Goal: Contribute content: Add original content to the website for others to see

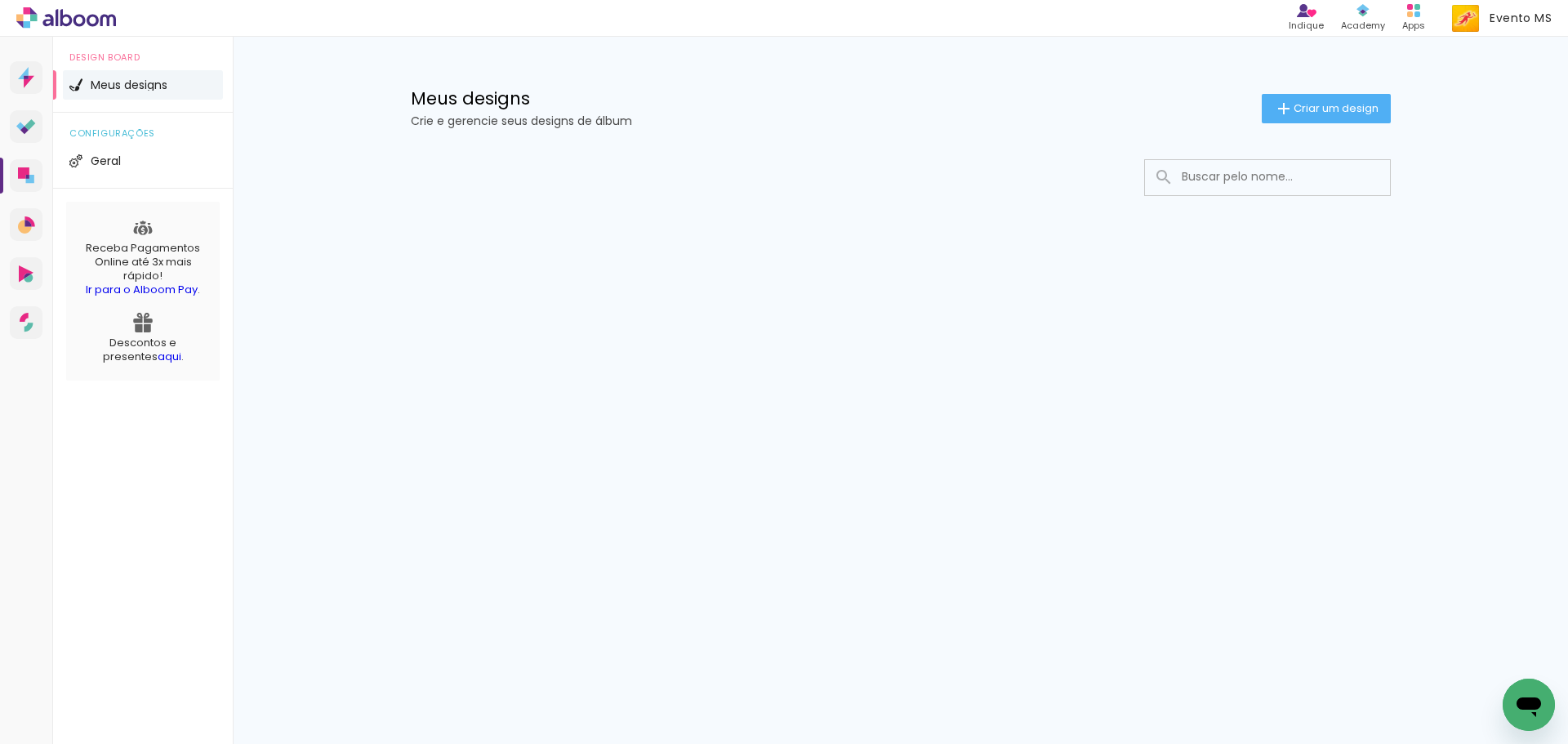
click at [1287, 131] on div "Meus designs Crie e gerencie seus designs de álbum Criar um design" at bounding box center [900, 90] width 1062 height 106
click at [1300, 118] on paper-button "Criar um design" at bounding box center [1325, 108] width 129 height 30
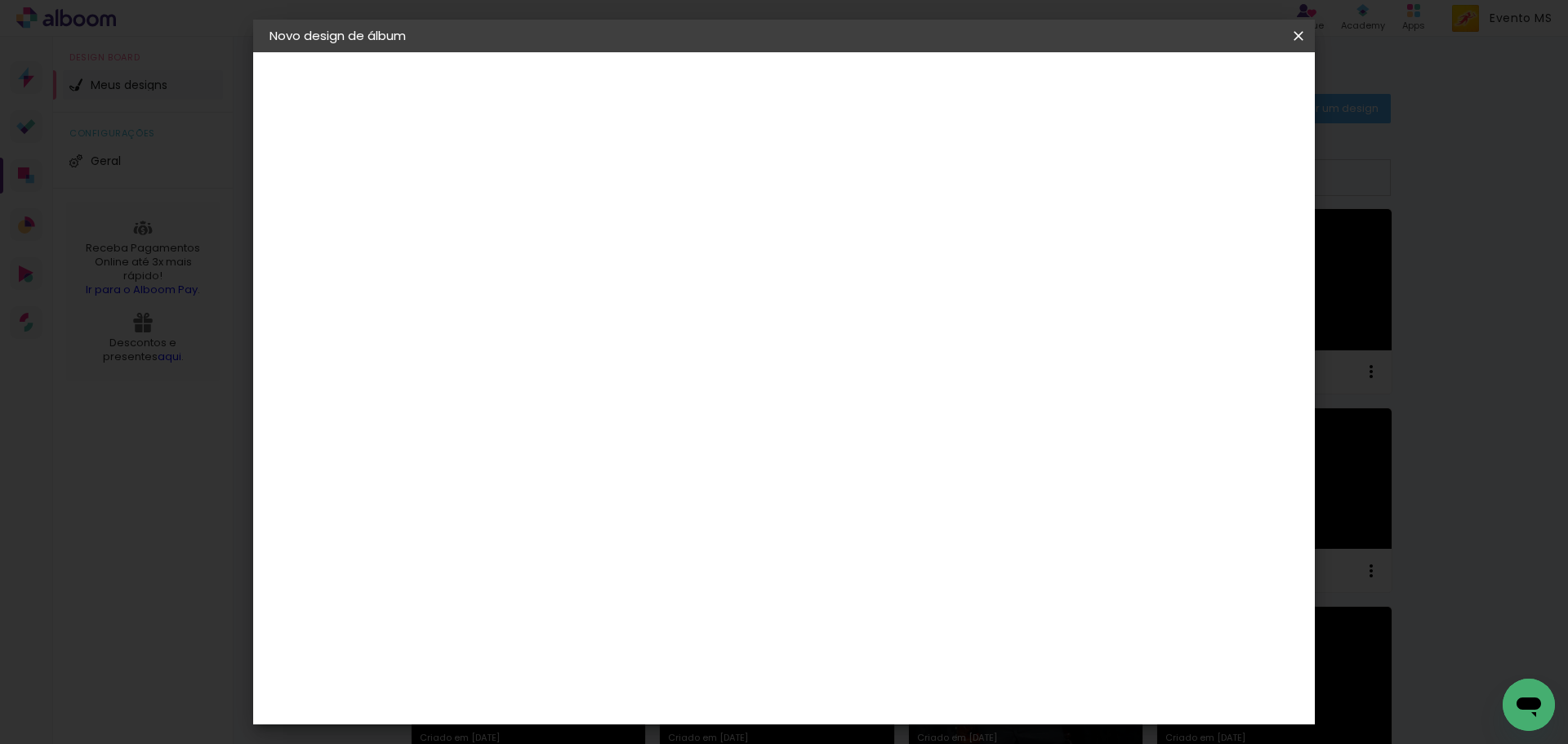
click at [537, 211] on input at bounding box center [537, 220] width 0 height 25
type input "Daiani [PERSON_NAME]"
type paper-input "Daiani [PERSON_NAME]"
click at [0, 0] on slot "Avançar" at bounding box center [0, 0] width 0 height 0
click at [0, 0] on slot "Tamanho Livre" at bounding box center [0, 0] width 0 height 0
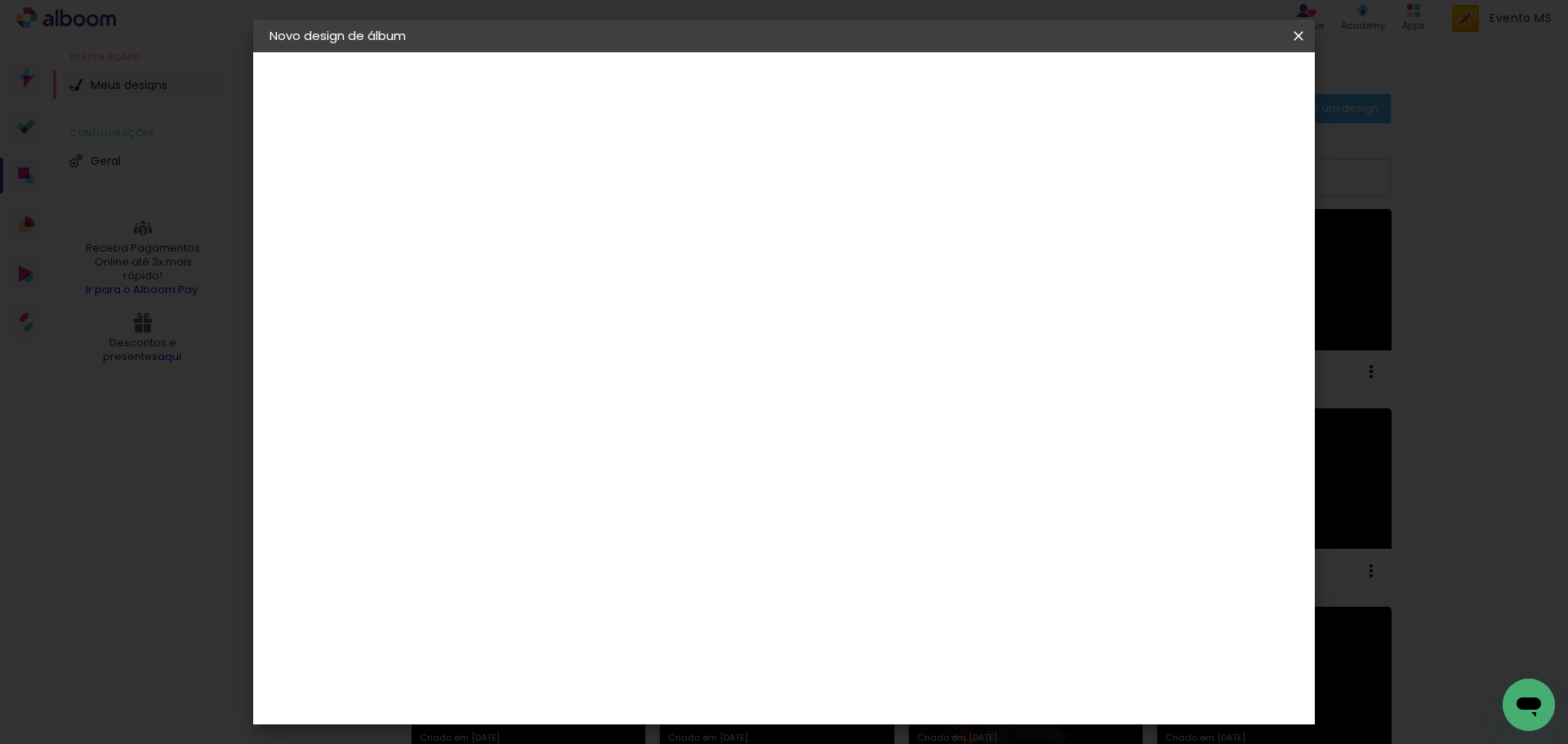
click at [0, 0] on slot "Avançar" at bounding box center [0, 0] width 0 height 0
drag, startPoint x: 895, startPoint y: 684, endPoint x: 869, endPoint y: 690, distance: 26.7
click at [867, 689] on div "60" at bounding box center [884, 681] width 62 height 24
drag, startPoint x: 894, startPoint y: 680, endPoint x: 857, endPoint y: 675, distance: 37.3
click at [857, 675] on input "60" at bounding box center [874, 681] width 42 height 24
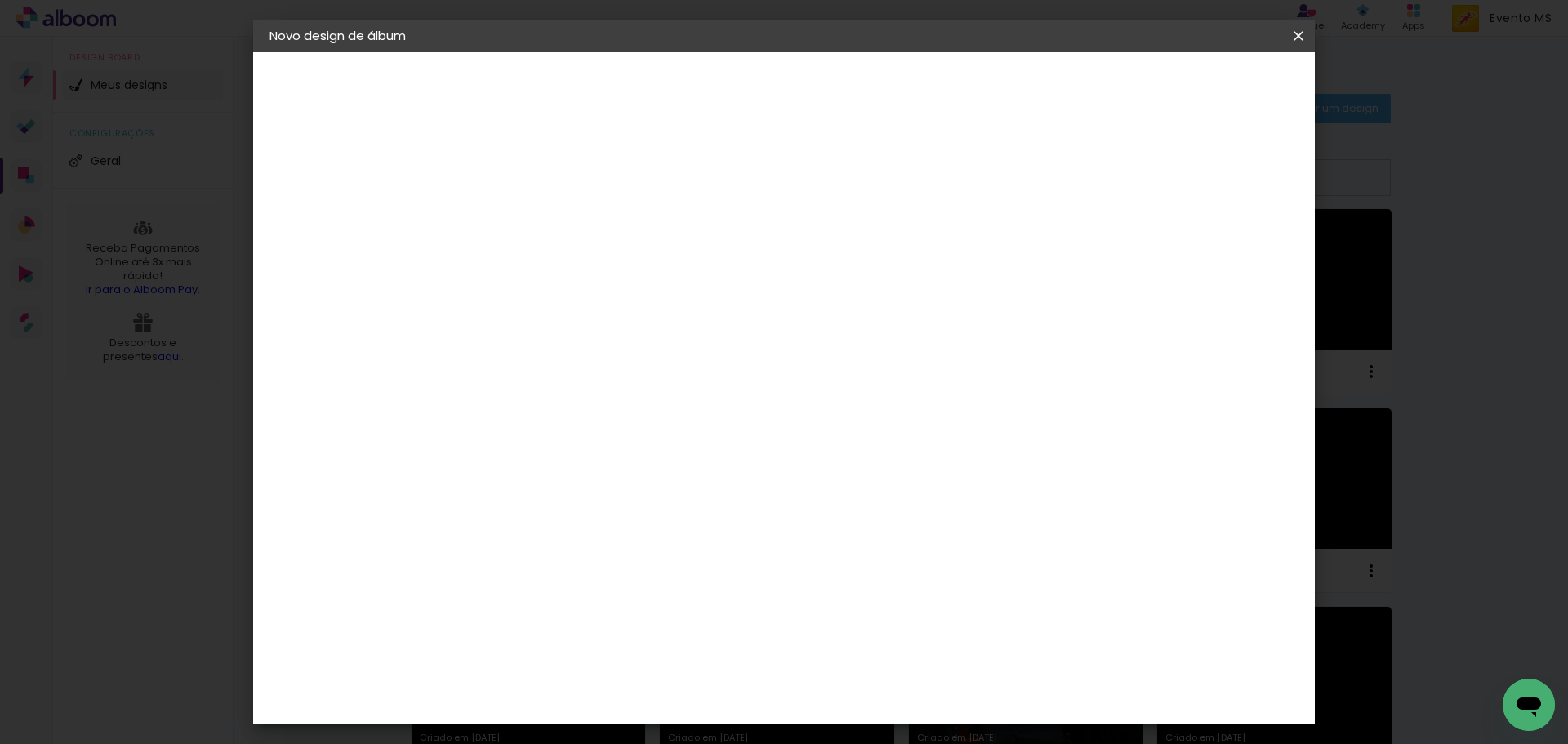
scroll to position [329, 0]
type input "42"
type paper-input "42"
click at [1213, 76] on paper-button "Iniciar design" at bounding box center [1159, 86] width 107 height 28
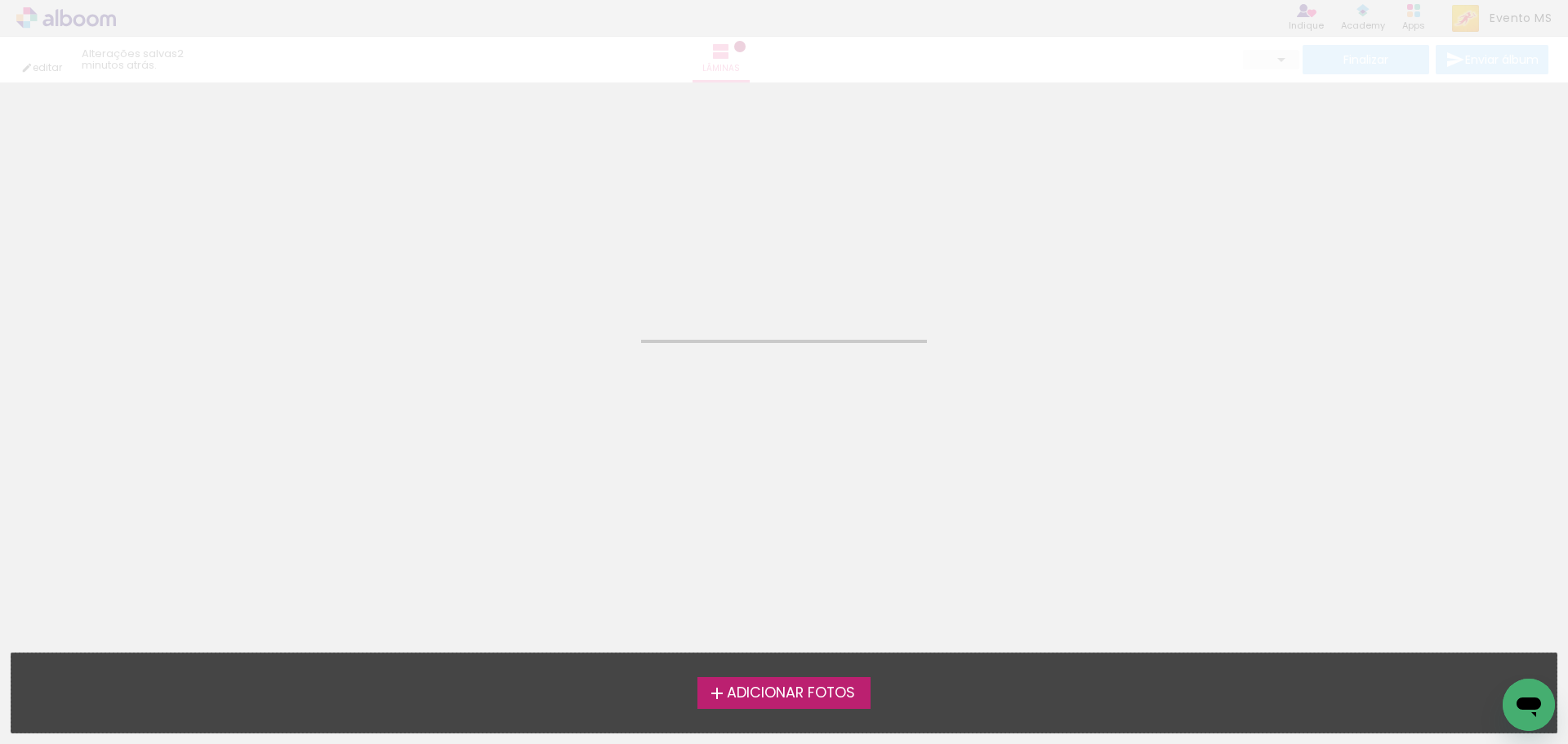
click at [795, 705] on label "Adicionar Fotos" at bounding box center [784, 693] width 174 height 31
click at [0, 0] on input "file" at bounding box center [0, 0] width 0 height 0
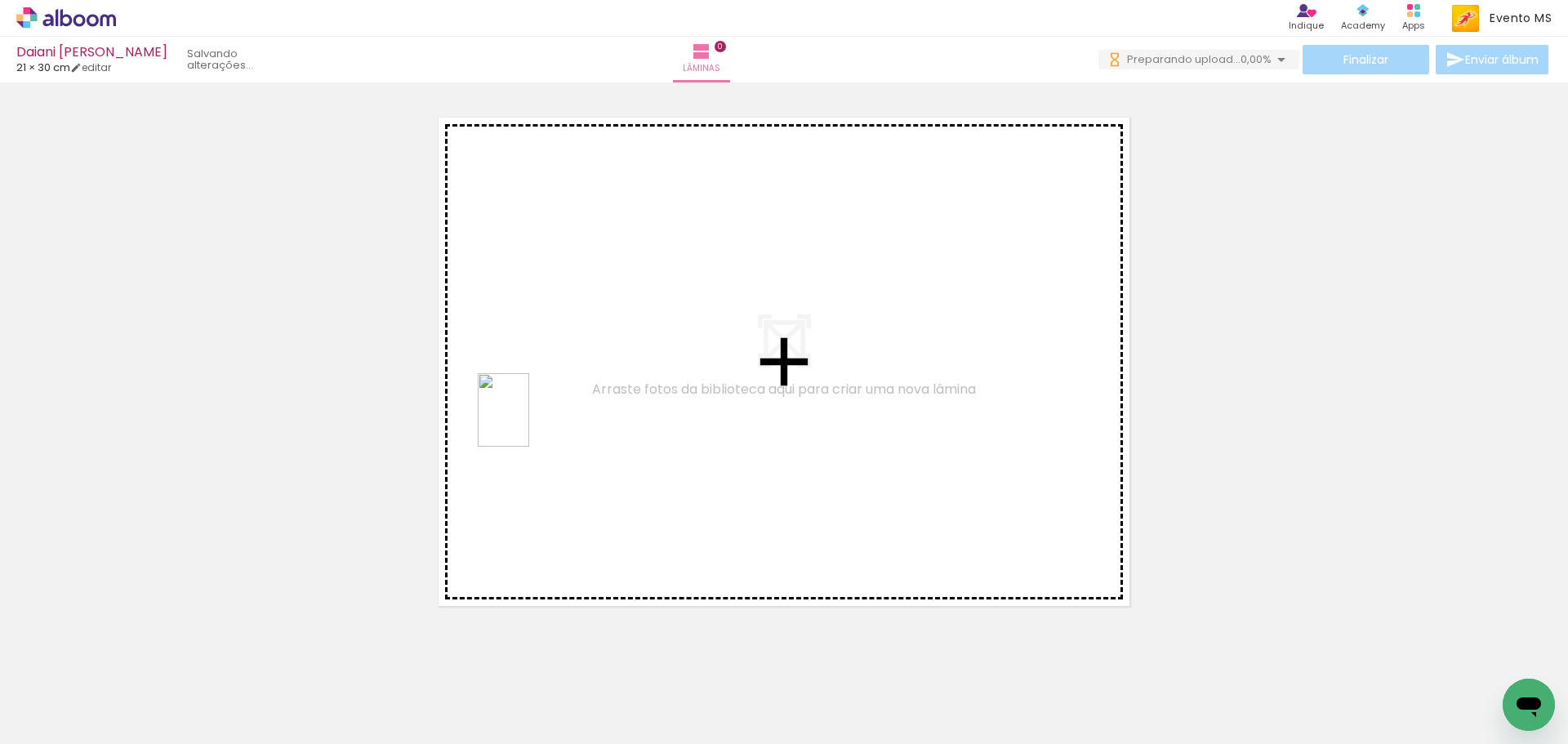
drag, startPoint x: 185, startPoint y: 704, endPoint x: 527, endPoint y: 423, distance: 442.6
click at [527, 423] on quentale-workspace at bounding box center [784, 372] width 1568 height 744
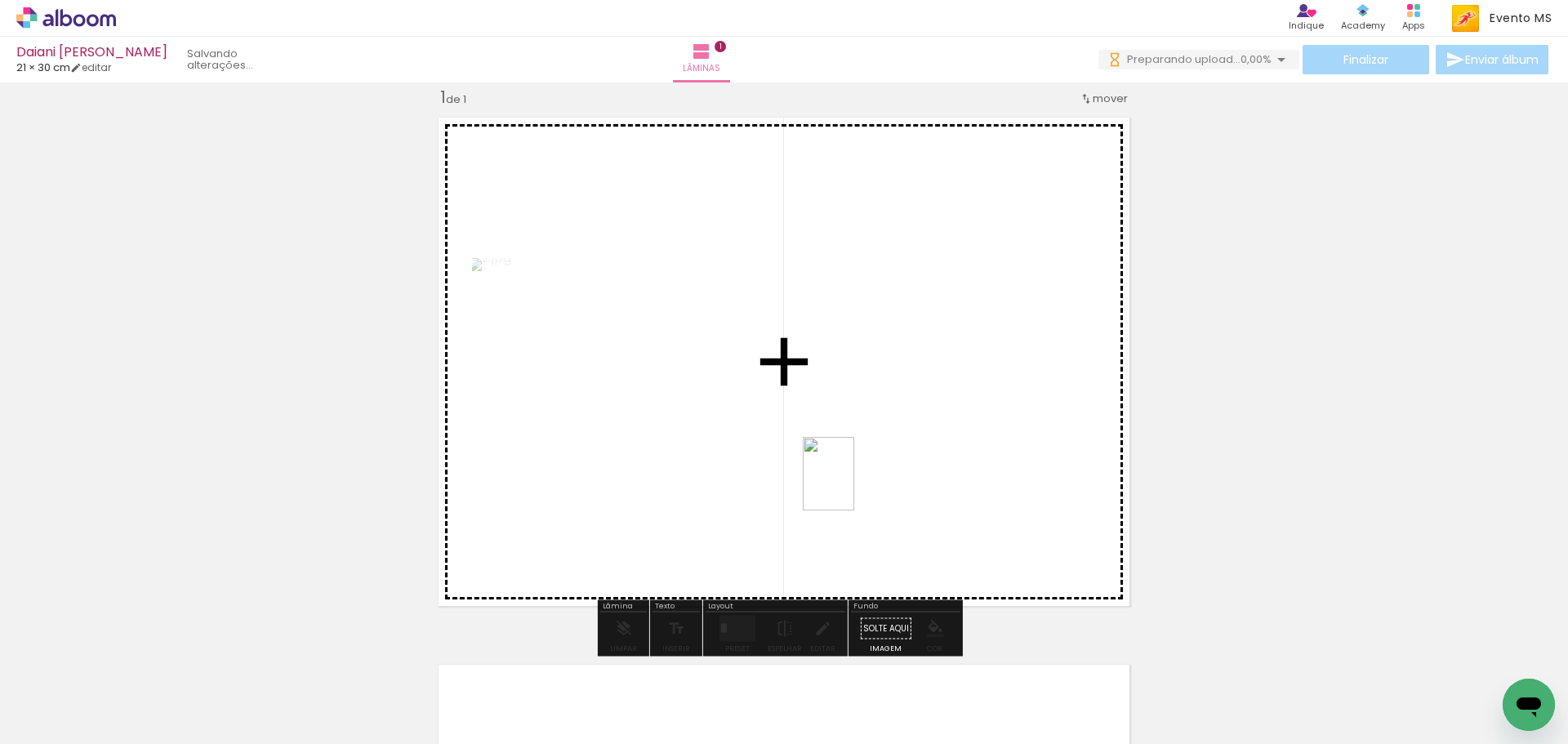
drag, startPoint x: 272, startPoint y: 703, endPoint x: 851, endPoint y: 486, distance: 618.3
click at [851, 486] on quentale-workspace at bounding box center [784, 372] width 1568 height 744
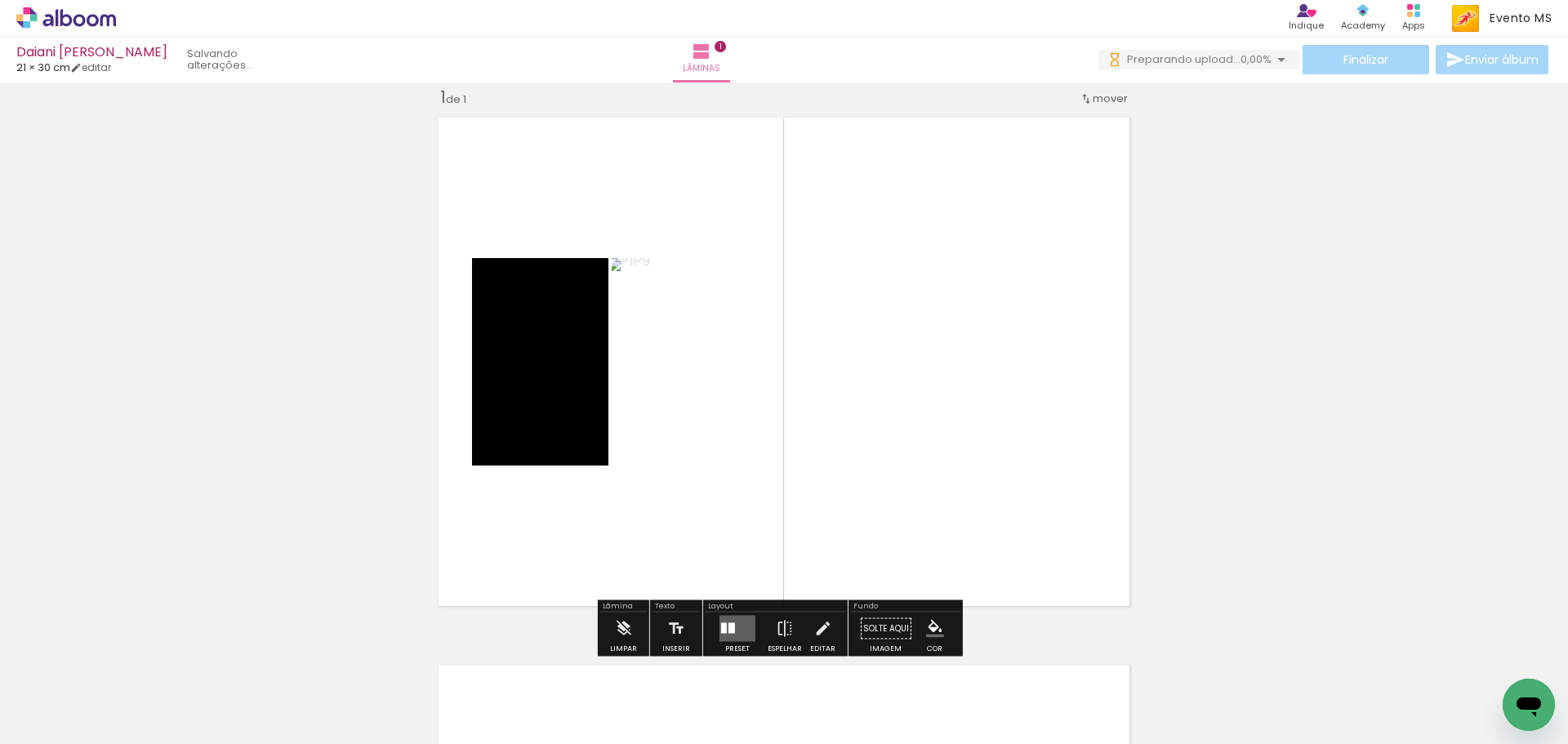
click at [728, 627] on div at bounding box center [731, 629] width 6 height 11
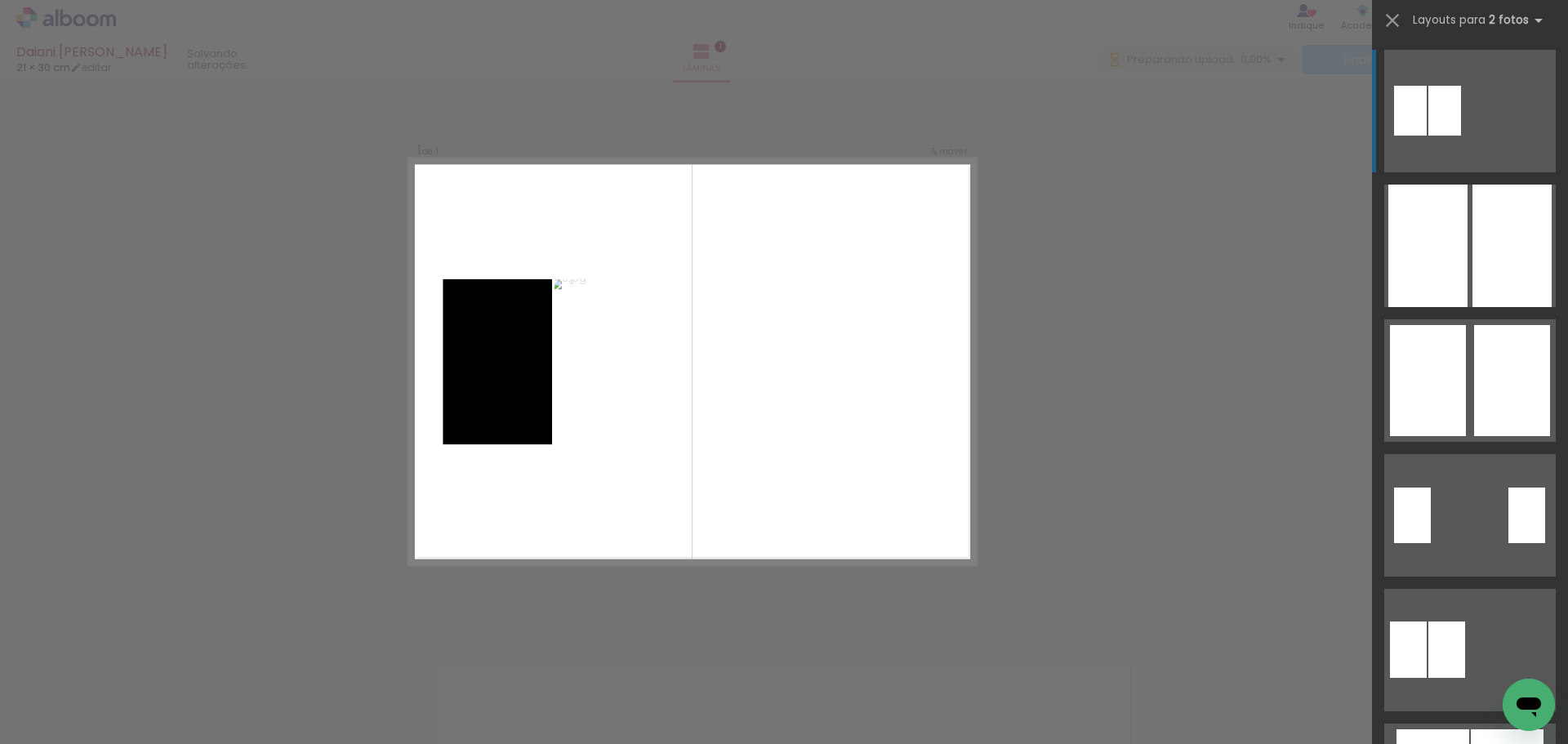
drag, startPoint x: 1555, startPoint y: 64, endPoint x: 1564, endPoint y: 69, distance: 10.3
click at [1561, 143] on div at bounding box center [1470, 391] width 196 height 707
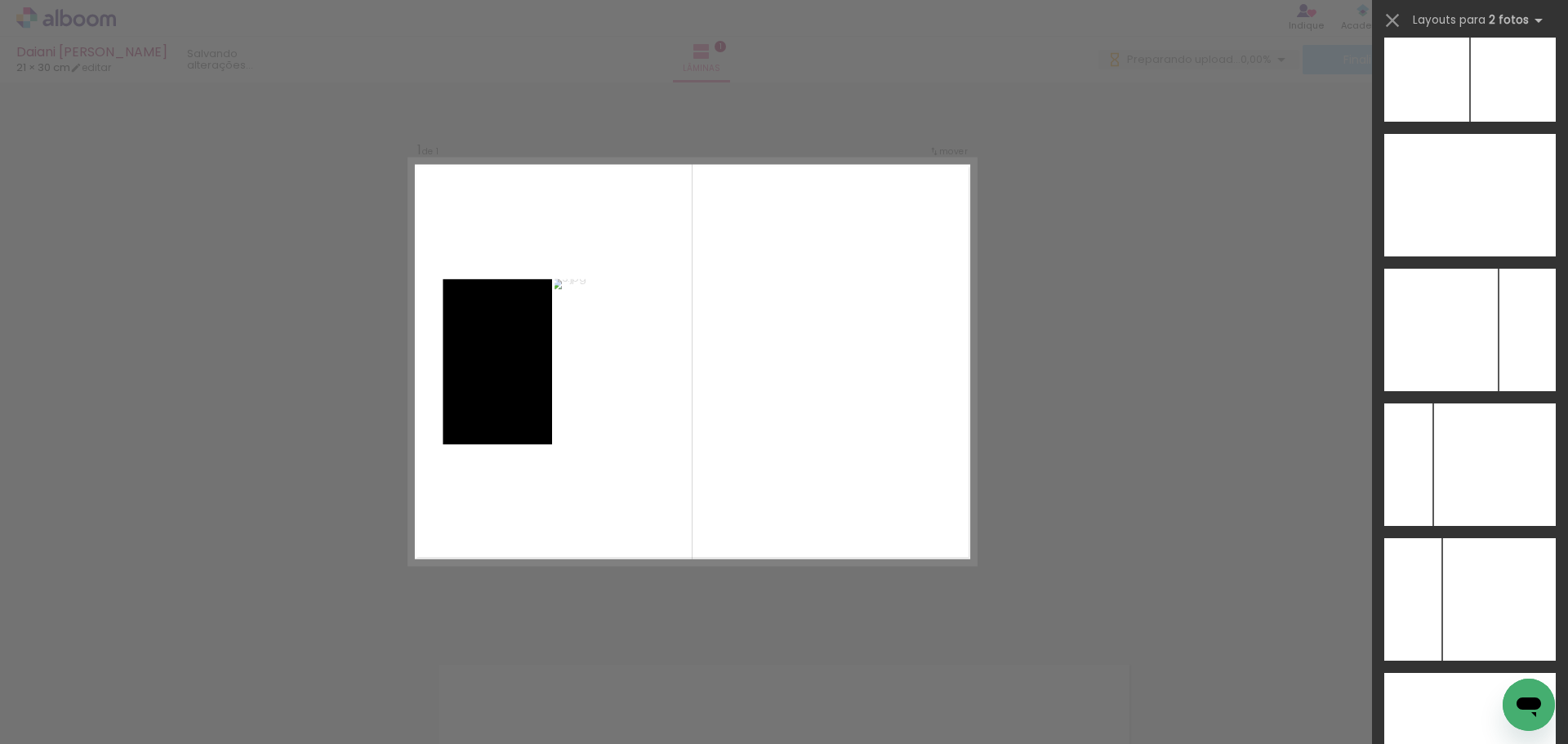
scroll to position [6613, 0]
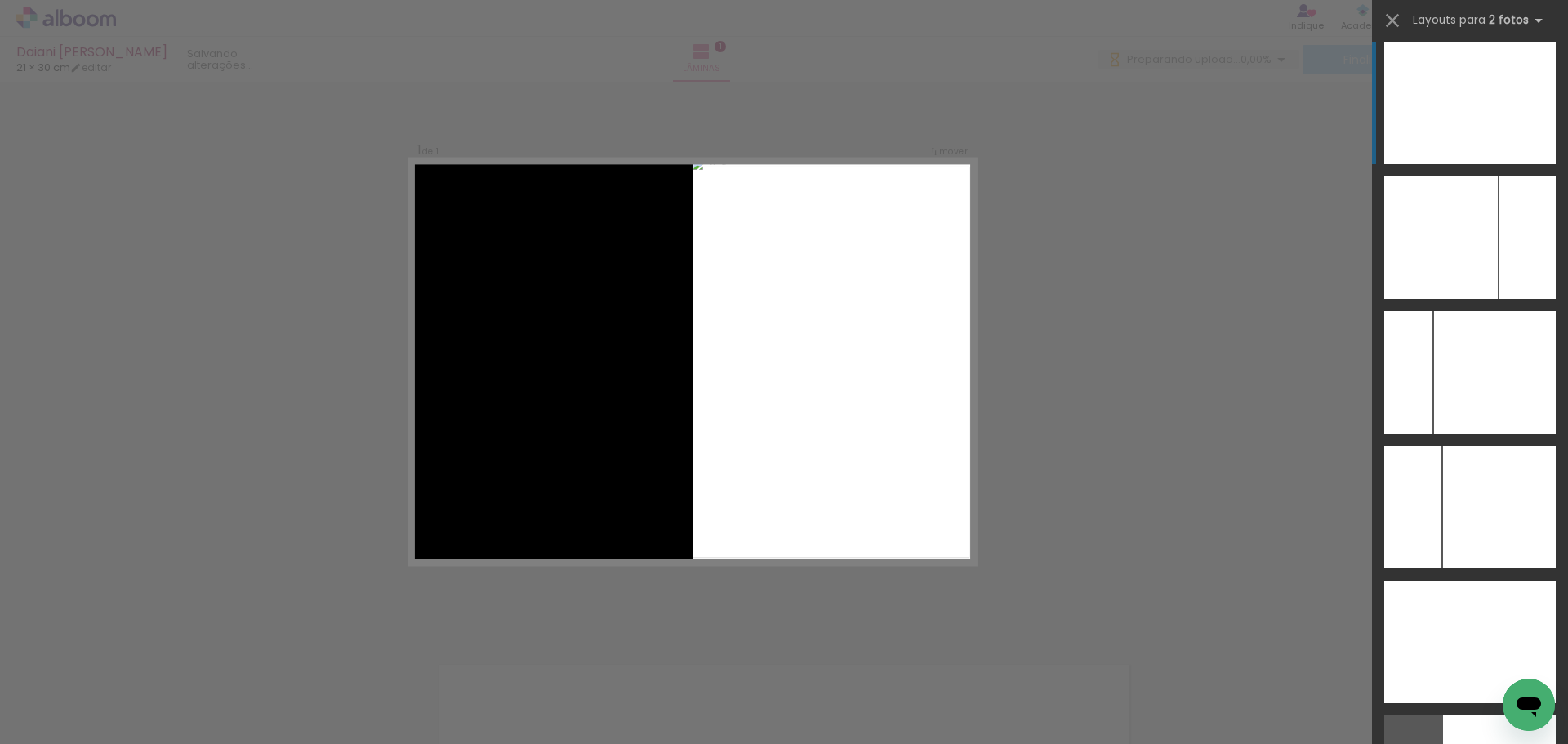
click at [1519, 123] on div at bounding box center [1512, 103] width 85 height 122
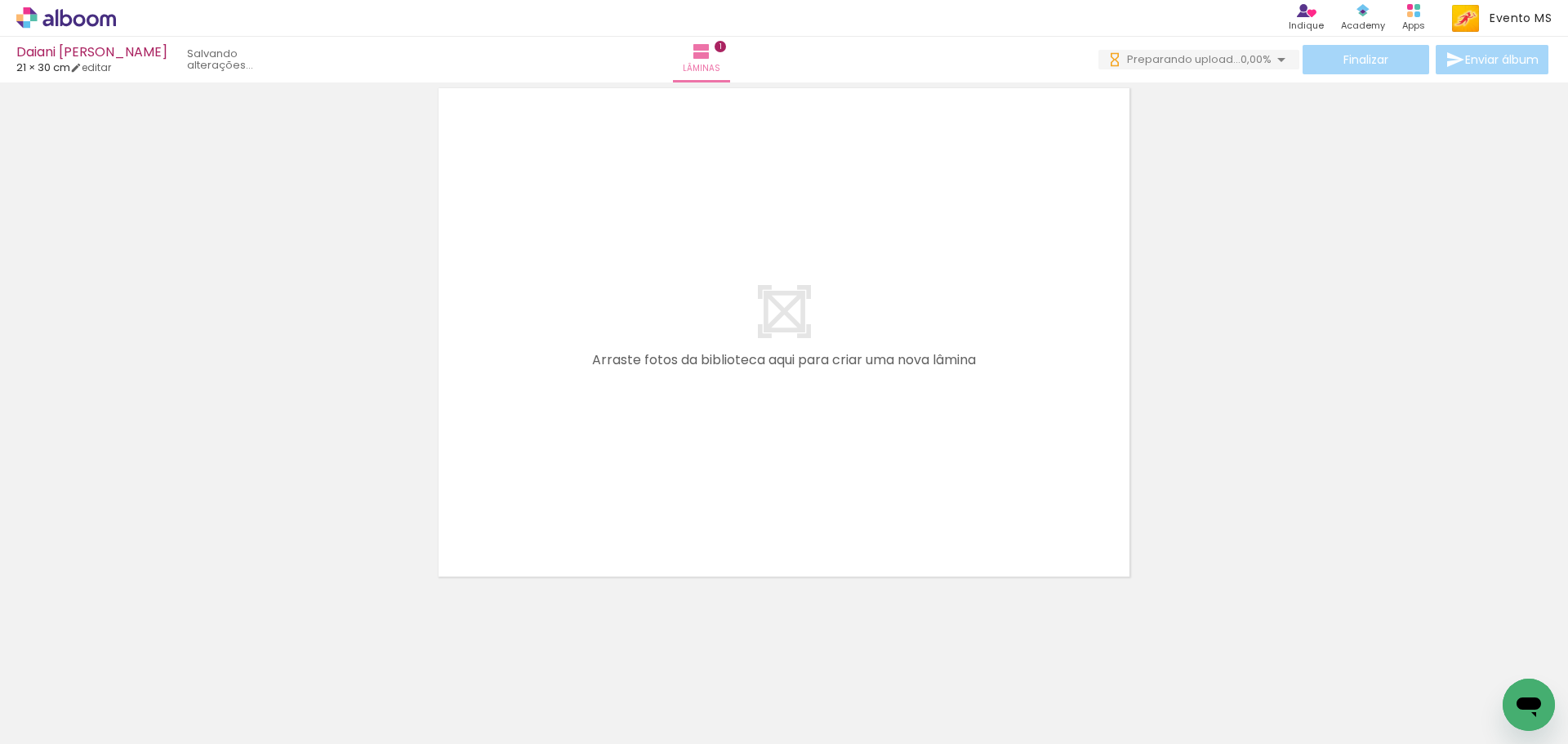
scroll to position [599, 0]
drag, startPoint x: 372, startPoint y: 705, endPoint x: 558, endPoint y: 399, distance: 358.1
click at [558, 399] on quentale-workspace at bounding box center [784, 372] width 1568 height 744
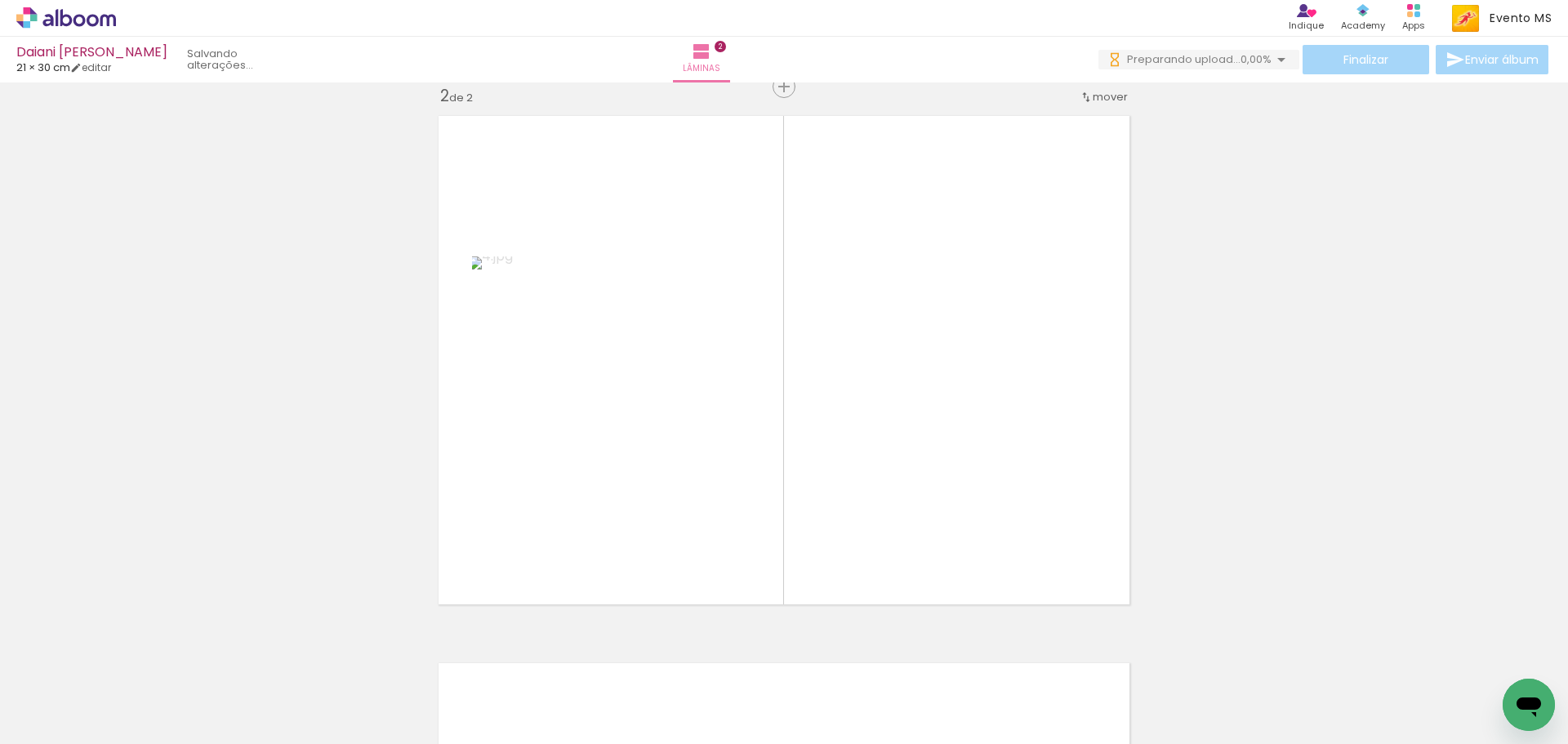
scroll to position [569, 0]
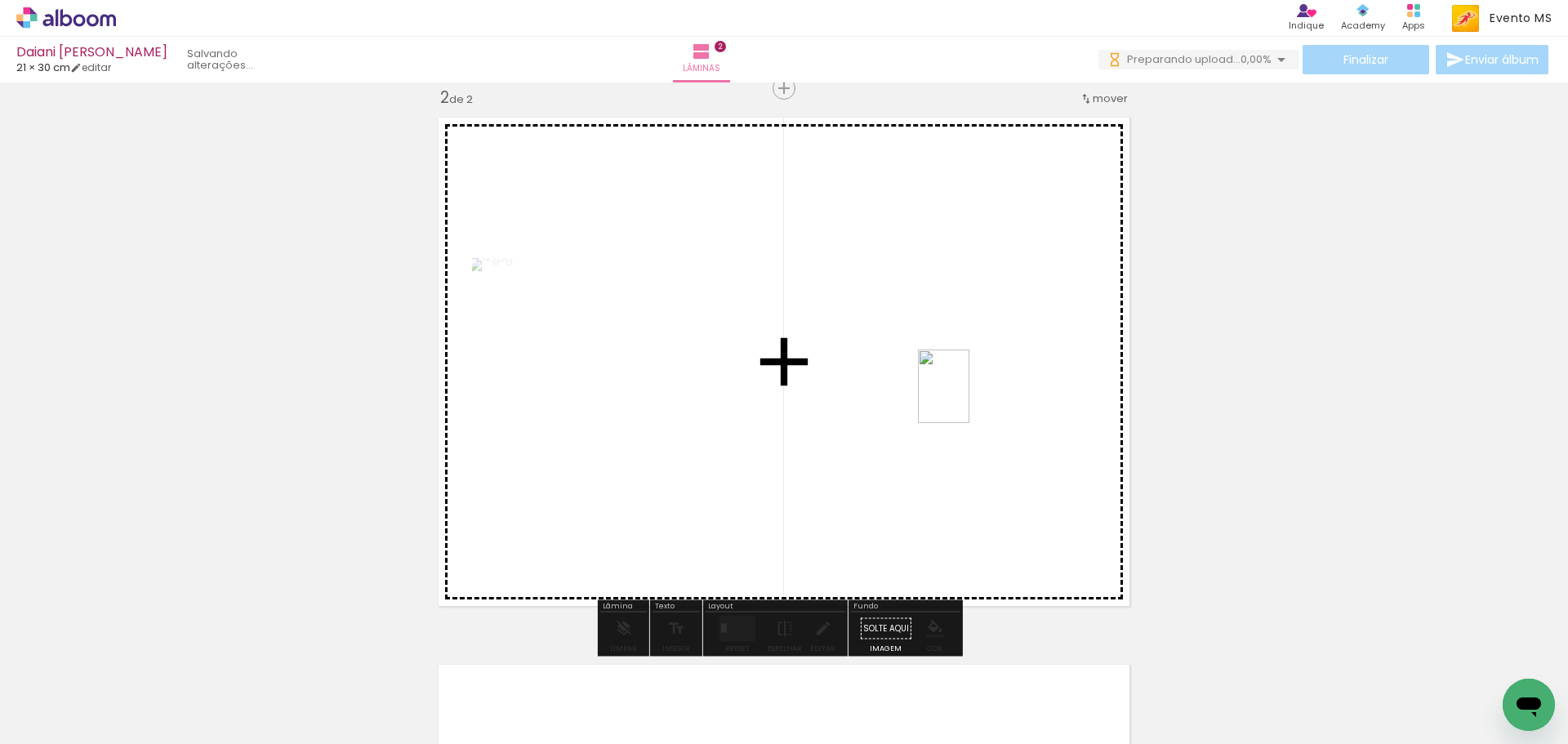
drag, startPoint x: 449, startPoint y: 717, endPoint x: 850, endPoint y: 491, distance: 460.3
click at [956, 399] on quentale-workspace at bounding box center [784, 372] width 1568 height 744
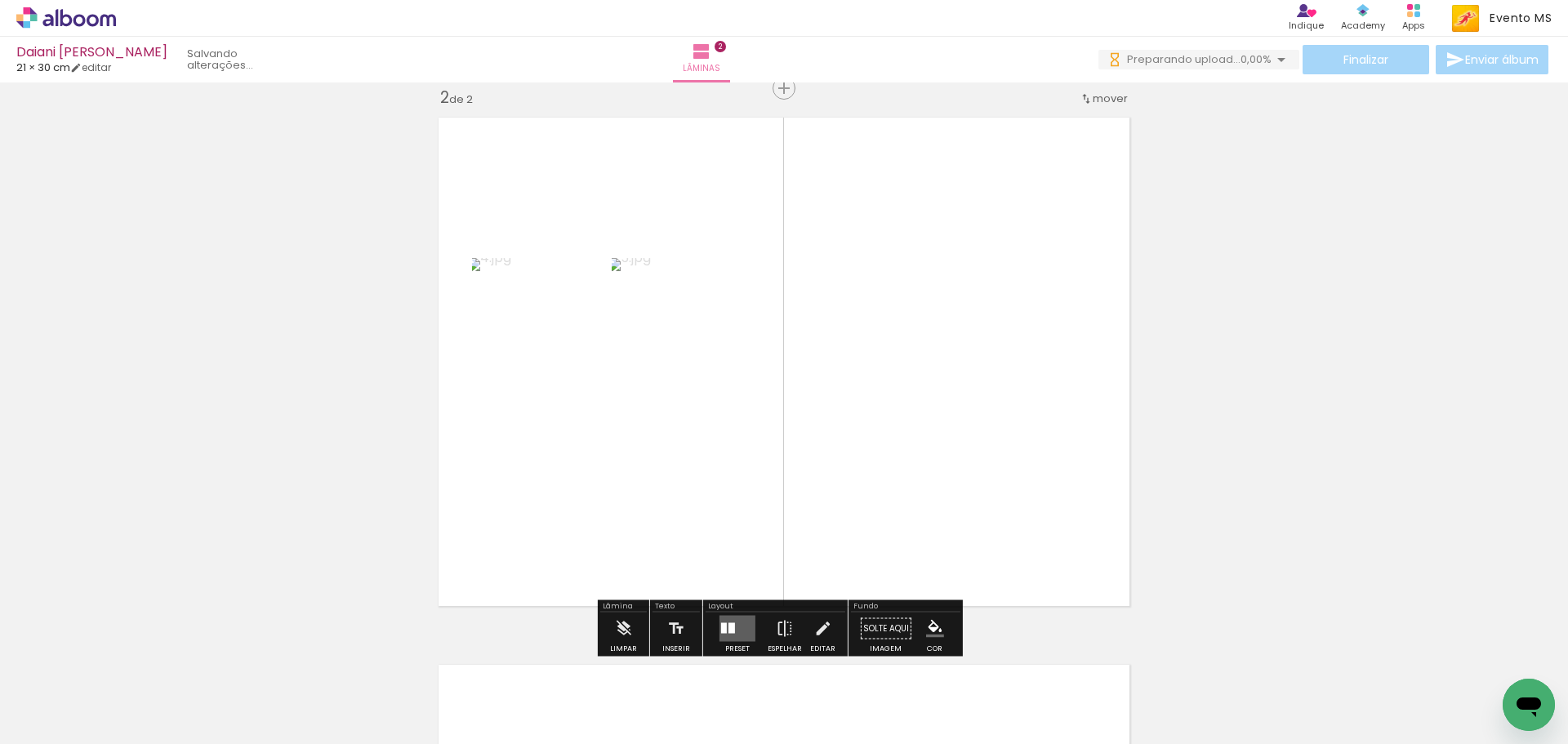
click at [728, 628] on div at bounding box center [731, 629] width 6 height 11
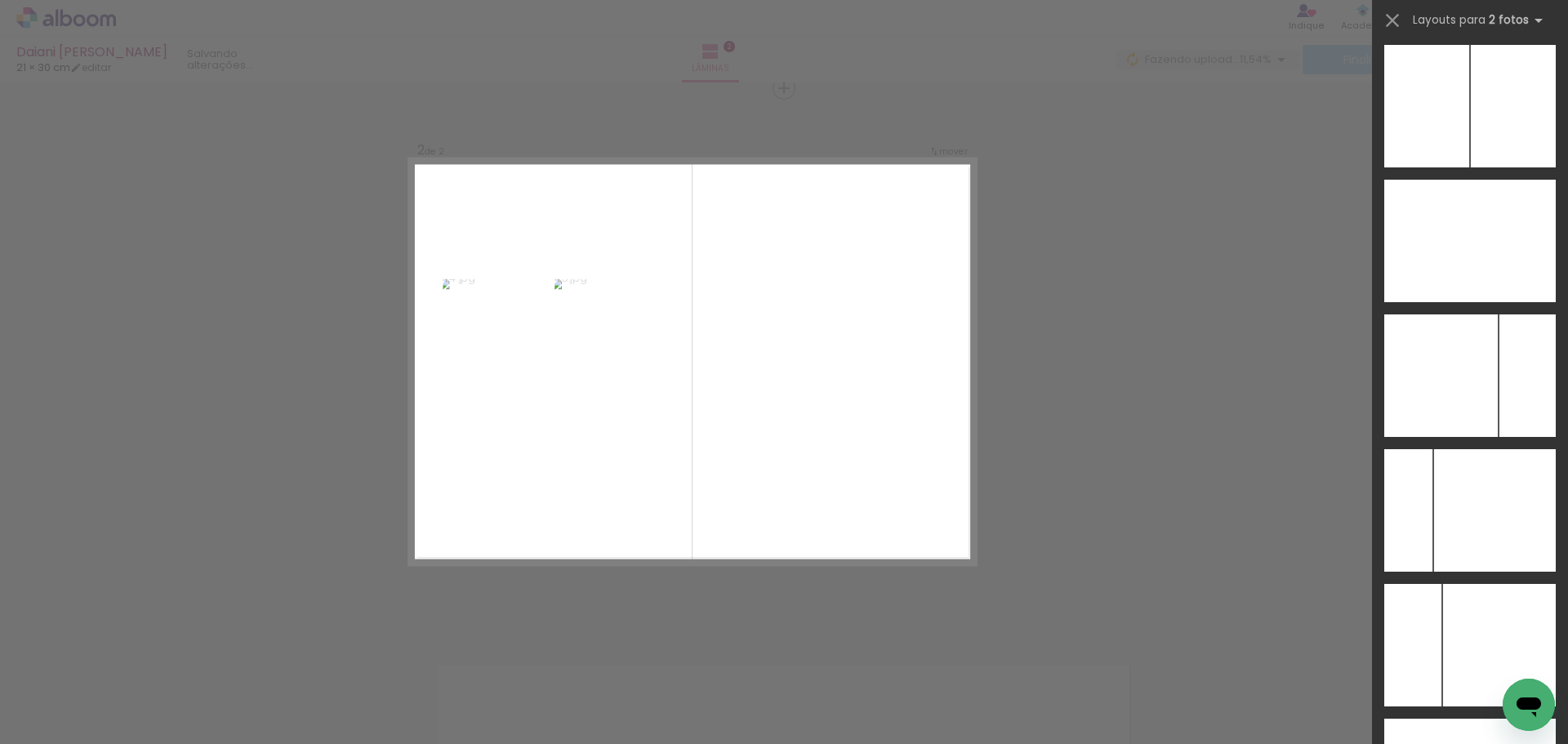
scroll to position [6521, 0]
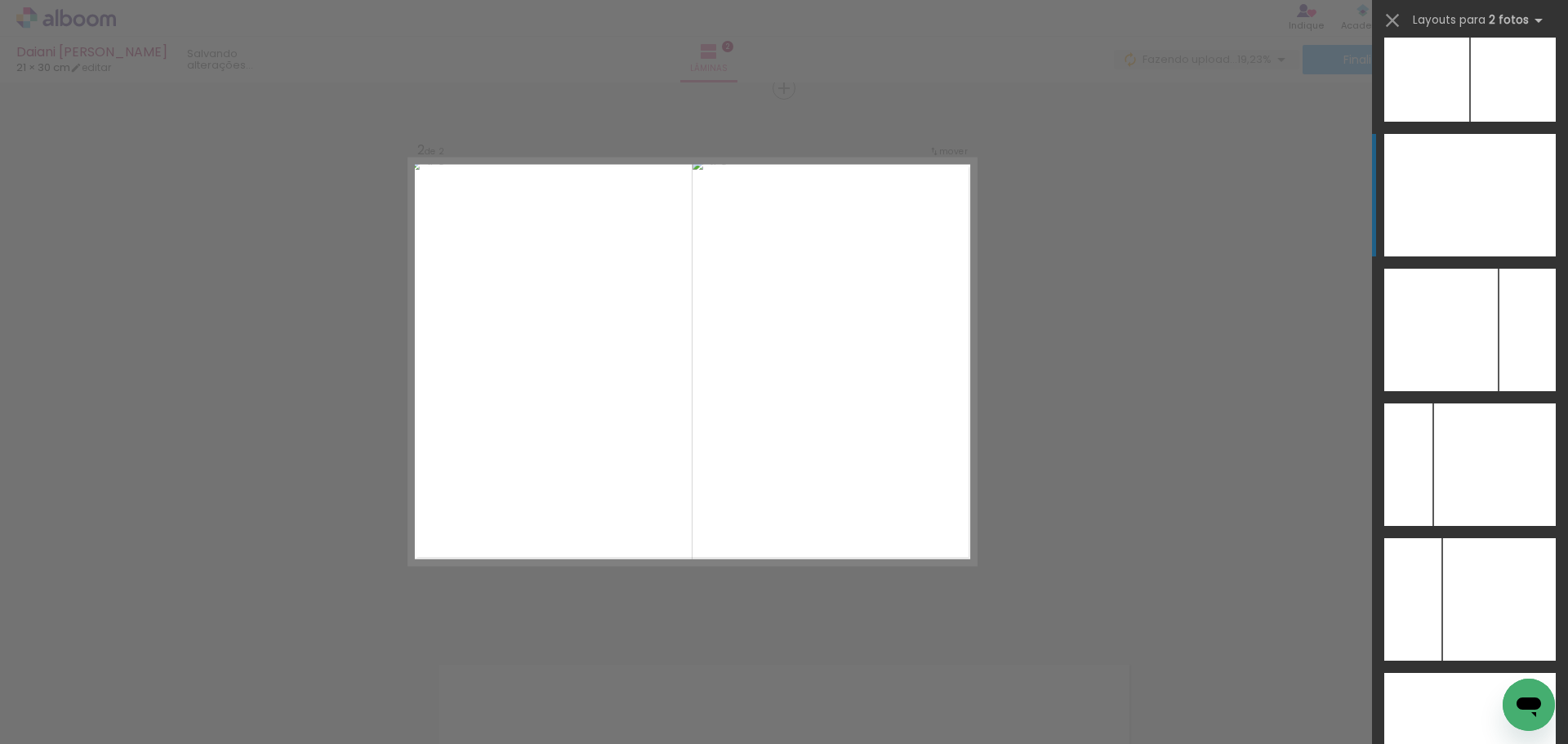
click at [1512, 212] on div at bounding box center [1512, 195] width 85 height 122
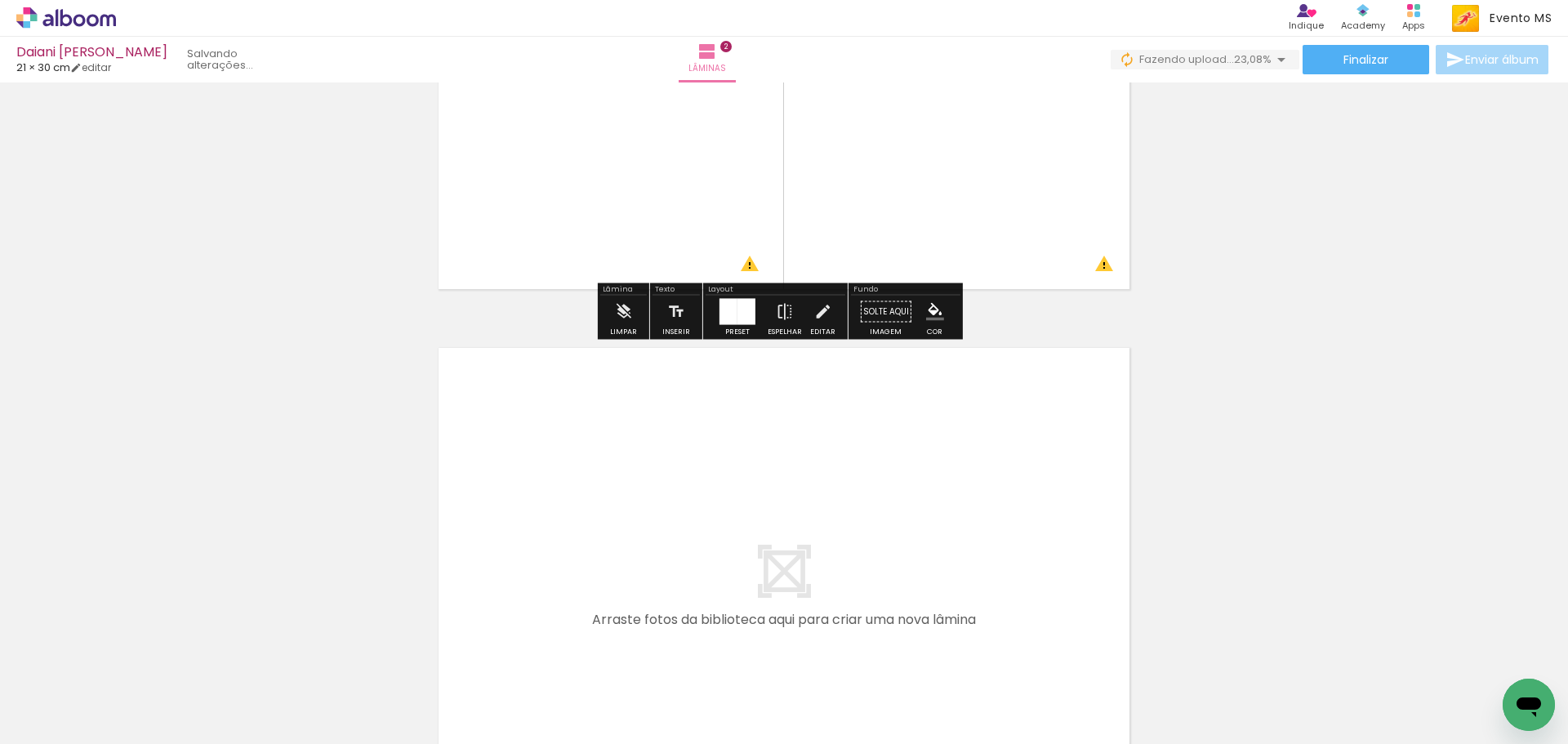
scroll to position [1146, 0]
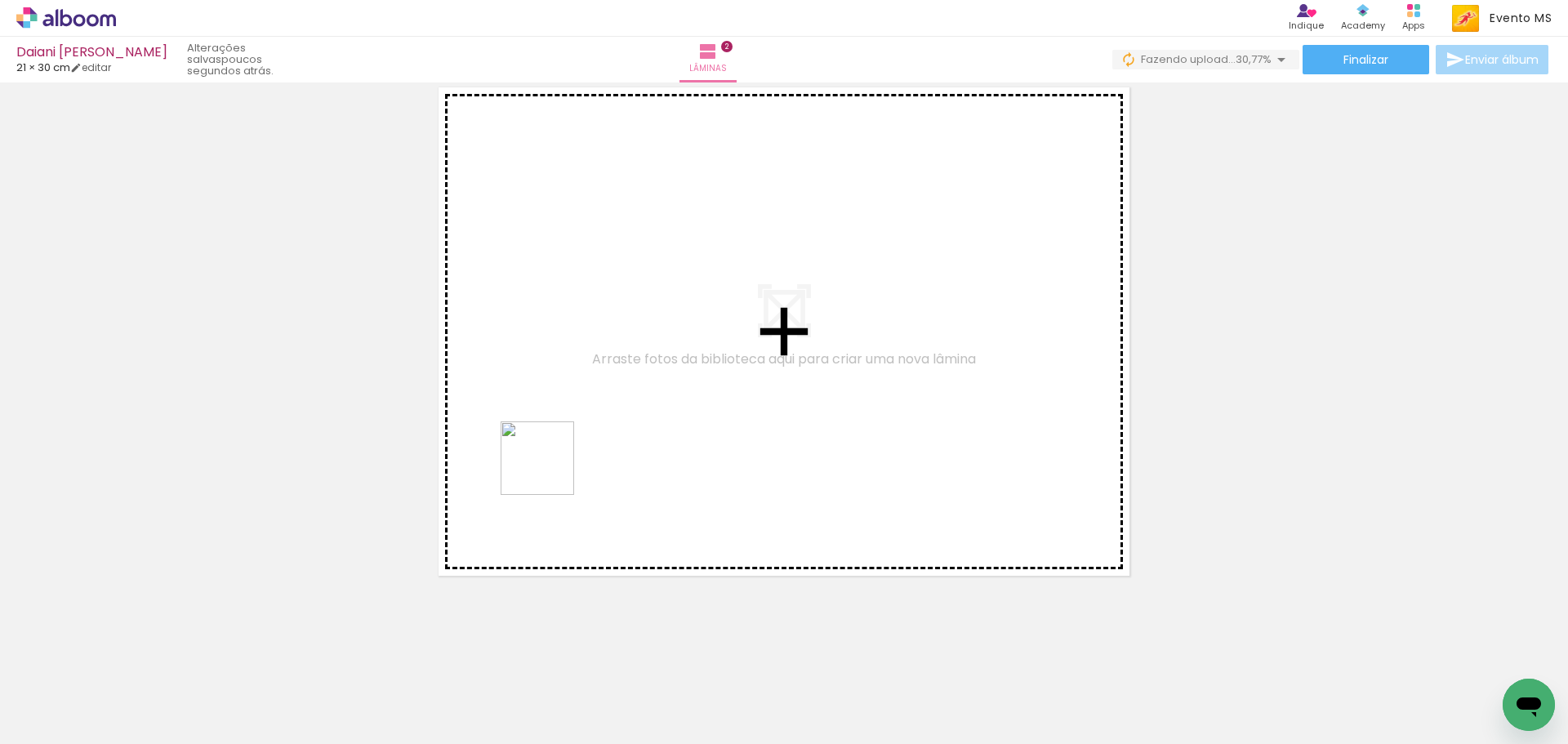
drag, startPoint x: 540, startPoint y: 711, endPoint x: 544, endPoint y: 539, distance: 172.0
click at [549, 458] on quentale-workspace at bounding box center [784, 372] width 1568 height 744
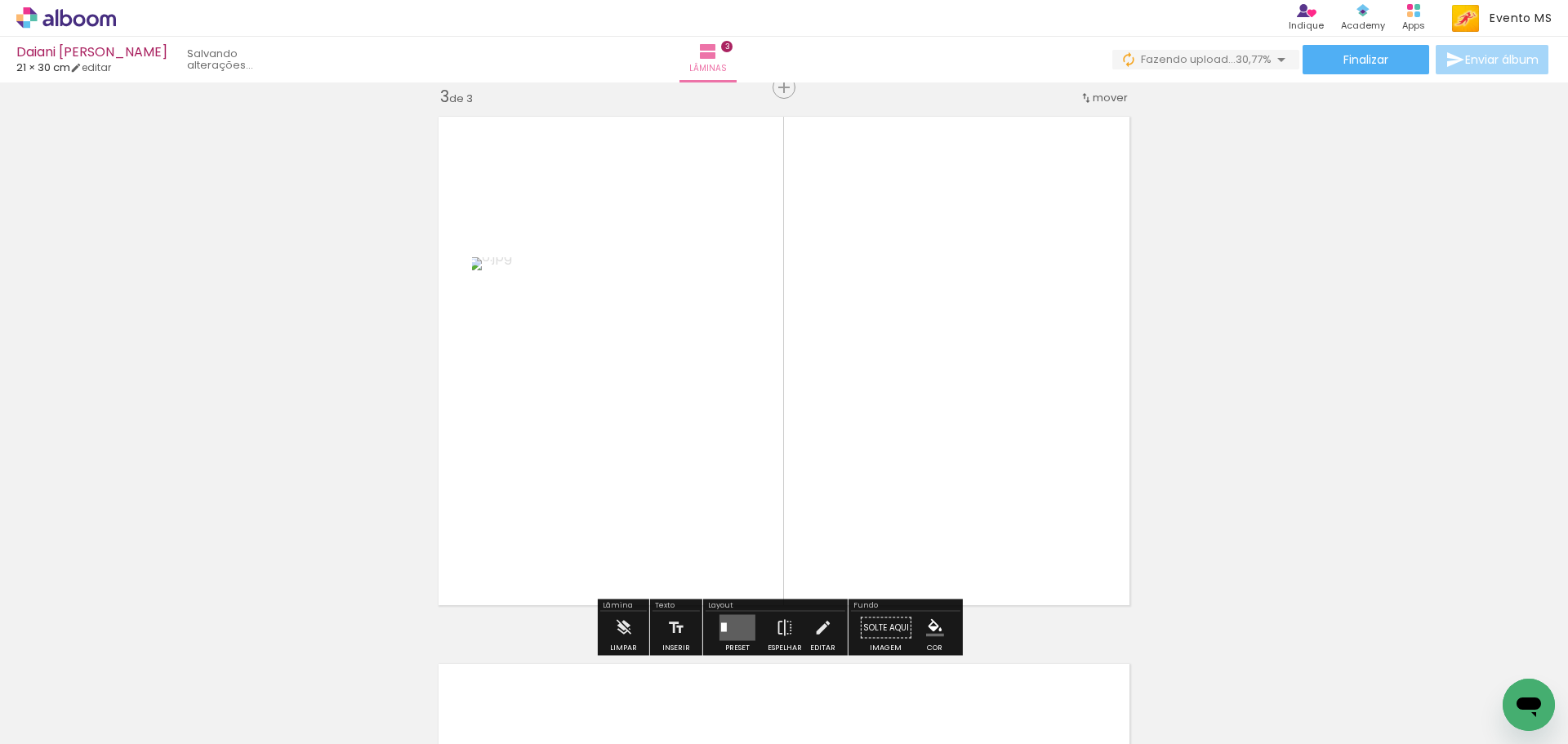
scroll to position [1116, 0]
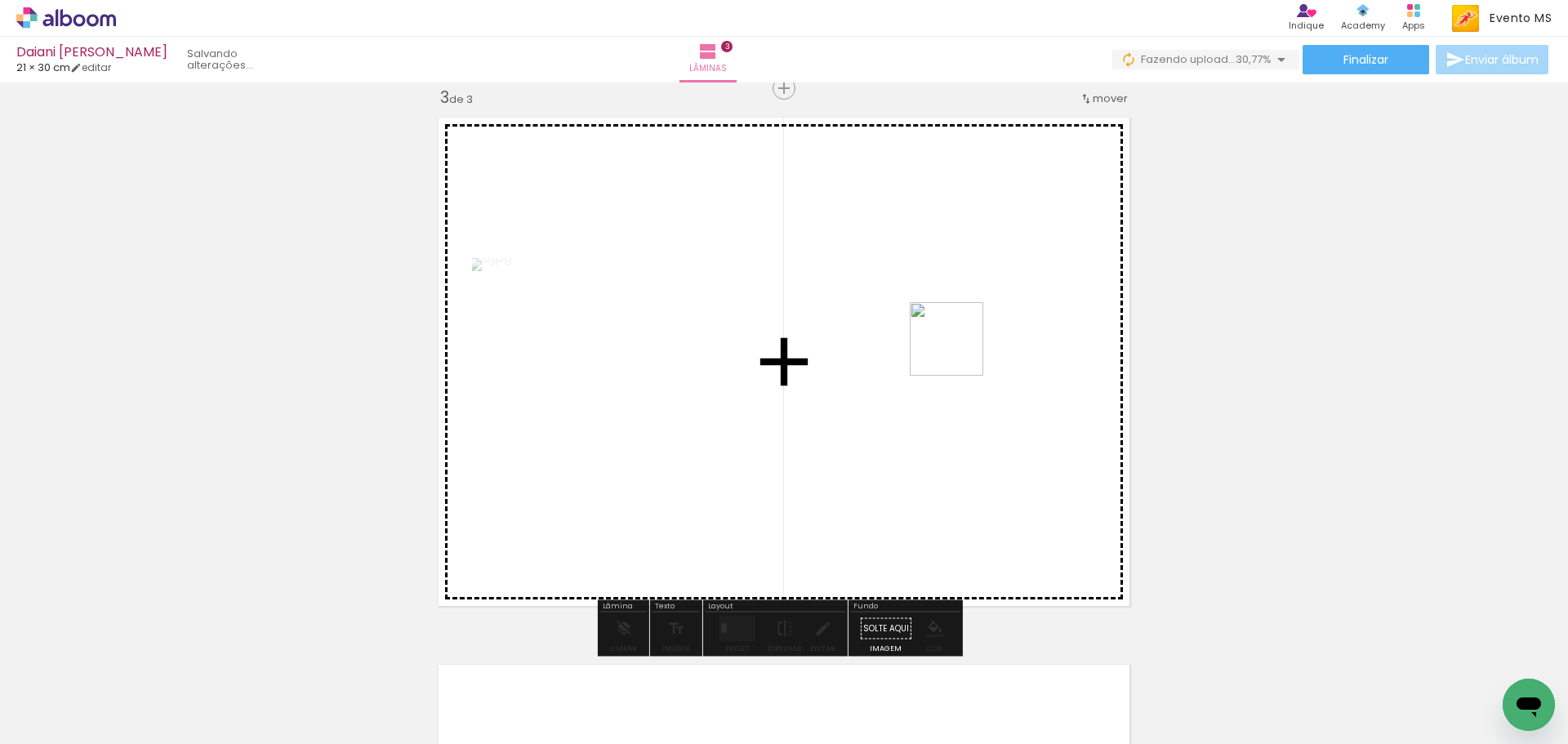
drag, startPoint x: 866, startPoint y: 412, endPoint x: 958, endPoint y: 351, distance: 110.4
click at [958, 351] on quentale-workspace at bounding box center [784, 372] width 1568 height 744
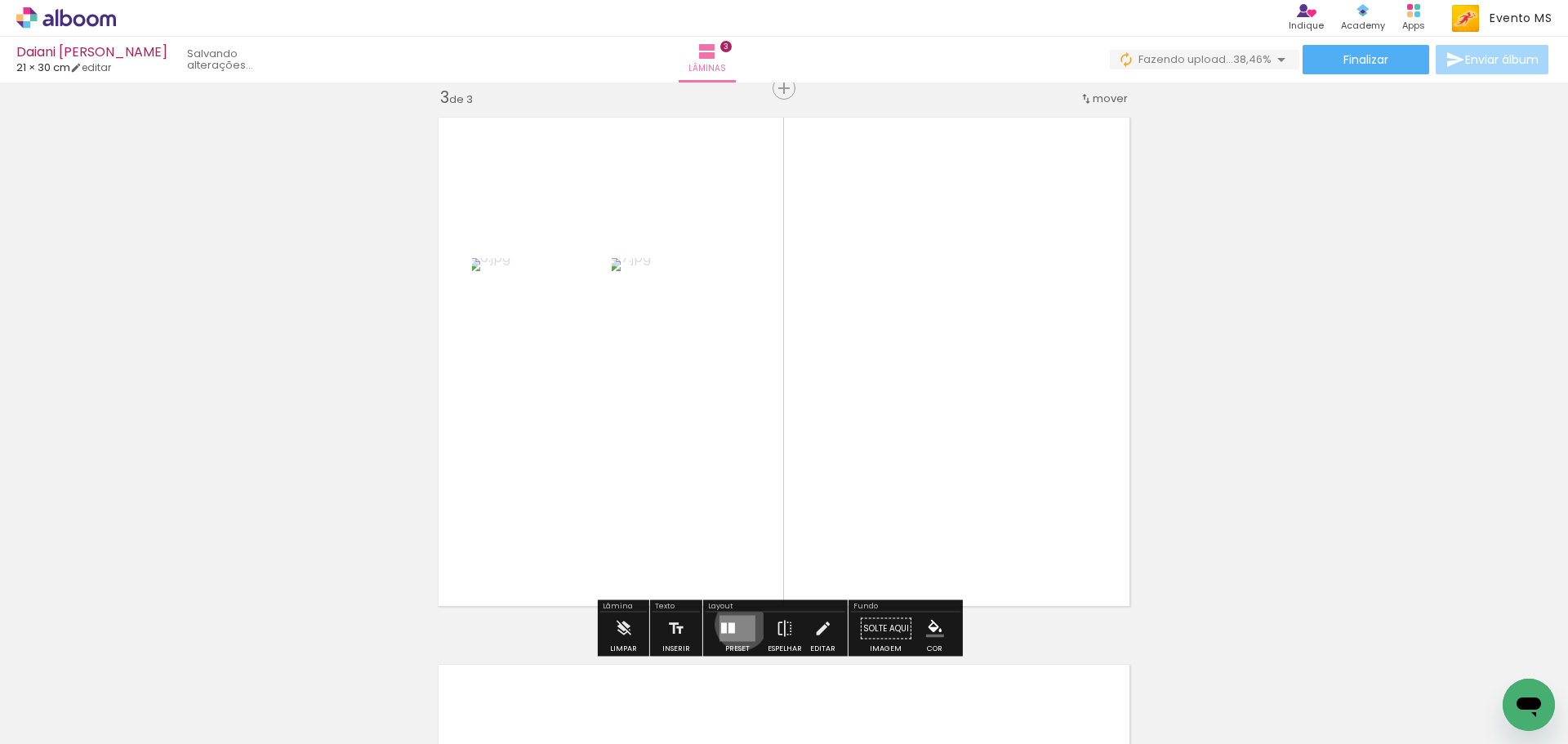
click at [737, 624] on quentale-layouter at bounding box center [737, 629] width 36 height 26
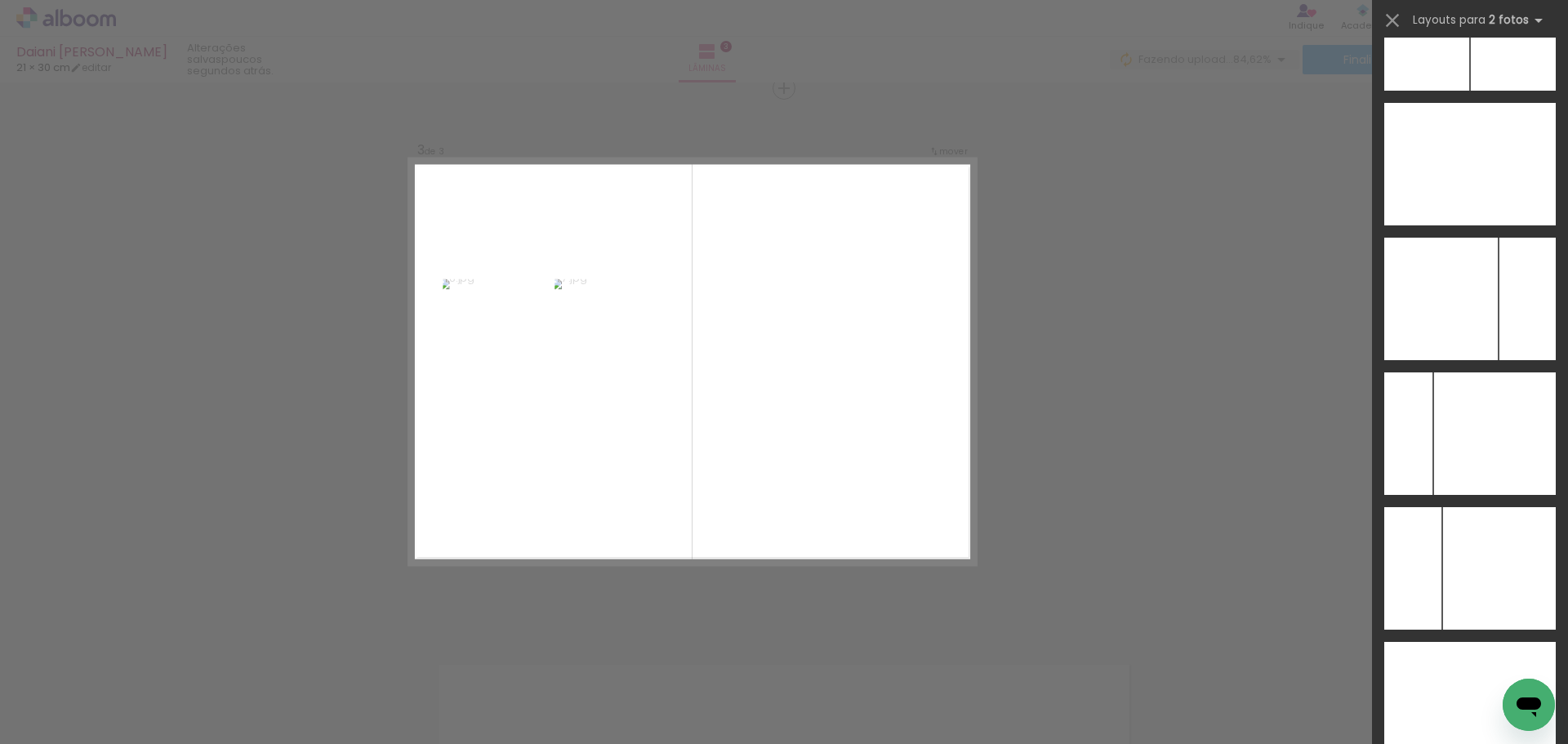
scroll to position [6351, 0]
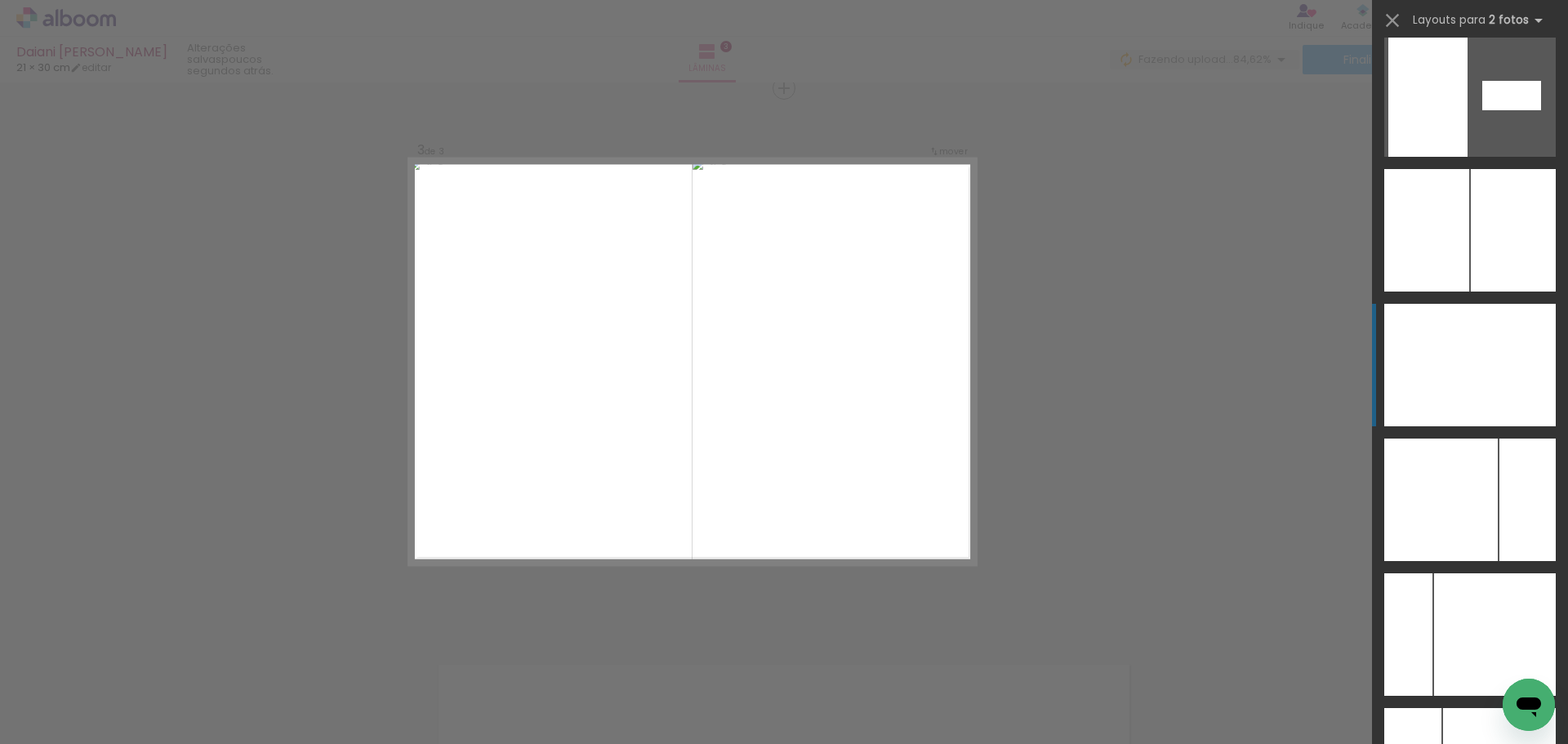
click at [1518, 334] on div at bounding box center [1512, 365] width 85 height 122
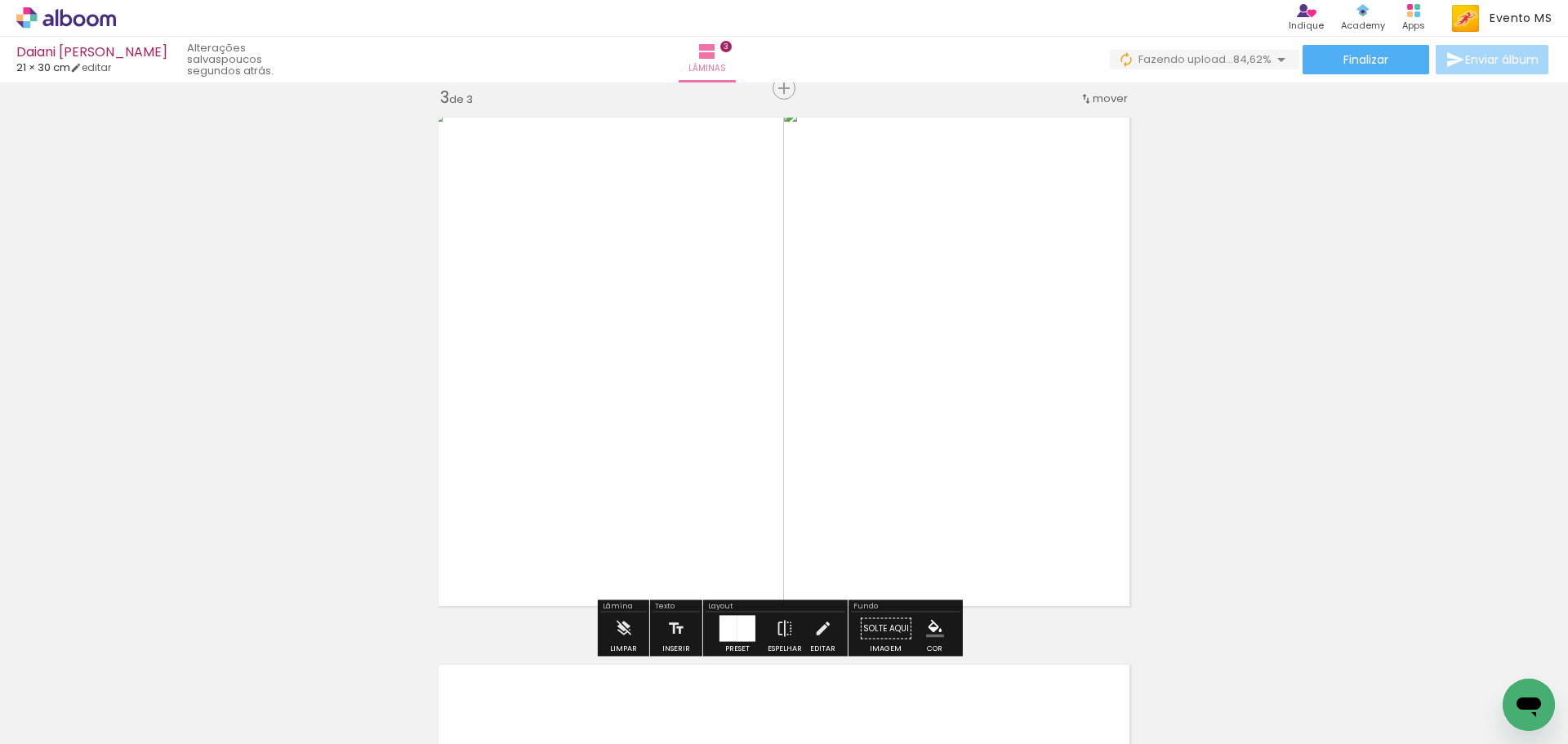
scroll to position [1688, 0]
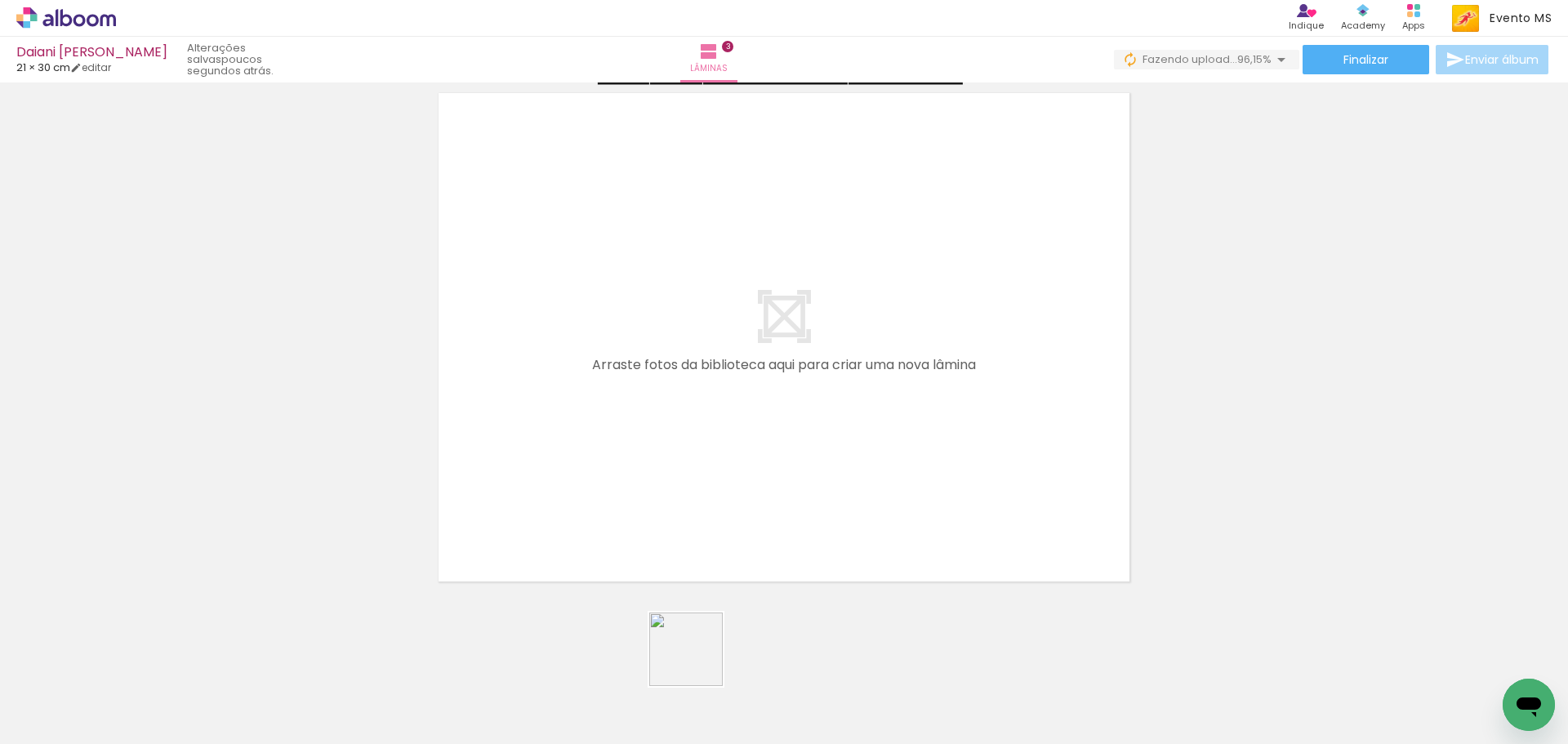
drag, startPoint x: 719, startPoint y: 698, endPoint x: 587, endPoint y: 343, distance: 378.7
click at [587, 343] on quentale-workspace at bounding box center [784, 372] width 1568 height 744
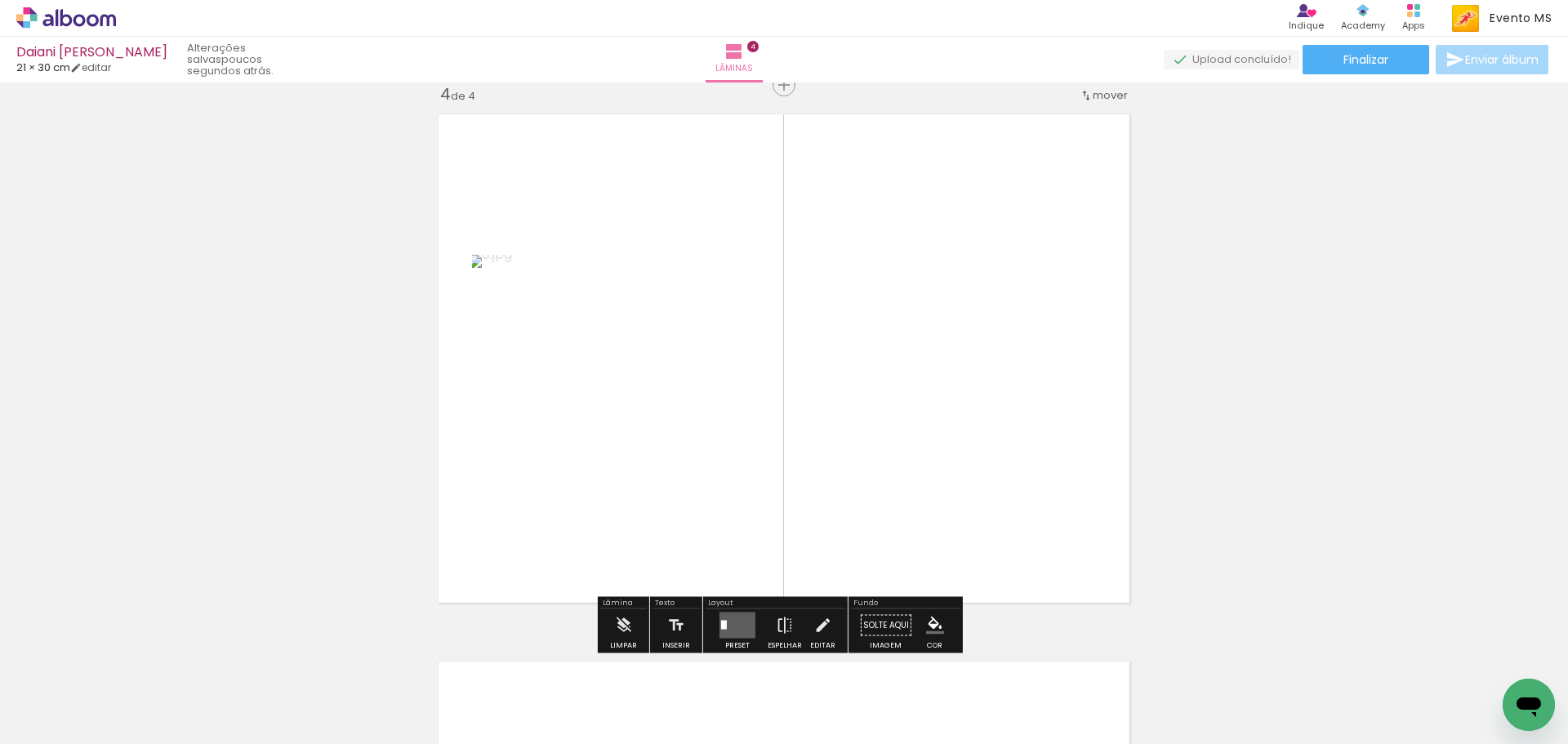
scroll to position [1663, 0]
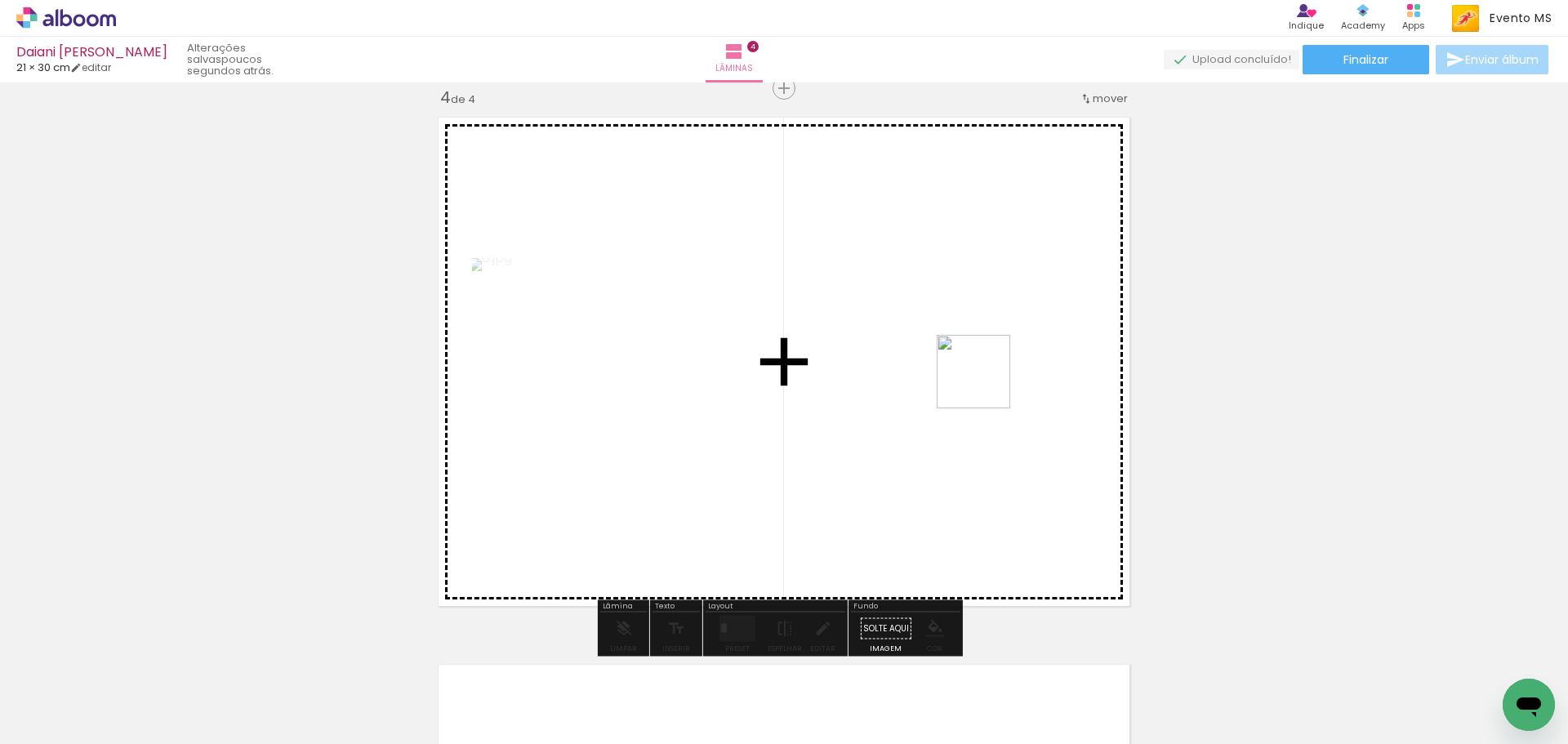
drag, startPoint x: 933, startPoint y: 462, endPoint x: 824, endPoint y: 482, distance: 110.8
click at [989, 368] on quentale-workspace at bounding box center [784, 372] width 1568 height 744
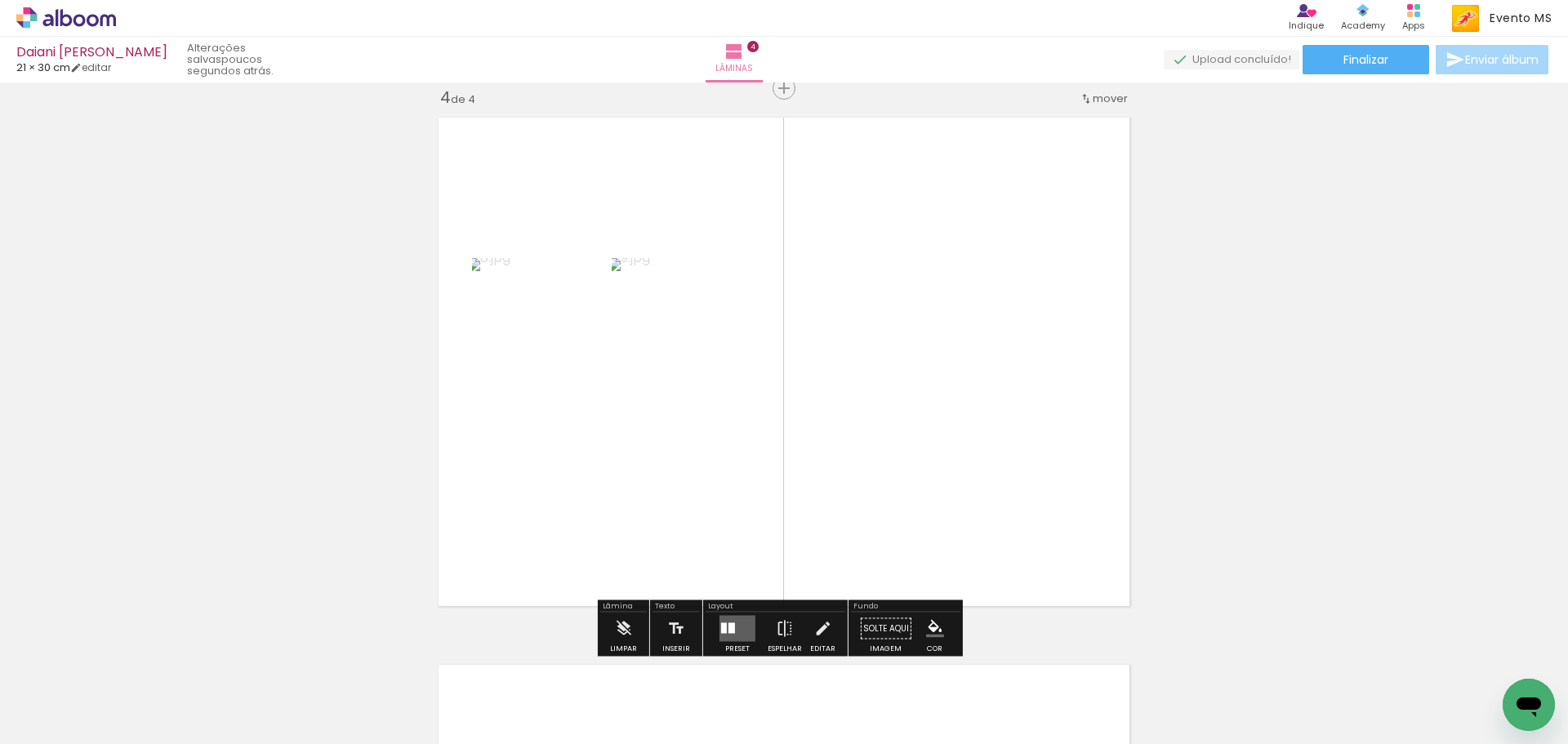
click at [743, 625] on quentale-layouter at bounding box center [737, 629] width 36 height 26
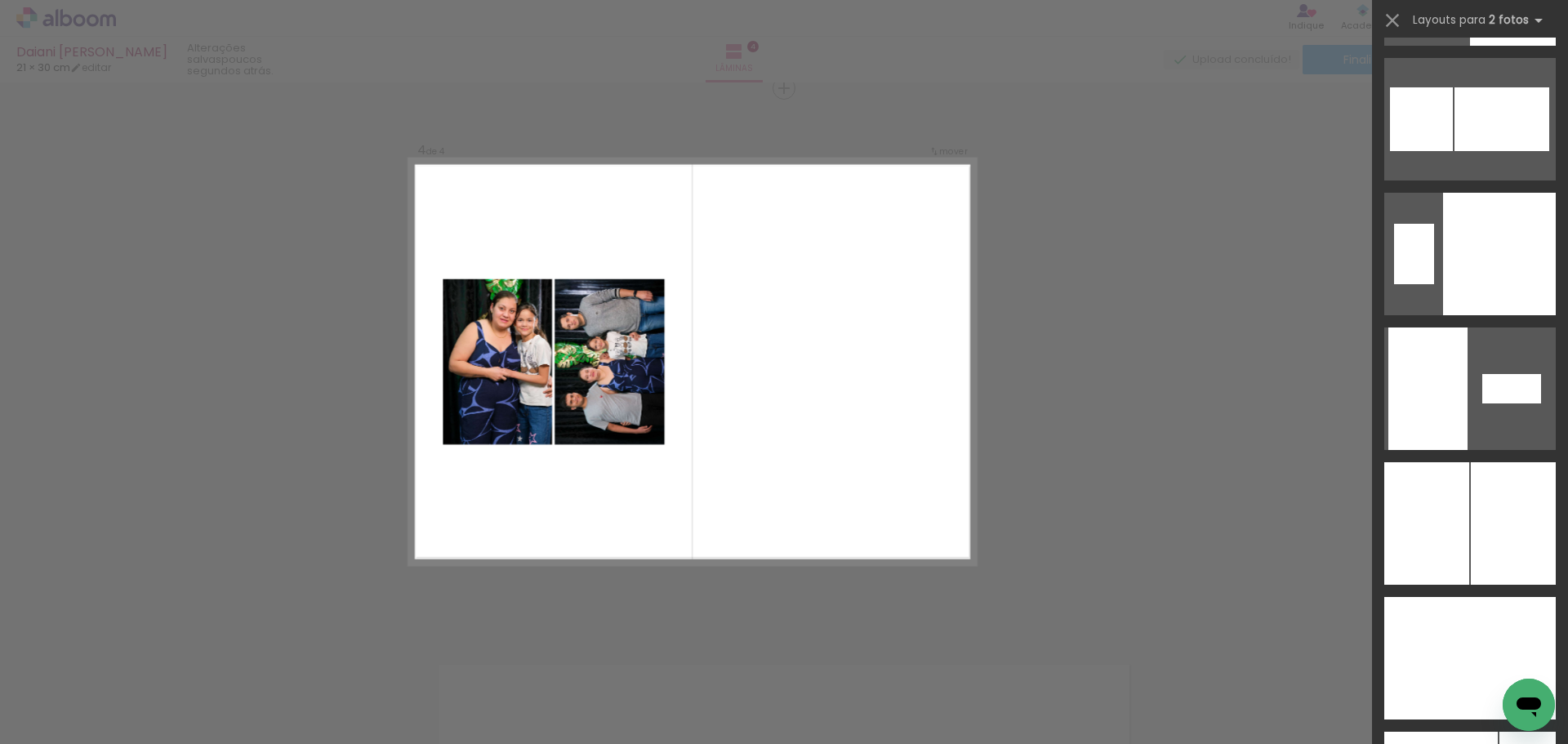
scroll to position [6382, 0]
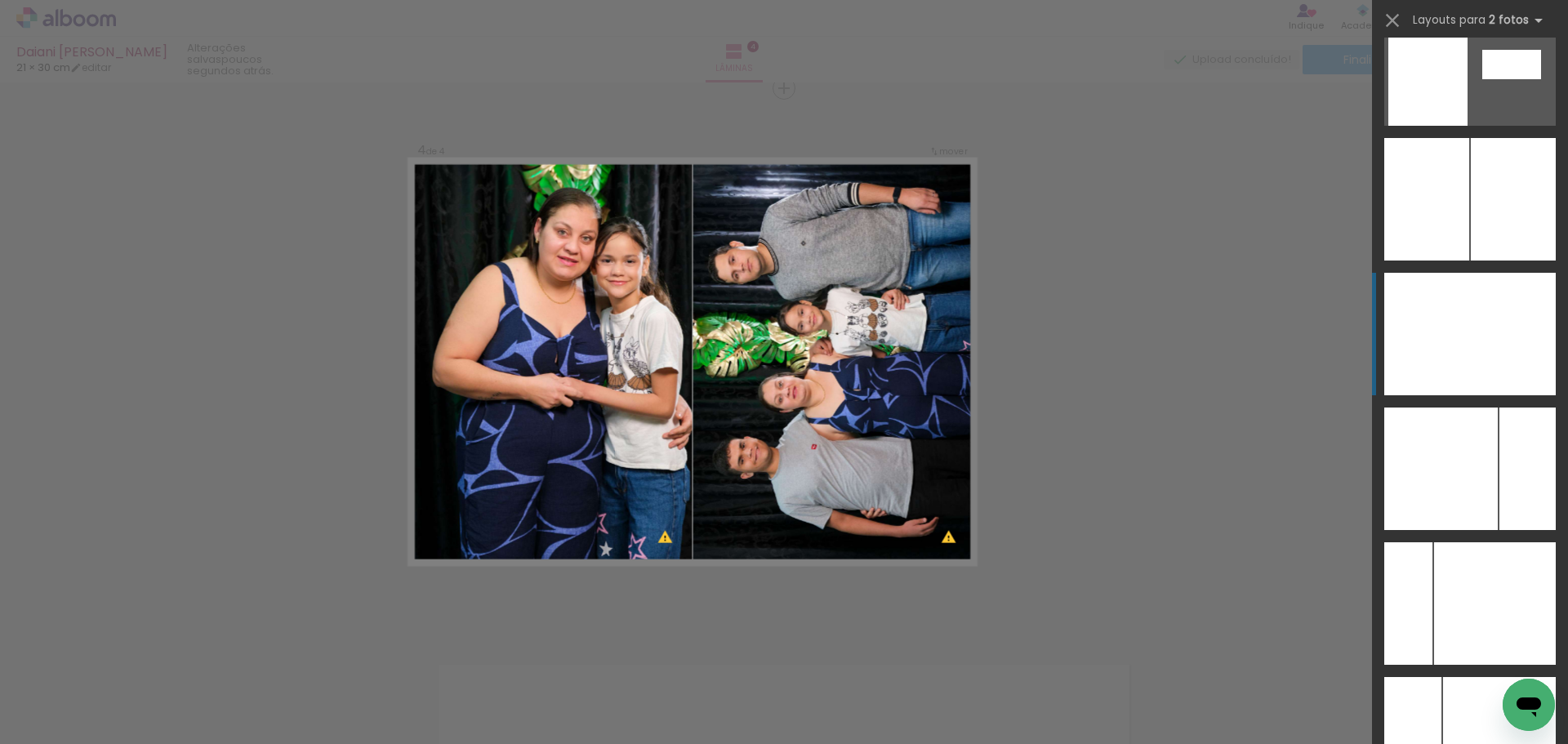
click at [1511, 331] on div at bounding box center [1512, 334] width 85 height 122
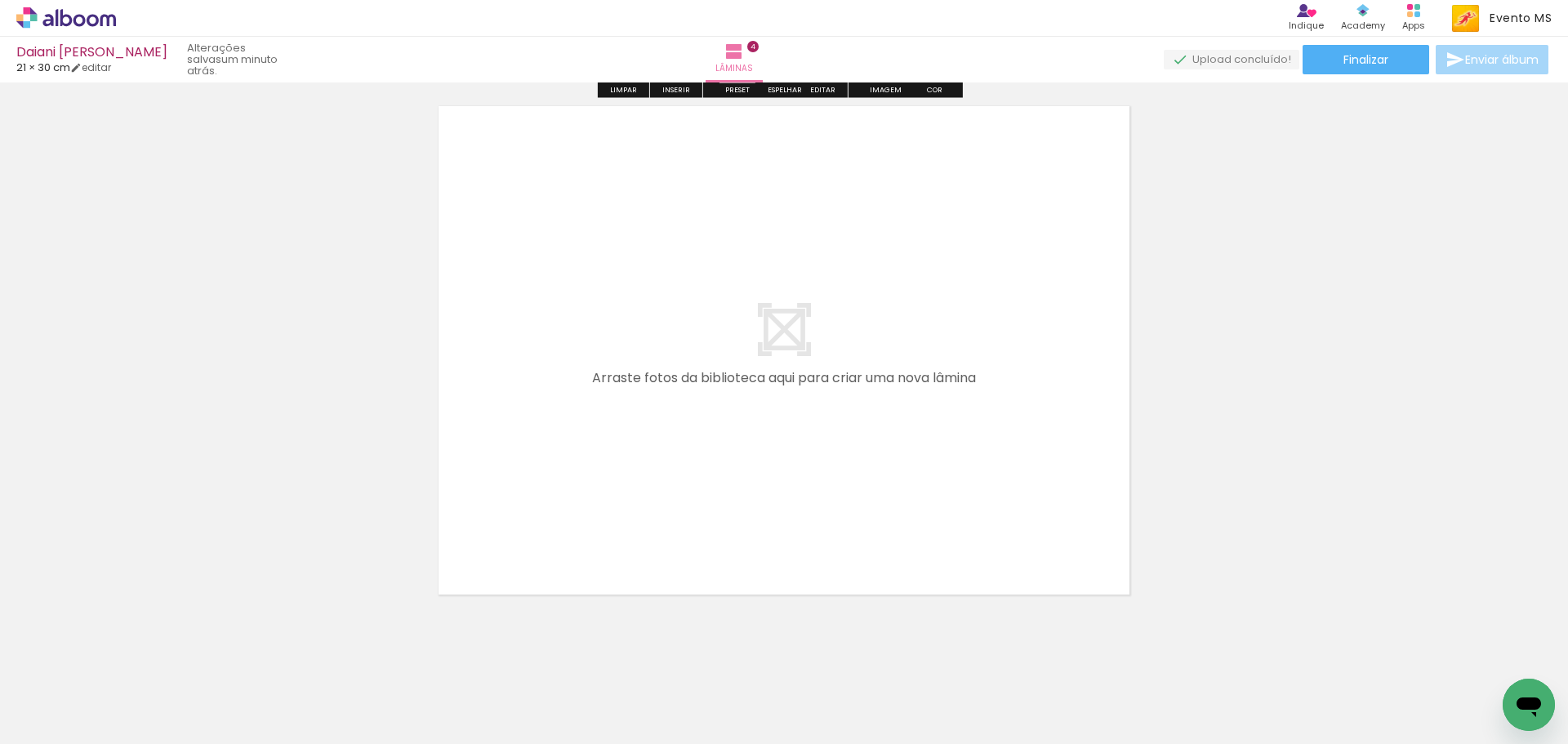
scroll to position [2236, 0]
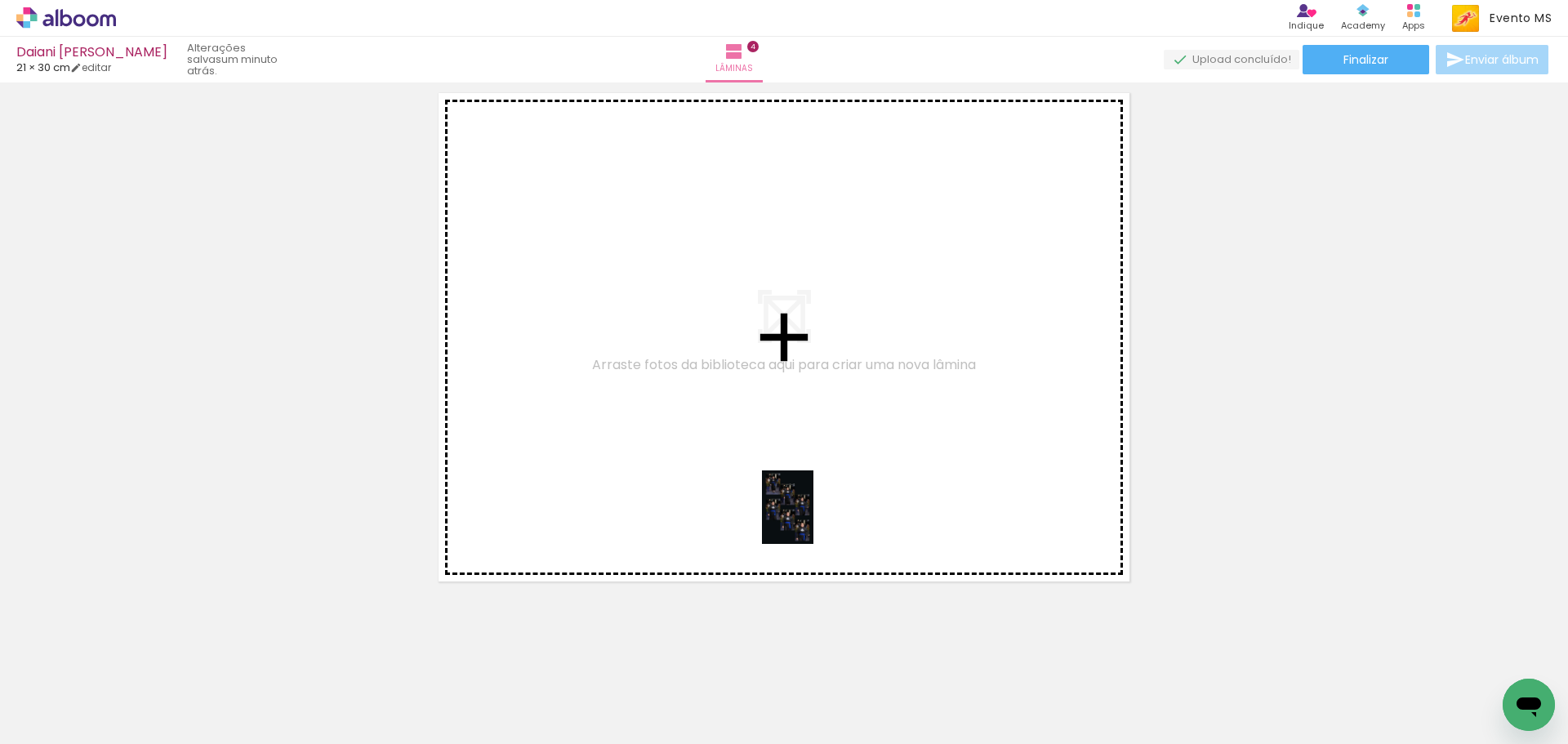
drag, startPoint x: 901, startPoint y: 690, endPoint x: 727, endPoint y: 411, distance: 328.8
click at [727, 411] on quentale-workspace at bounding box center [784, 372] width 1568 height 744
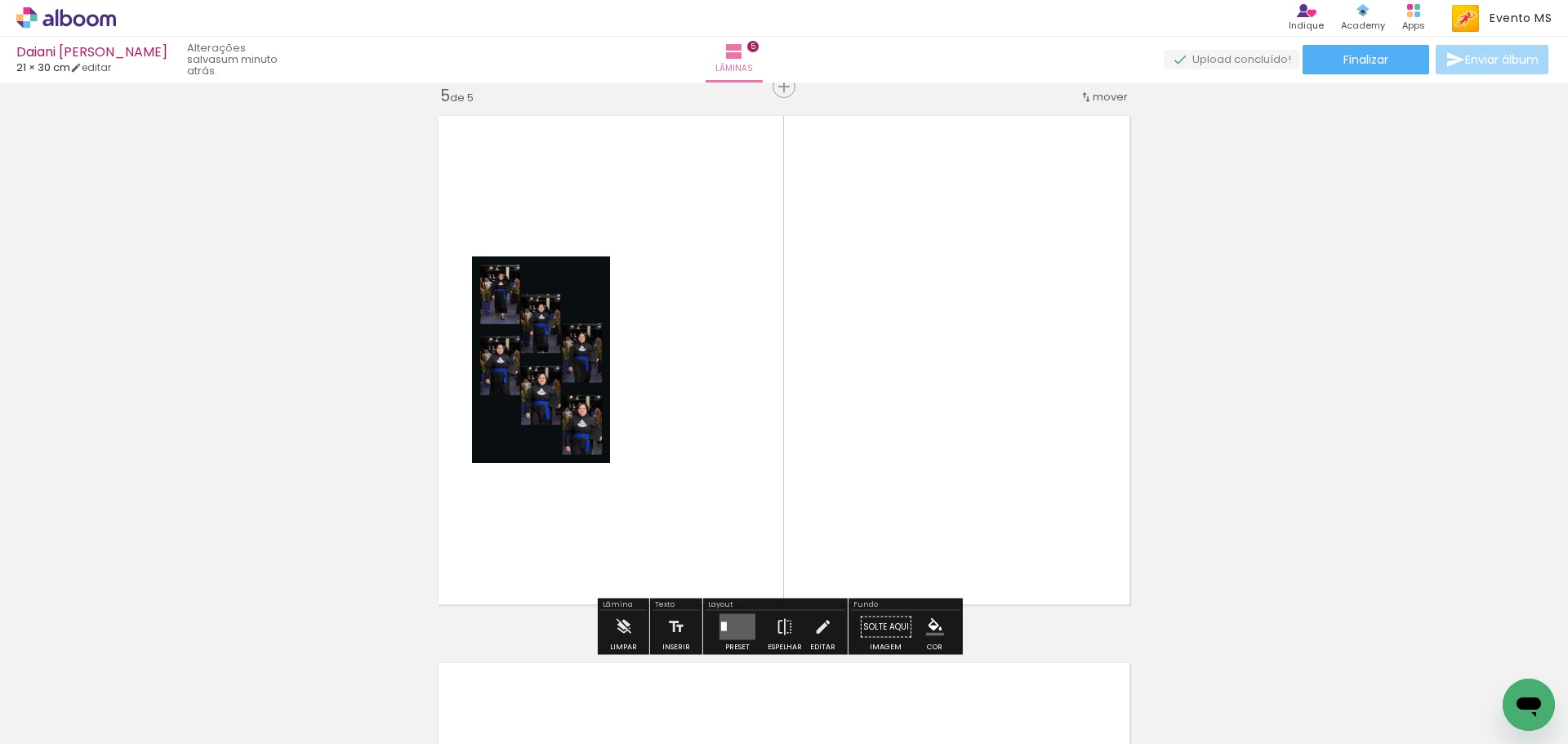
scroll to position [2210, 0]
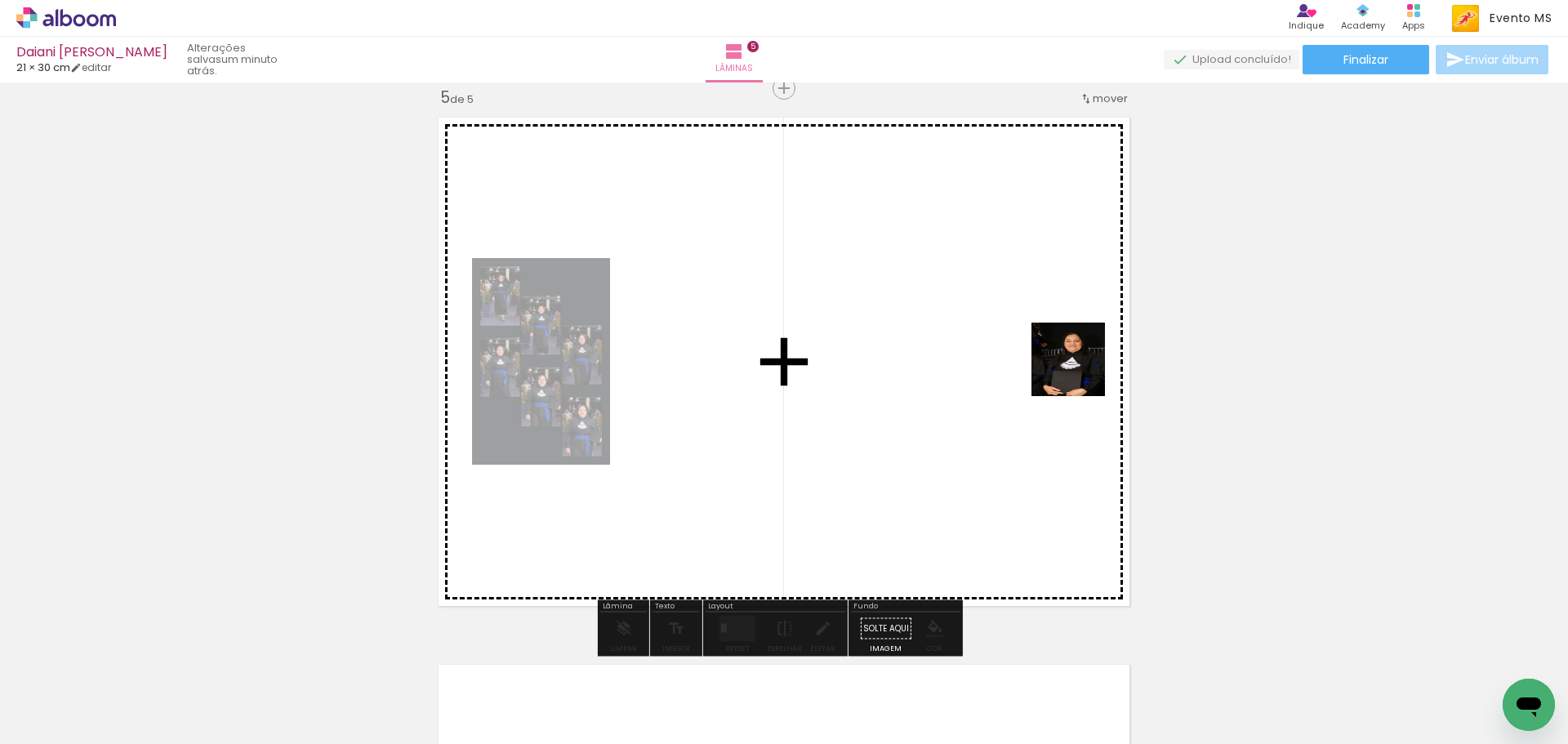
drag, startPoint x: 1009, startPoint y: 698, endPoint x: 915, endPoint y: 429, distance: 285.0
click at [1067, 345] on quentale-workspace at bounding box center [784, 372] width 1568 height 744
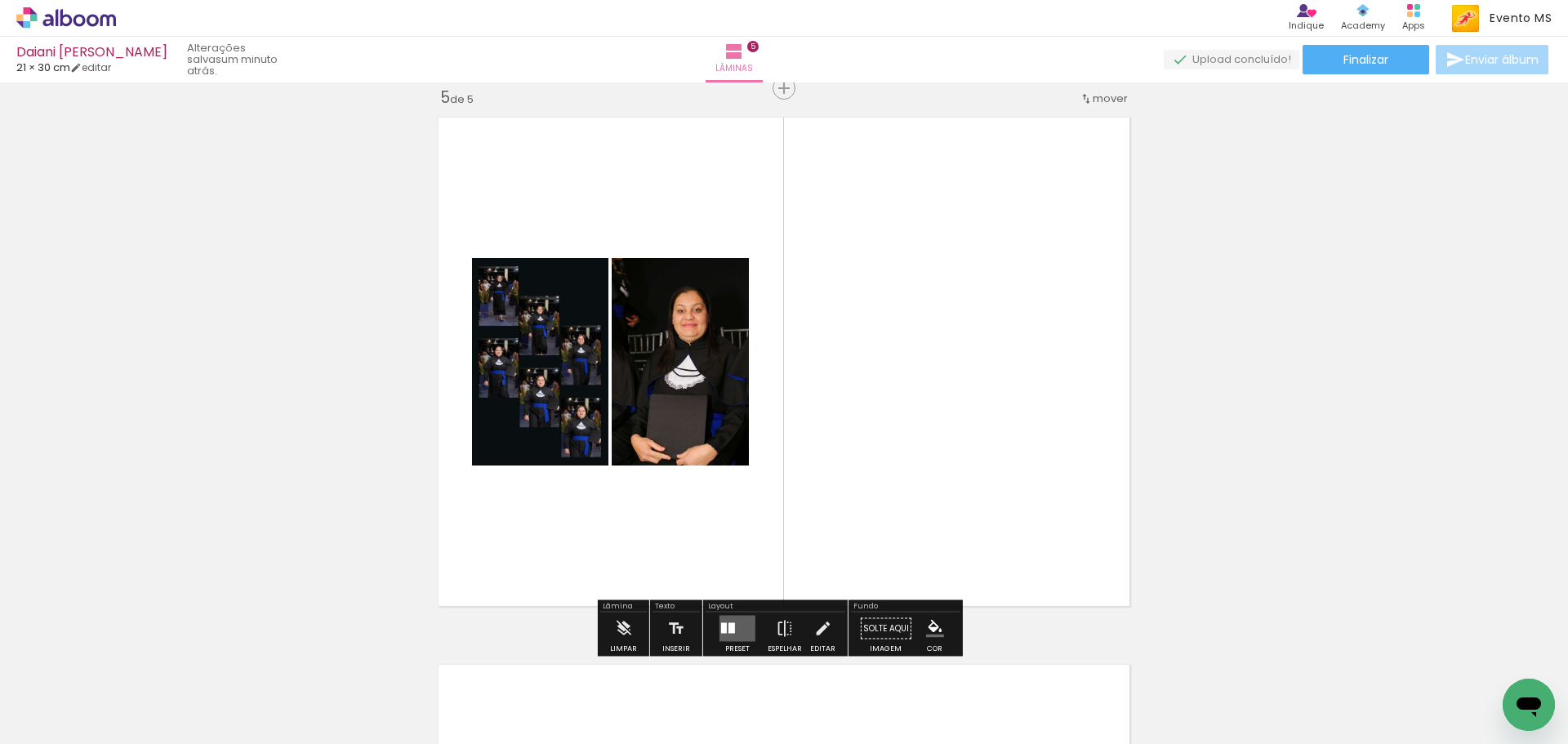
drag, startPoint x: 742, startPoint y: 628, endPoint x: 830, endPoint y: 574, distance: 103.2
click at [742, 628] on quentale-layouter at bounding box center [737, 629] width 36 height 26
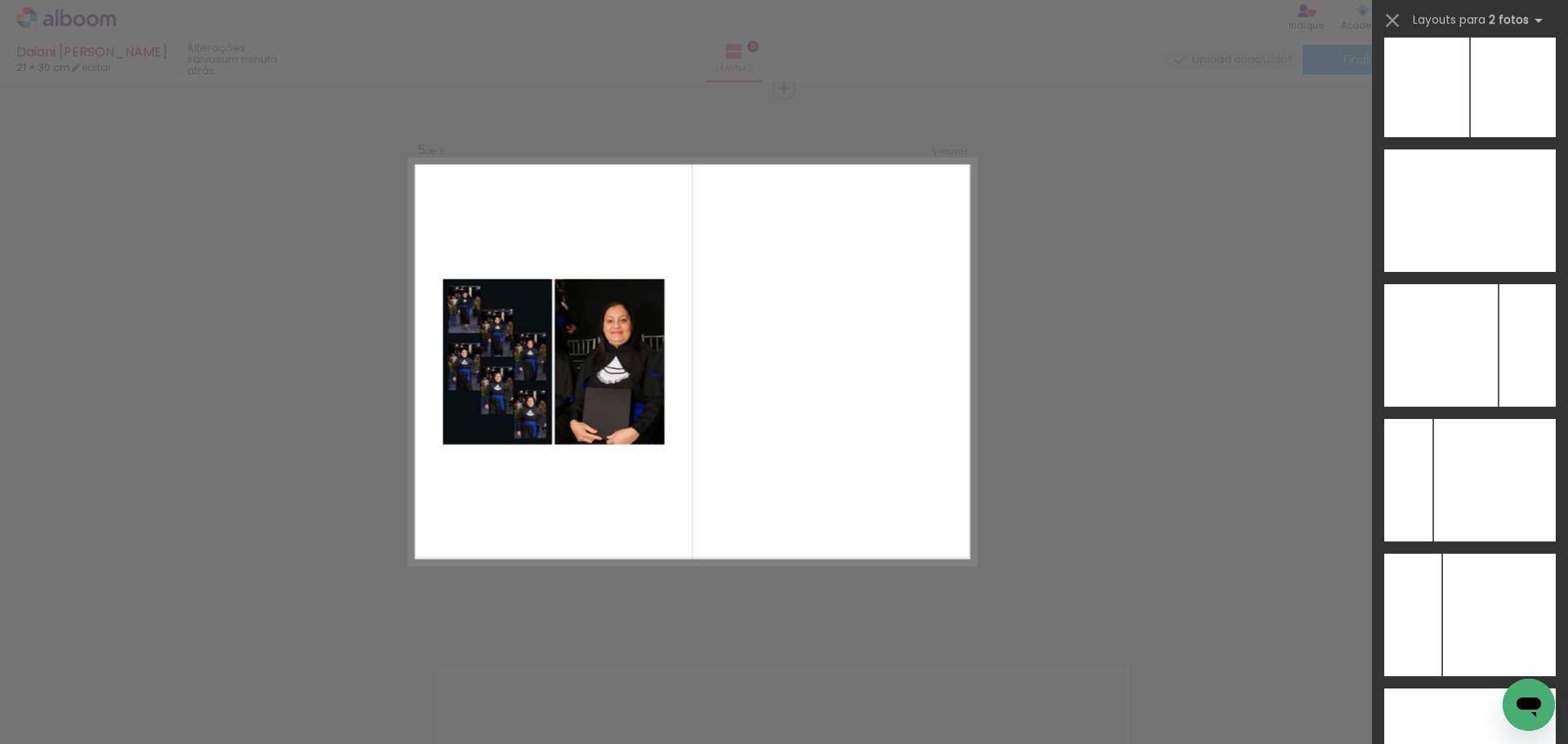
scroll to position [6367, 0]
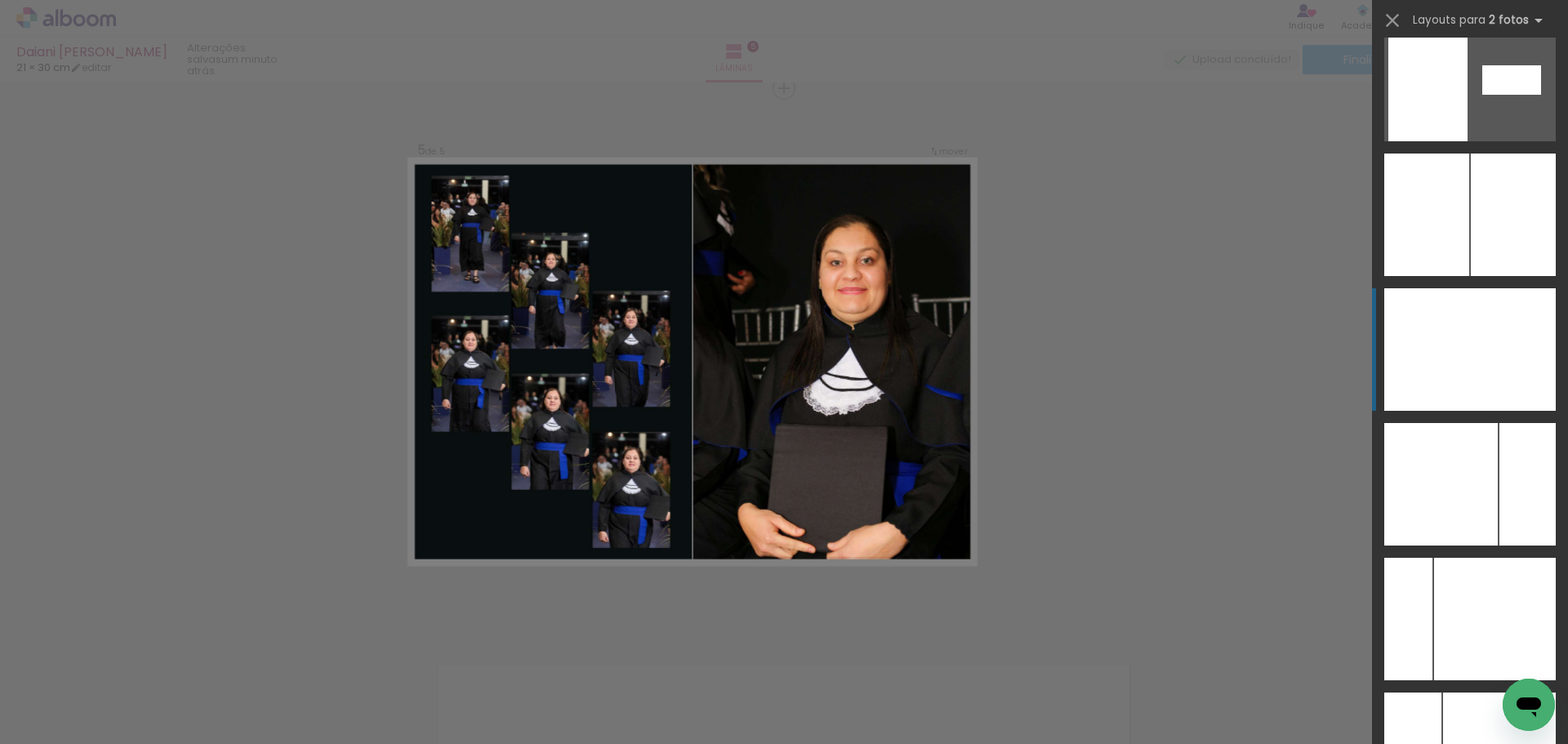
click at [1507, 370] on div at bounding box center [1512, 350] width 85 height 122
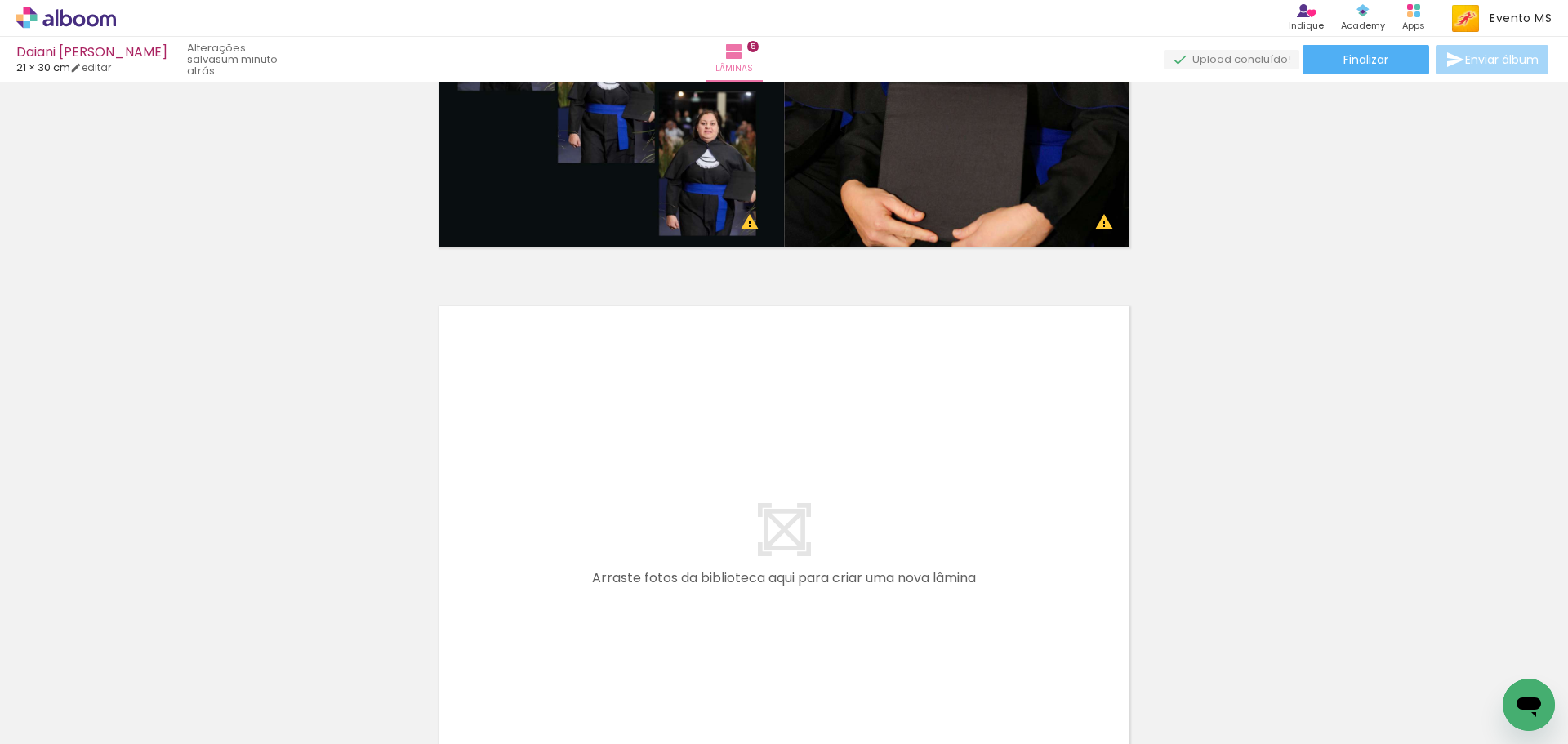
scroll to position [2701, 0]
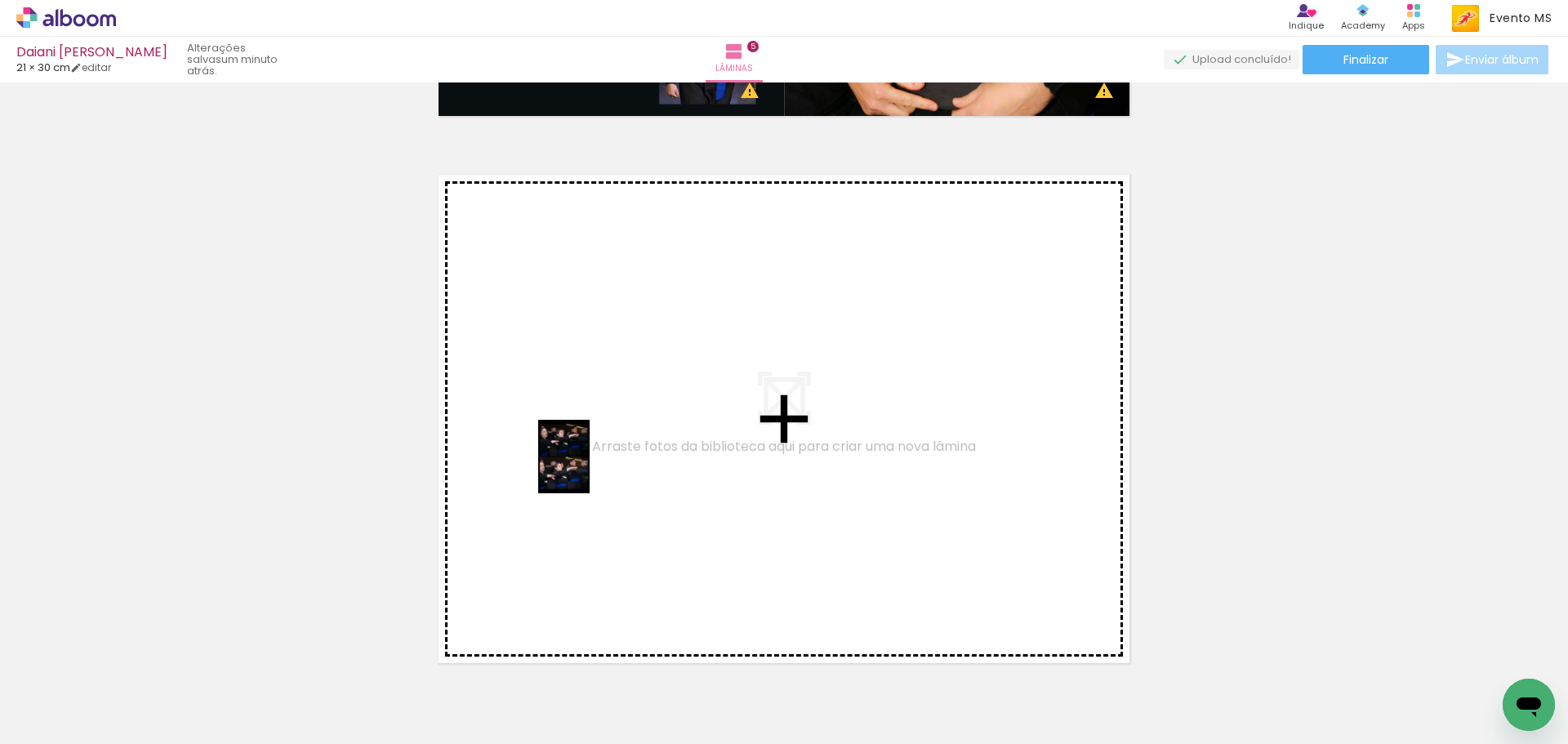
drag, startPoint x: 1086, startPoint y: 697, endPoint x: 587, endPoint y: 469, distance: 548.6
click at [587, 469] on quentale-workspace at bounding box center [784, 372] width 1568 height 744
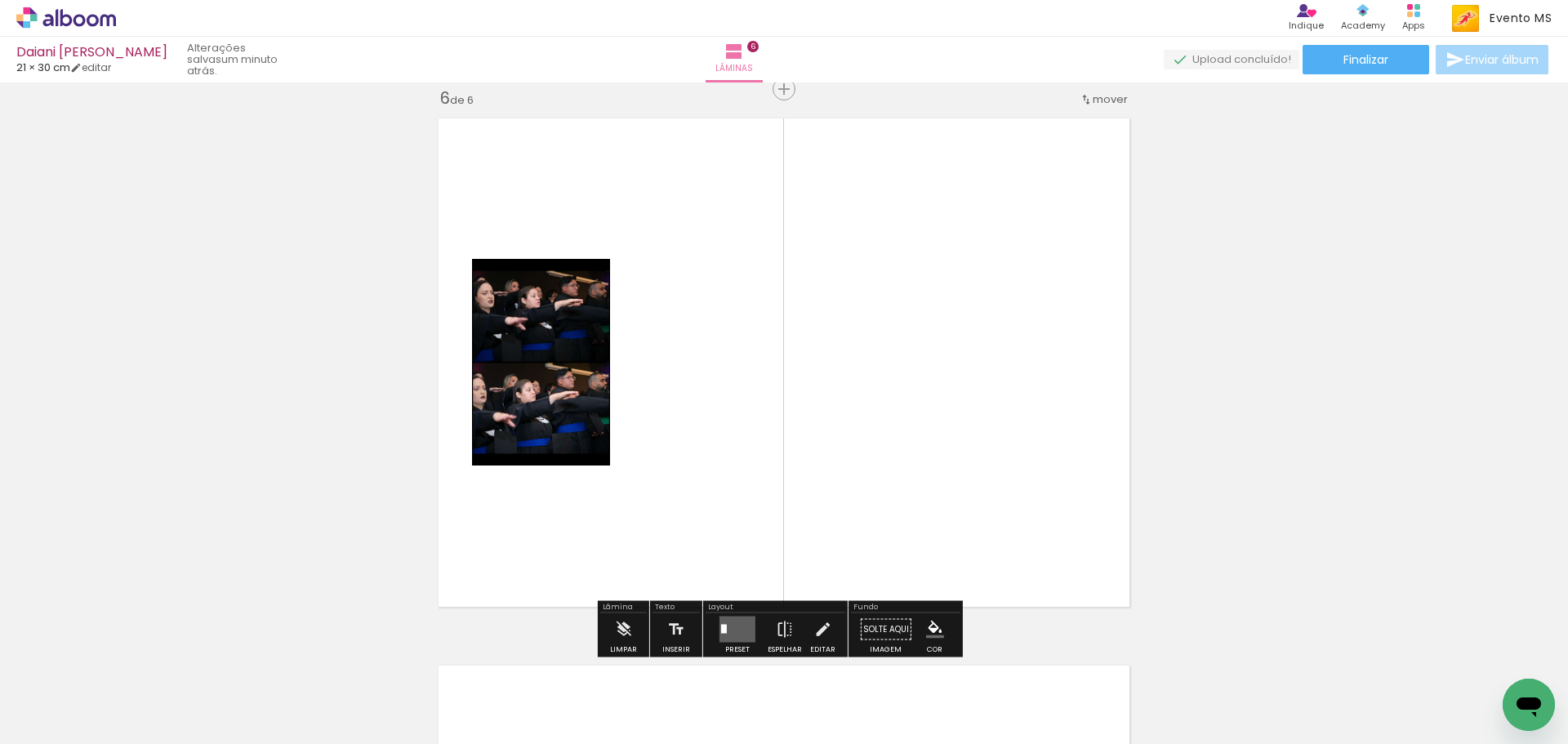
scroll to position [2758, 0]
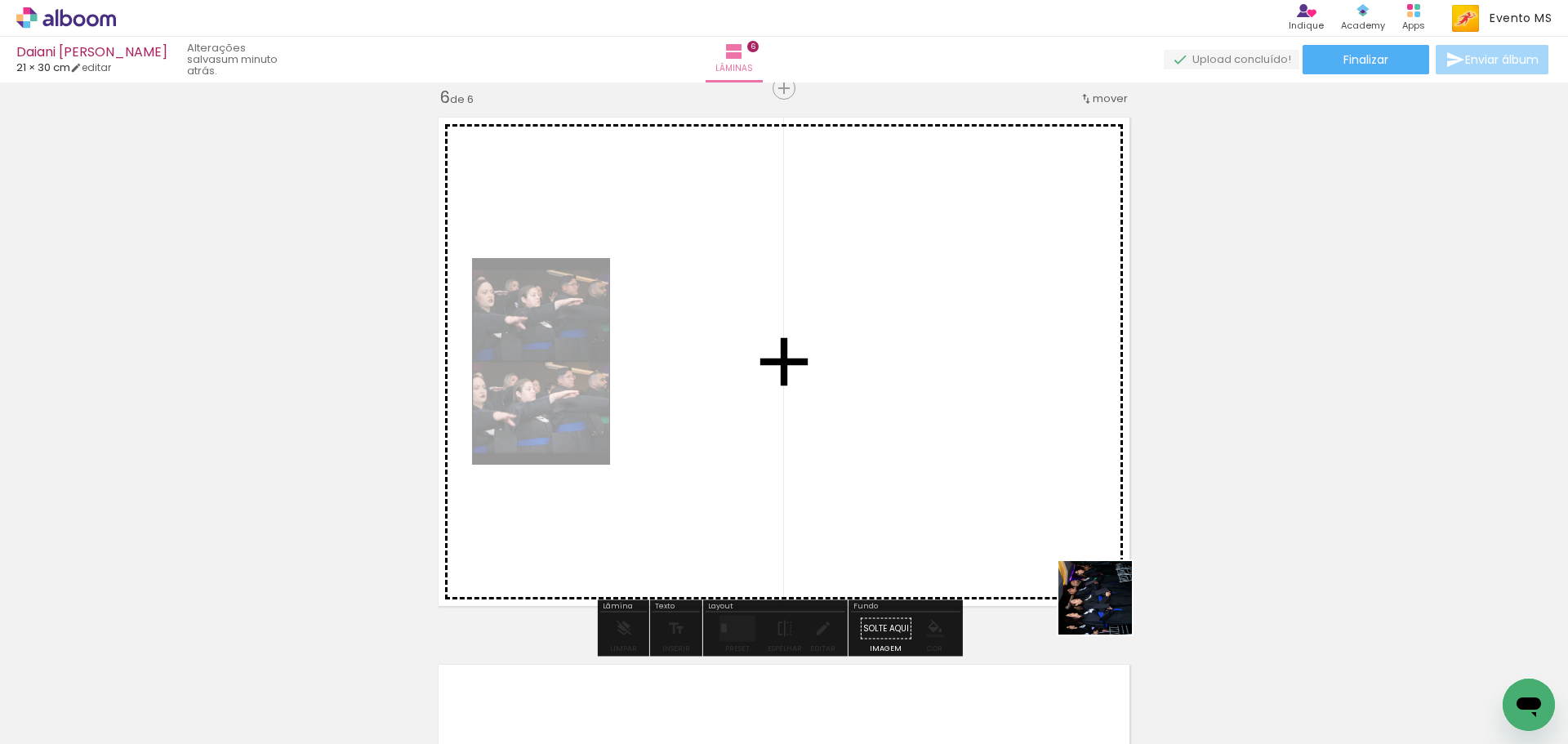
drag, startPoint x: 1162, startPoint y: 700, endPoint x: 991, endPoint y: 461, distance: 293.9
click at [1002, 464] on quentale-workspace at bounding box center [784, 372] width 1568 height 744
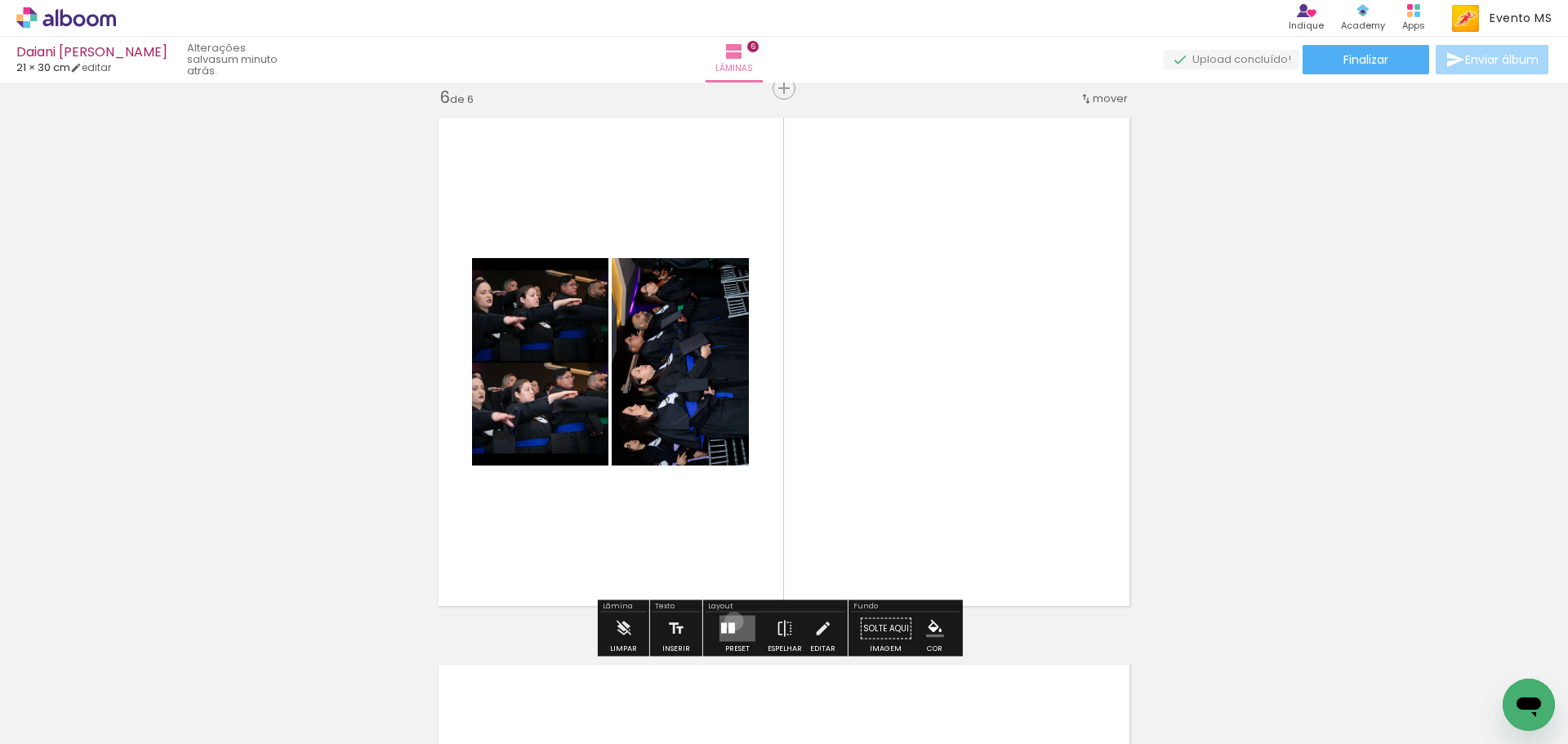
click at [730, 621] on quentale-layouter at bounding box center [737, 629] width 36 height 26
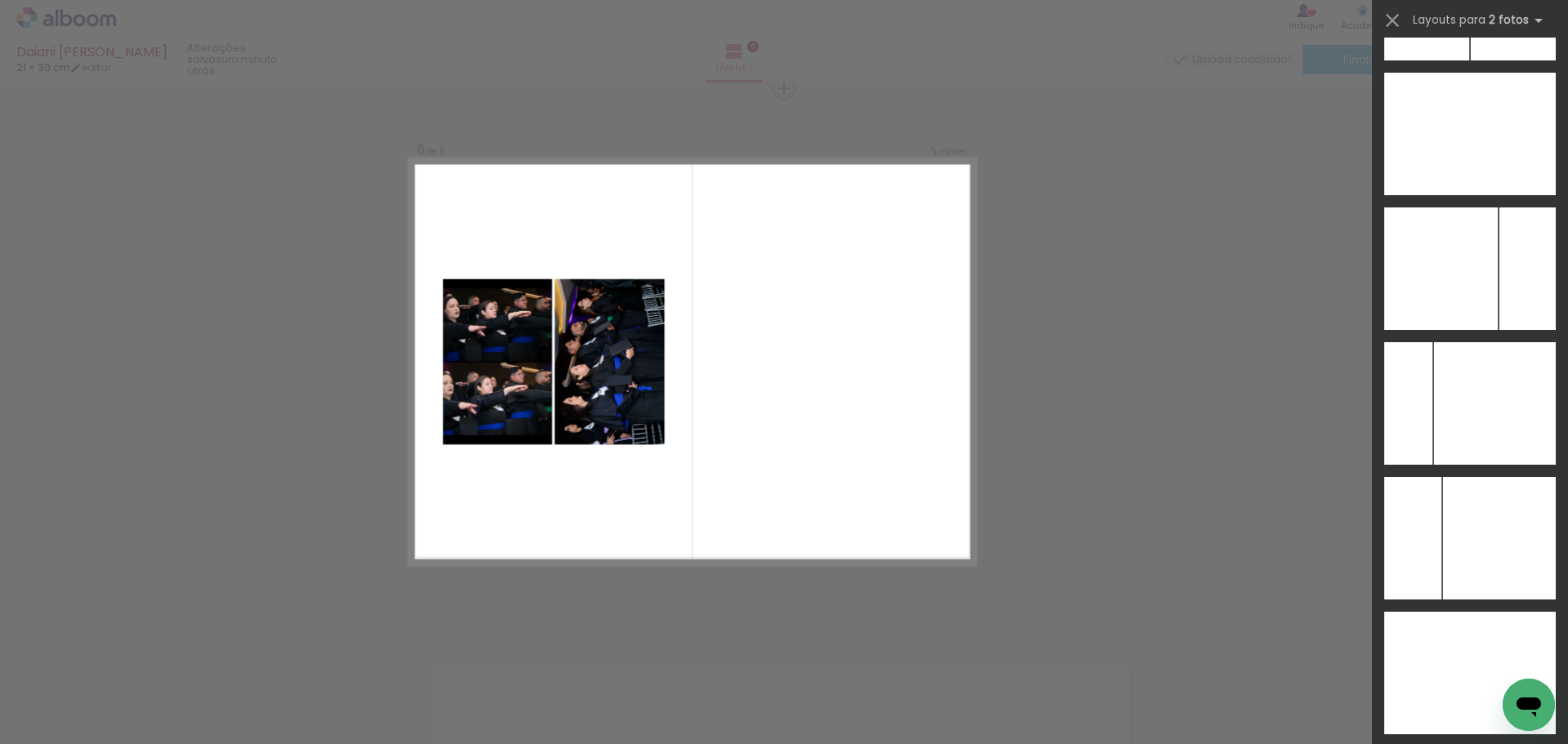
scroll to position [6567, 0]
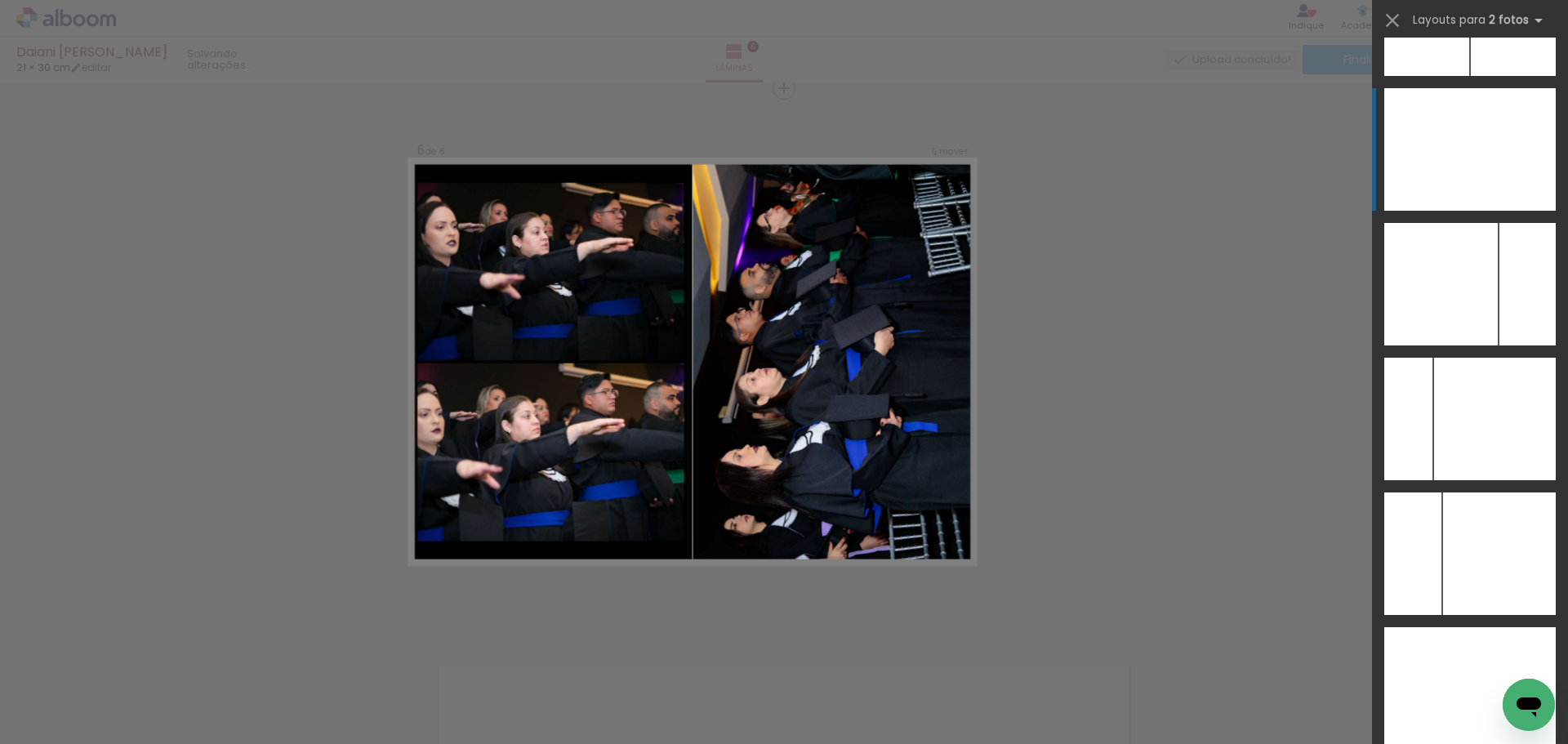
click at [1502, 174] on div at bounding box center [1512, 149] width 85 height 122
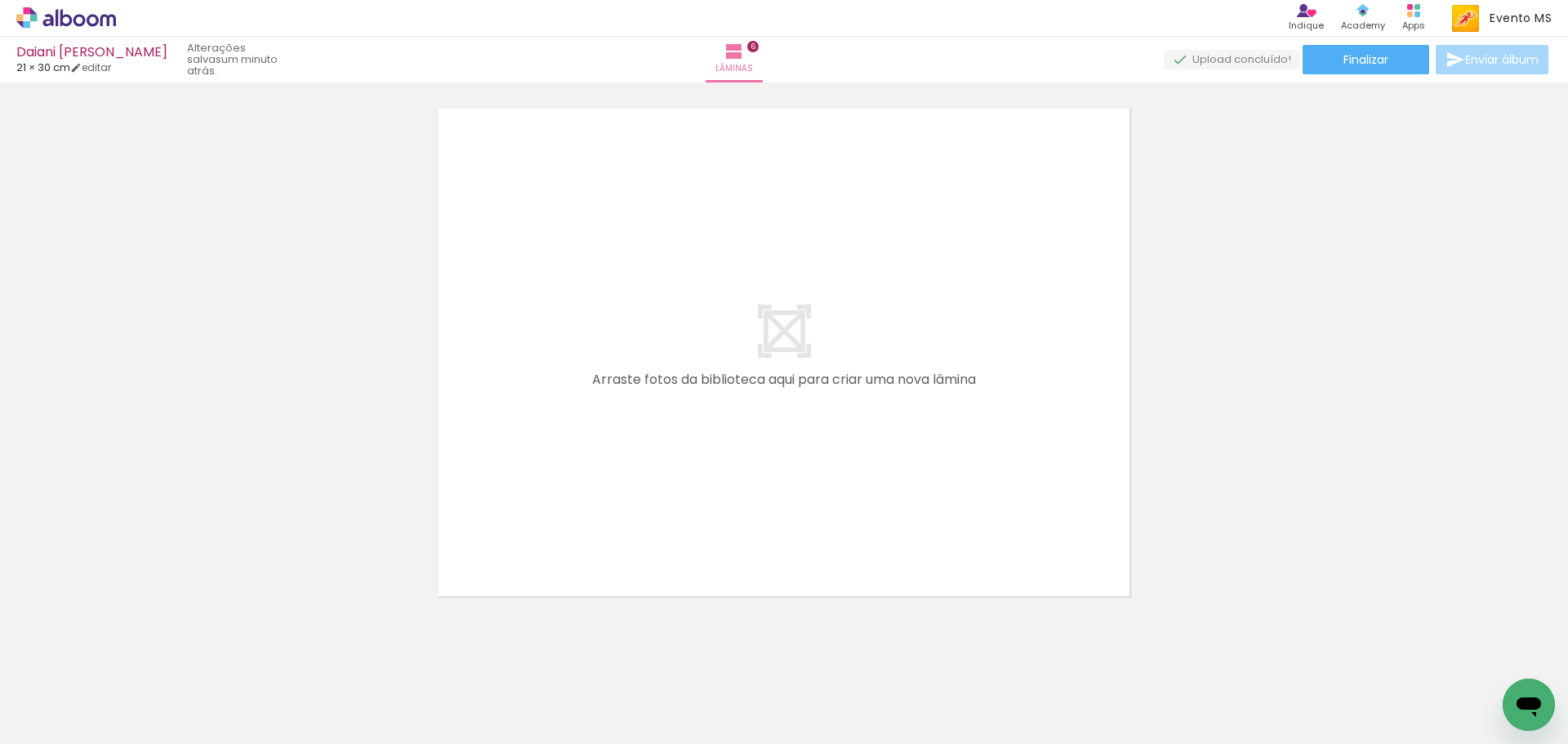
scroll to position [3336, 0]
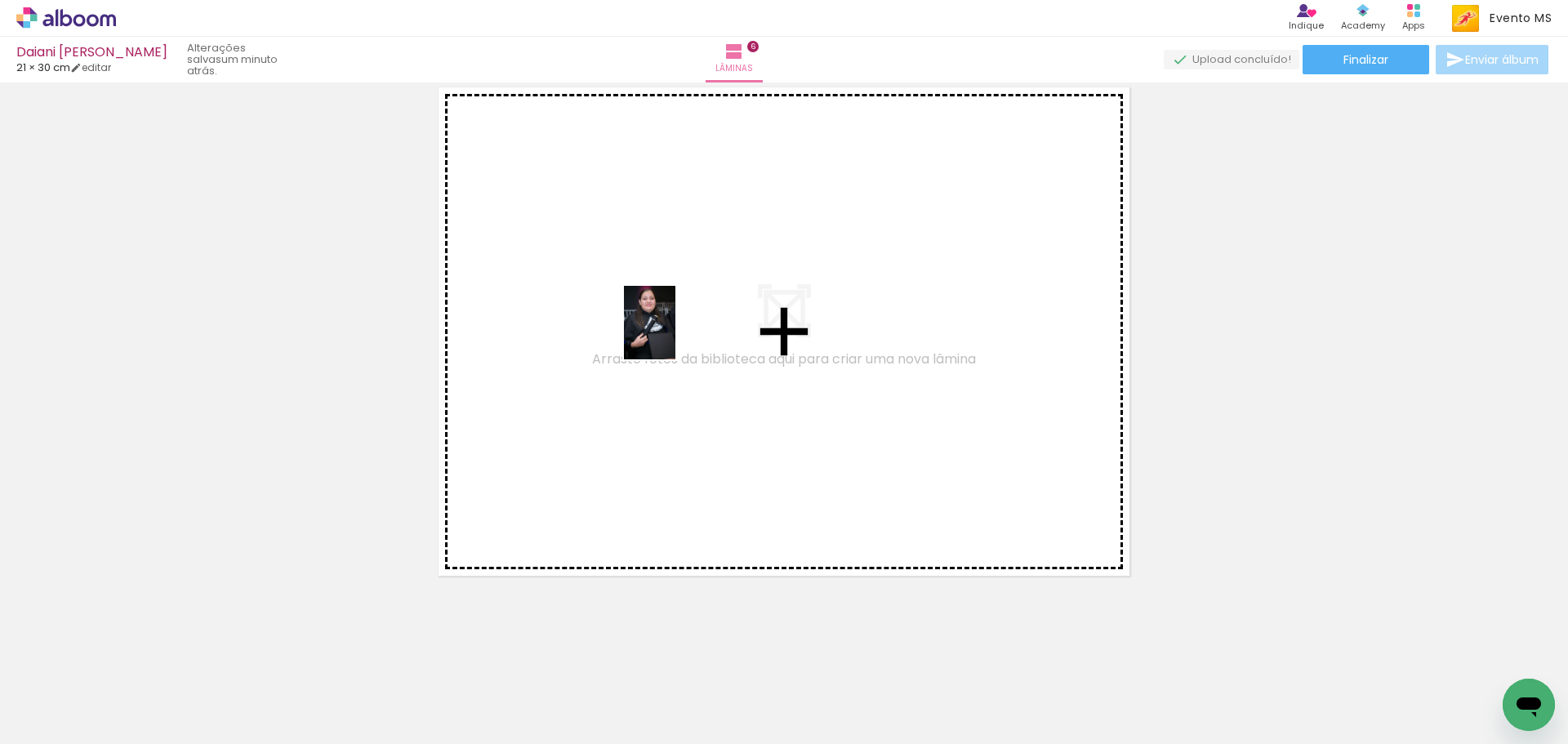
drag, startPoint x: 1011, startPoint y: 532, endPoint x: 667, endPoint y: 330, distance: 398.9
click at [667, 330] on quentale-workspace at bounding box center [784, 372] width 1568 height 744
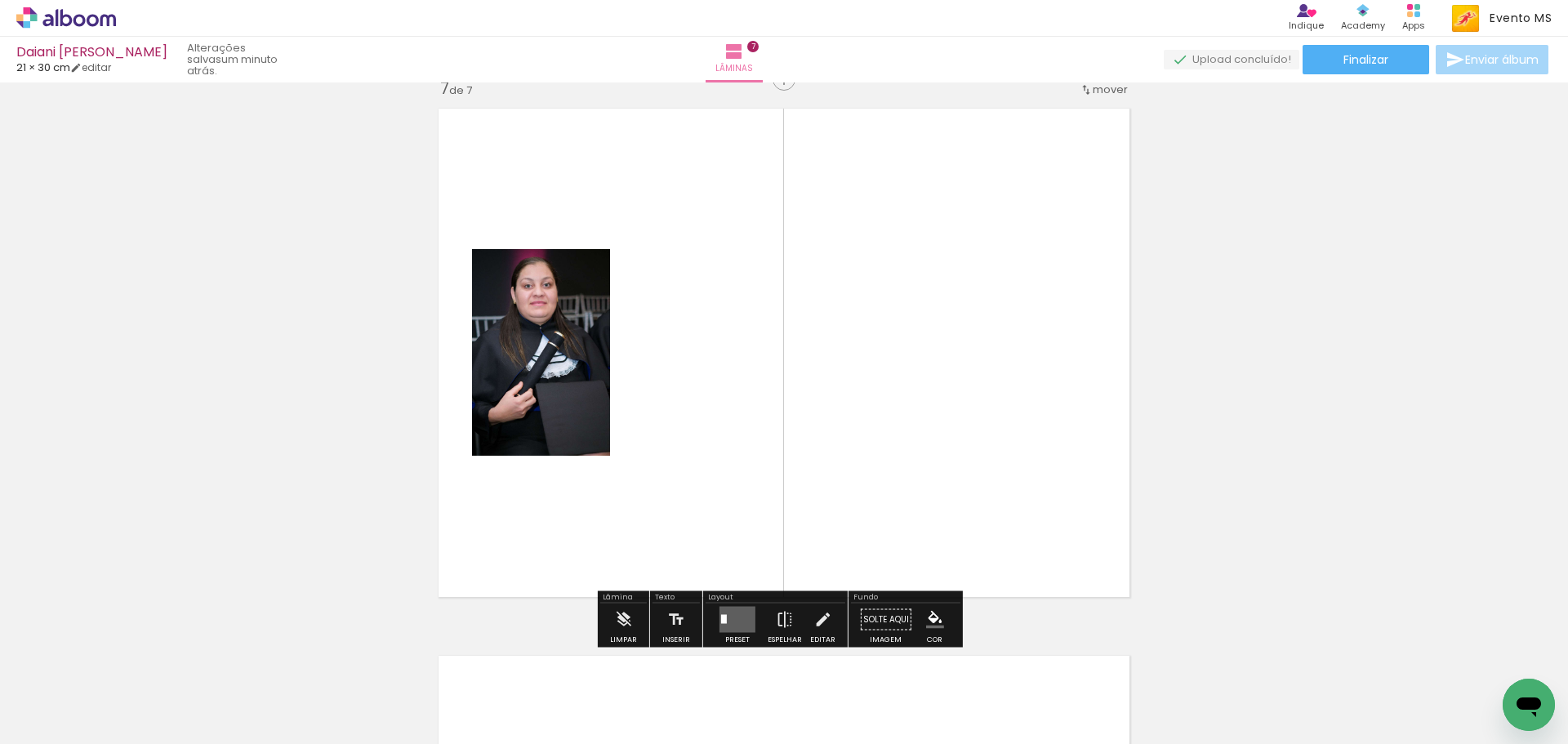
scroll to position [3305, 0]
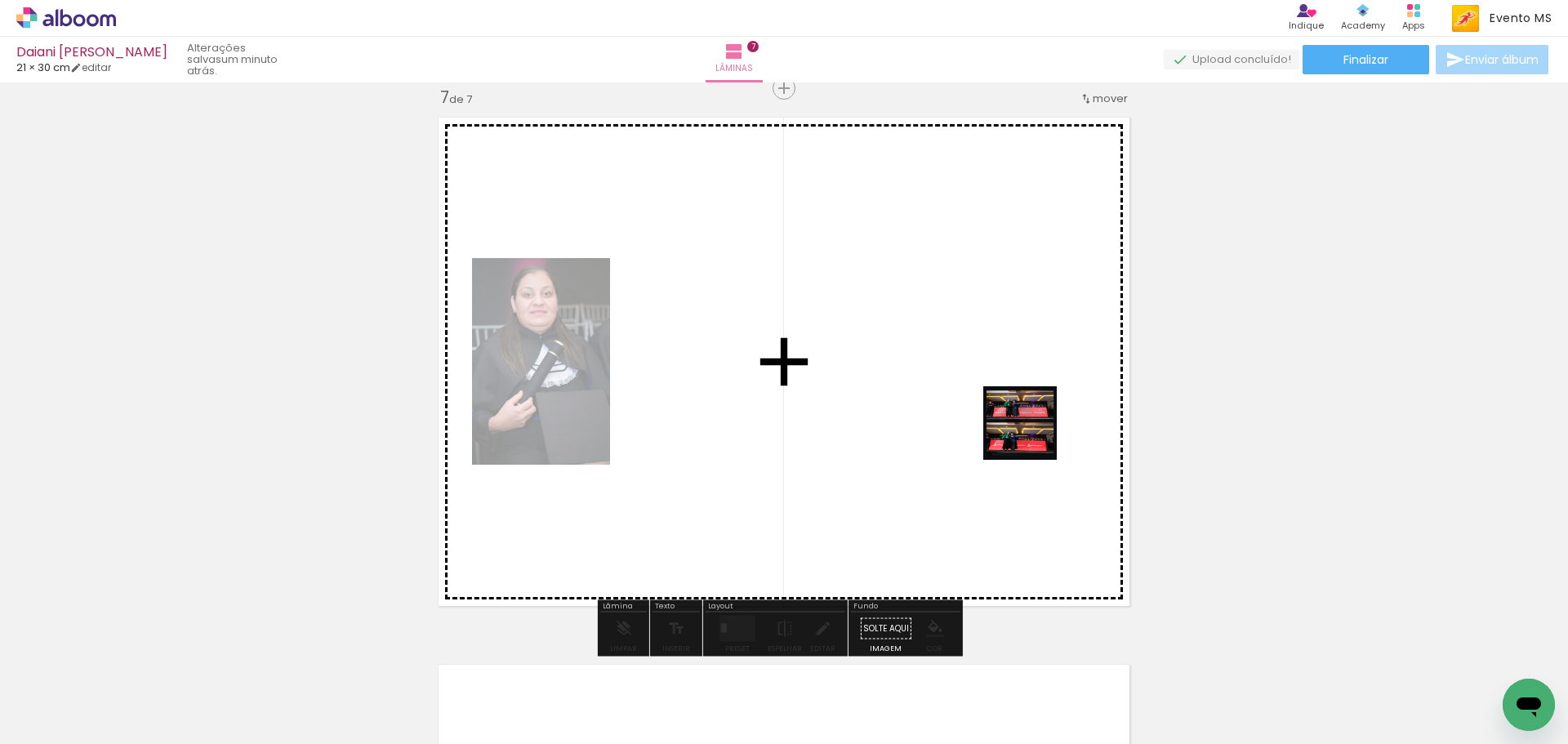
drag, startPoint x: 1350, startPoint y: 705, endPoint x: 765, endPoint y: 316, distance: 702.5
click at [770, 255] on quentale-workspace at bounding box center [784, 372] width 1568 height 744
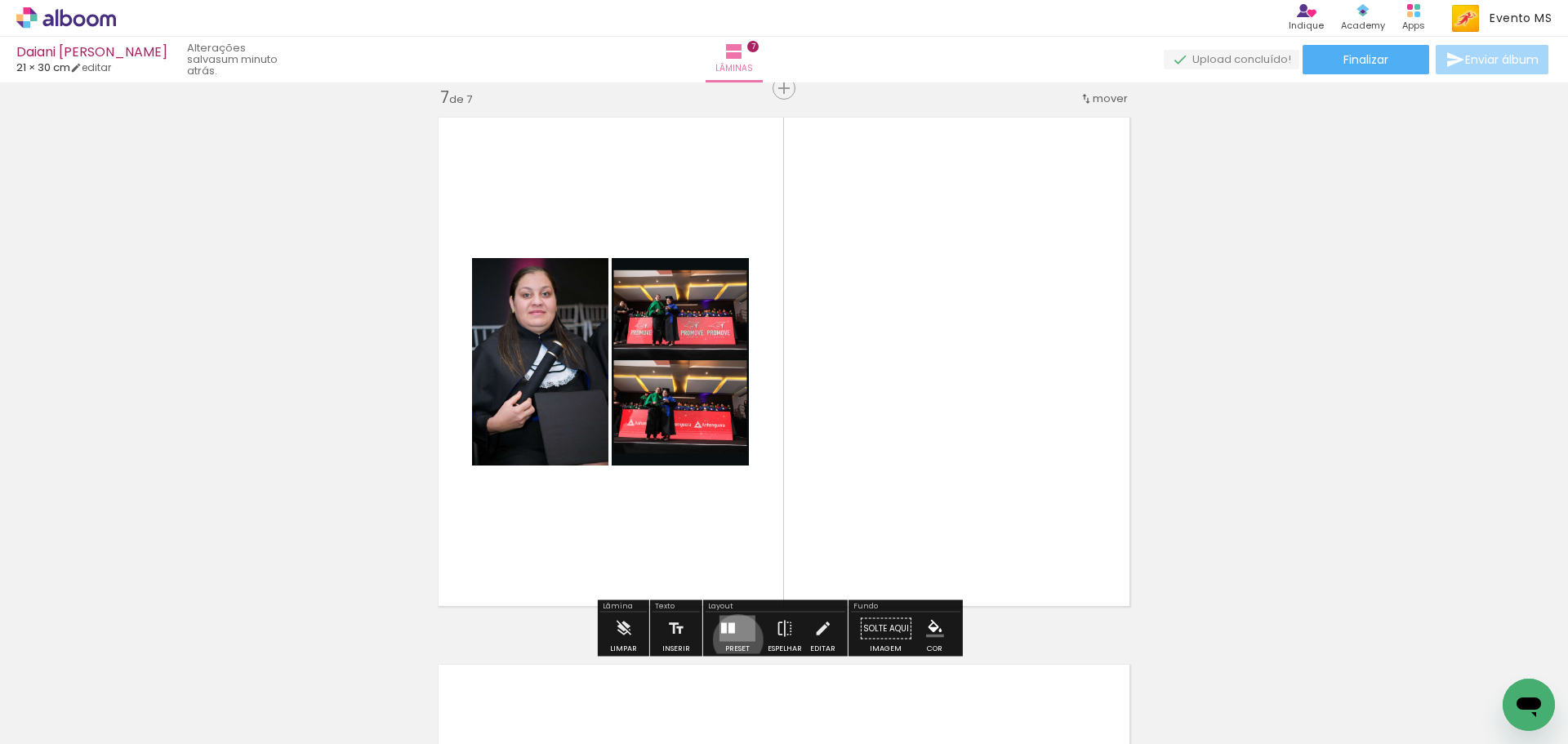
click at [734, 640] on quentale-layouter at bounding box center [737, 629] width 36 height 26
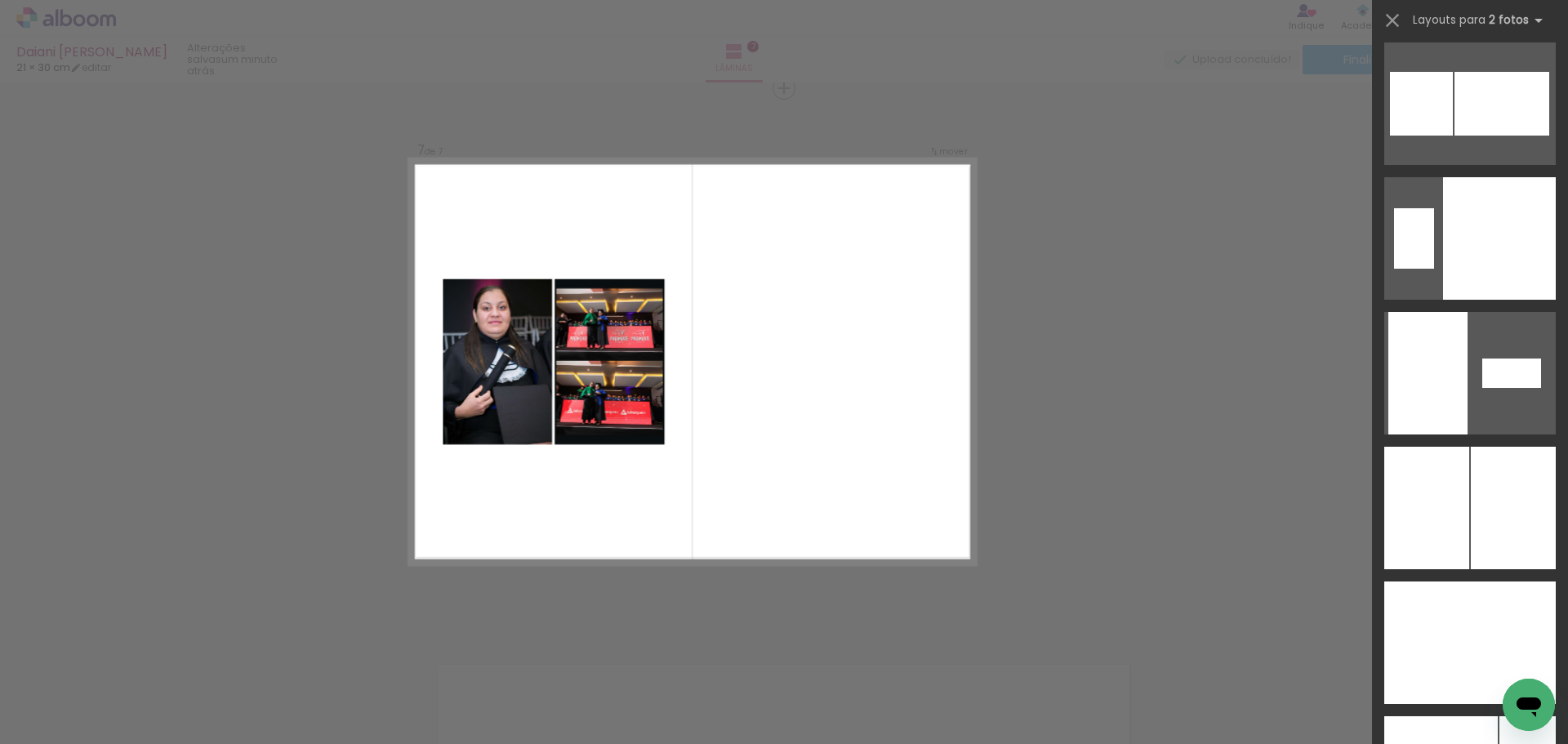
scroll to position [6537, 0]
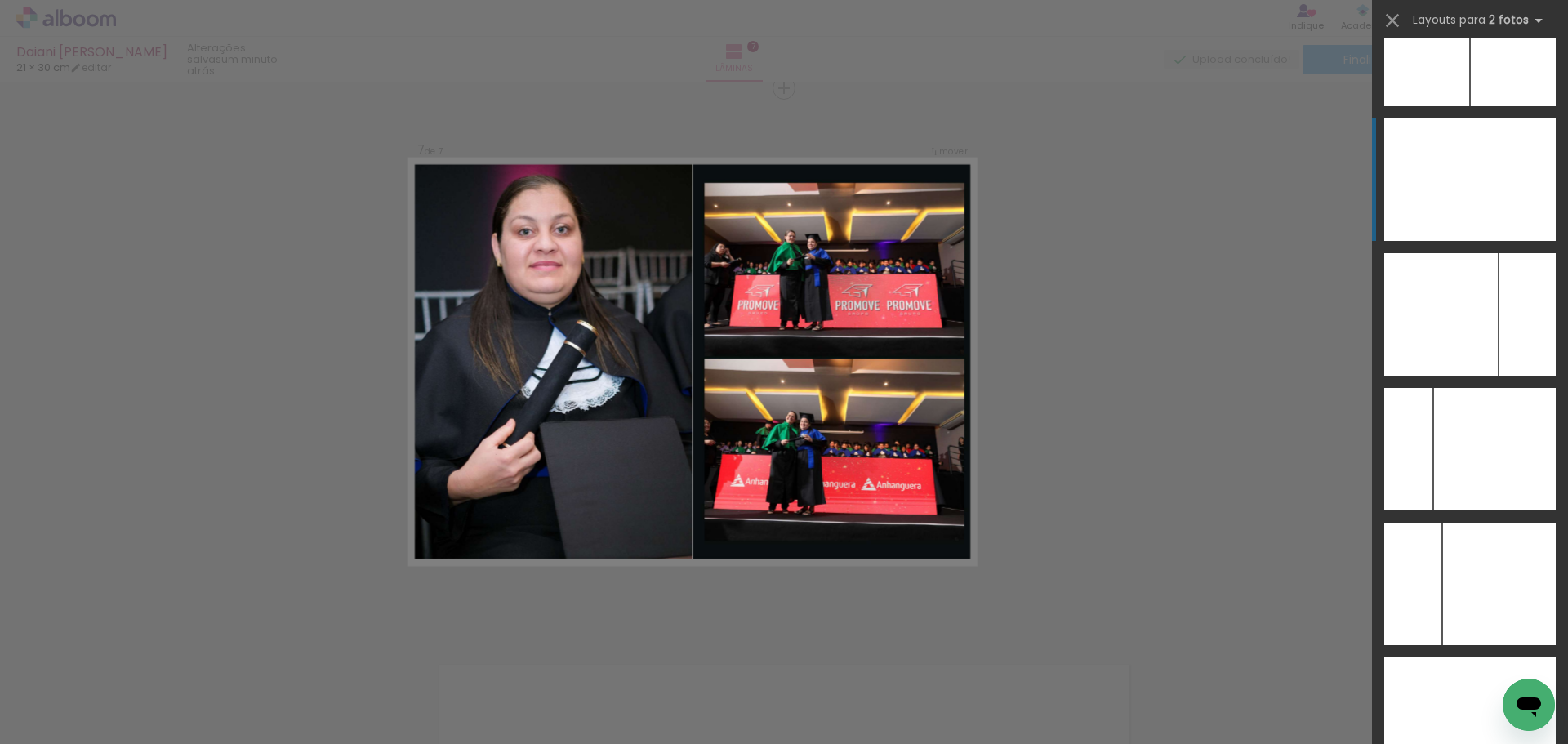
click at [1474, 175] on div at bounding box center [1512, 180] width 85 height 122
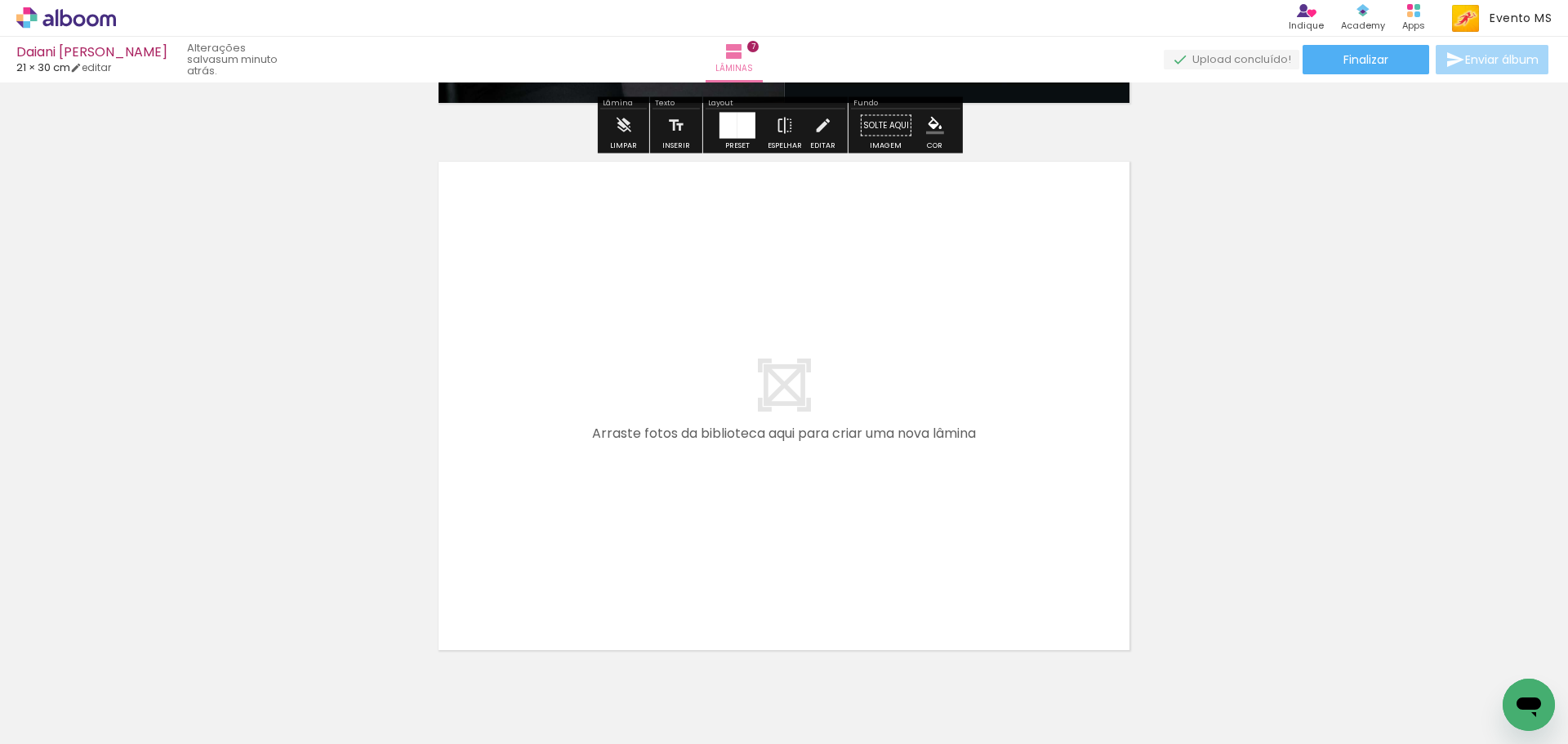
scroll to position [3877, 0]
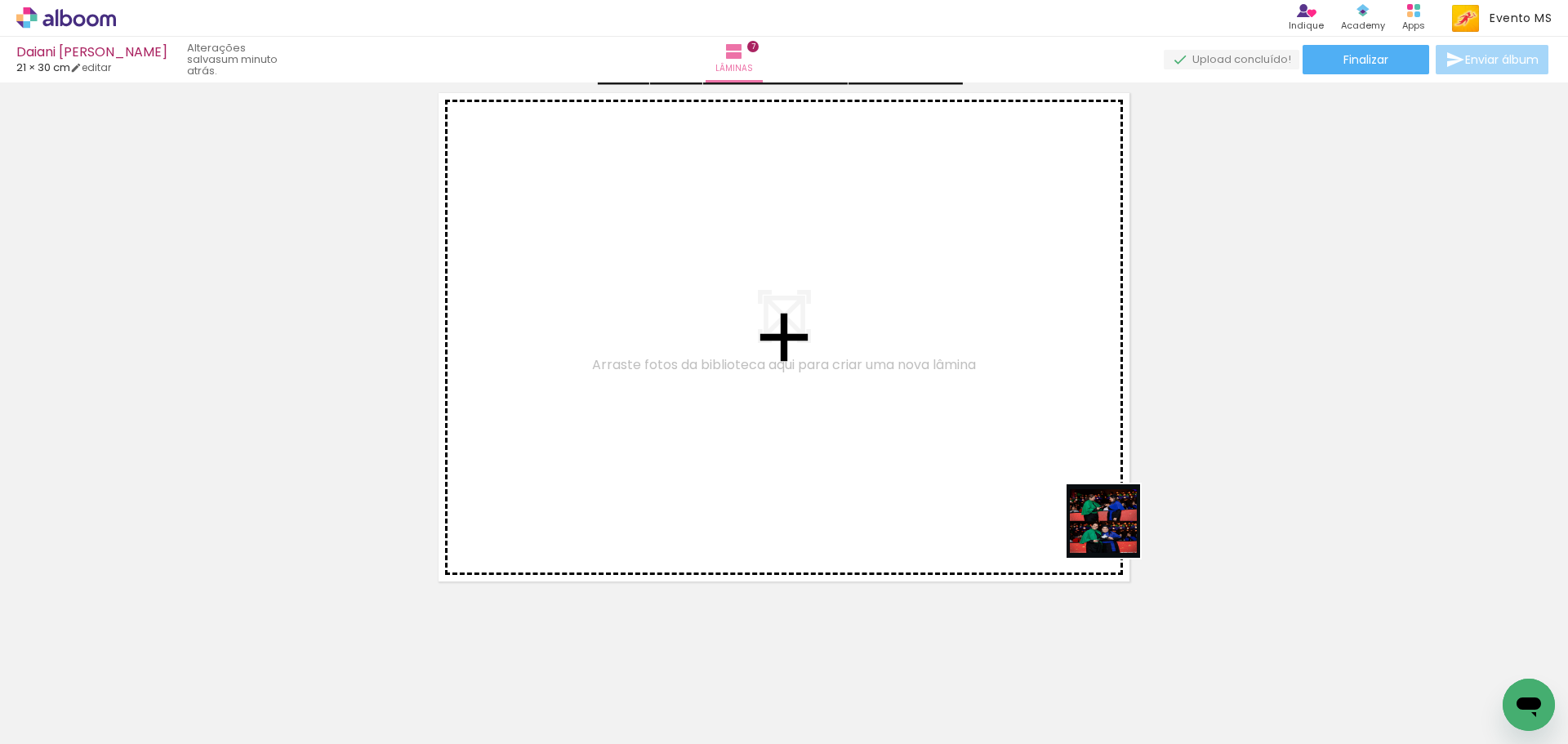
drag, startPoint x: 1231, startPoint y: 583, endPoint x: 589, endPoint y: 318, distance: 694.5
click at [589, 318] on quentale-workspace at bounding box center [784, 372] width 1568 height 744
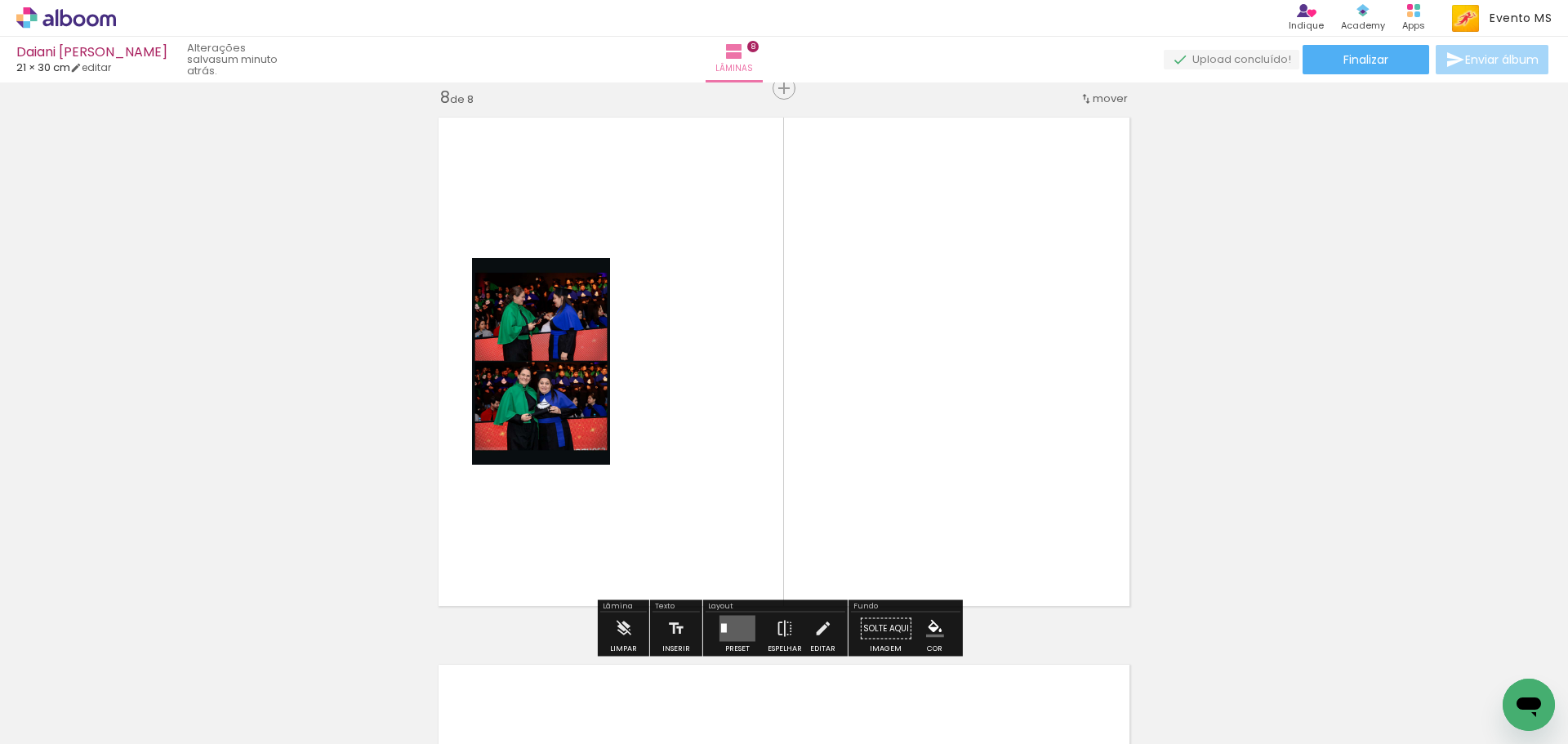
scroll to position [0, 916]
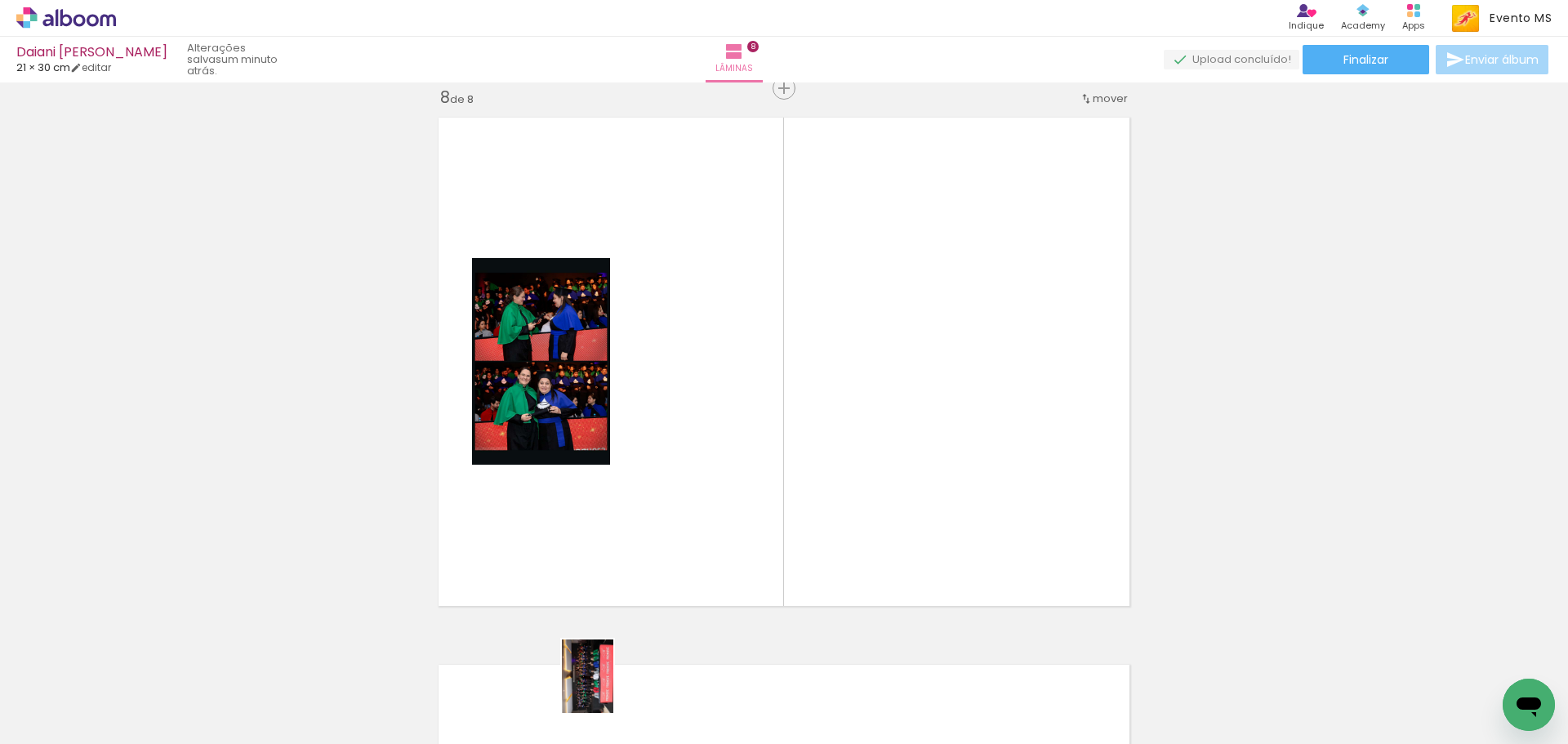
drag, startPoint x: 589, startPoint y: 699, endPoint x: 609, endPoint y: 690, distance: 21.9
click at [609, 690] on quentale-thumb at bounding box center [619, 689] width 92 height 94
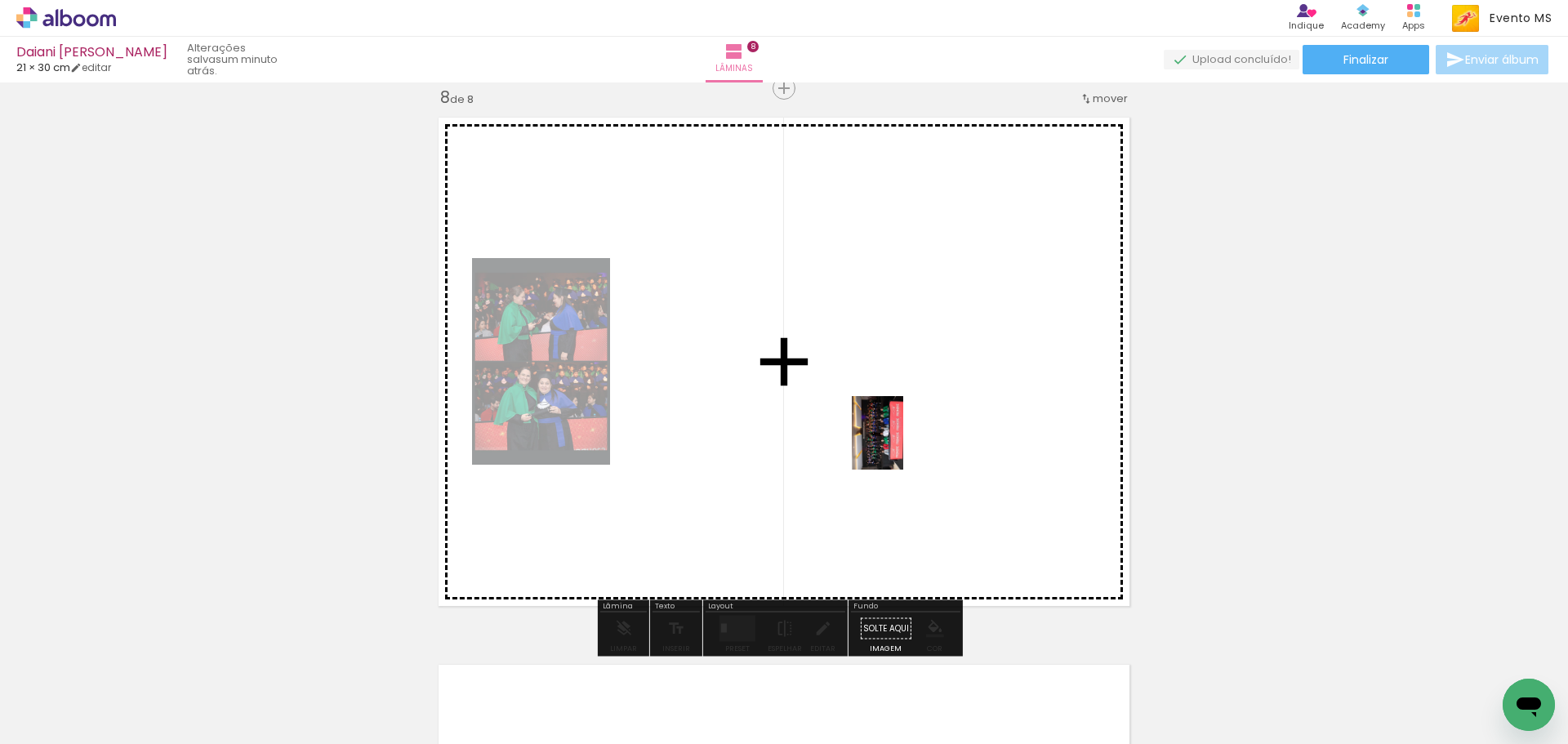
drag, startPoint x: 646, startPoint y: 686, endPoint x: 901, endPoint y: 445, distance: 350.9
click at [901, 445] on quentale-workspace at bounding box center [784, 372] width 1568 height 744
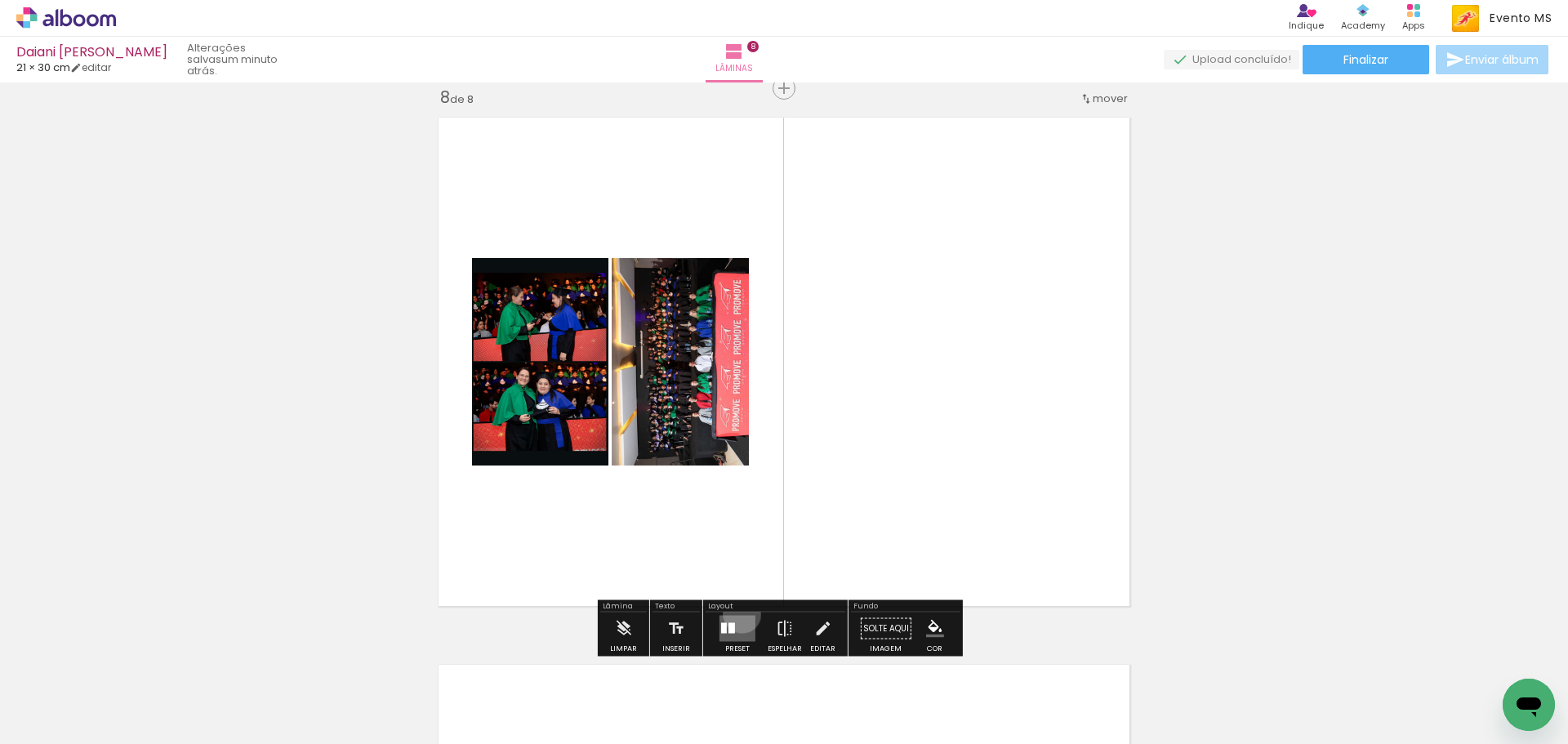
click at [738, 614] on div at bounding box center [737, 629] width 44 height 32
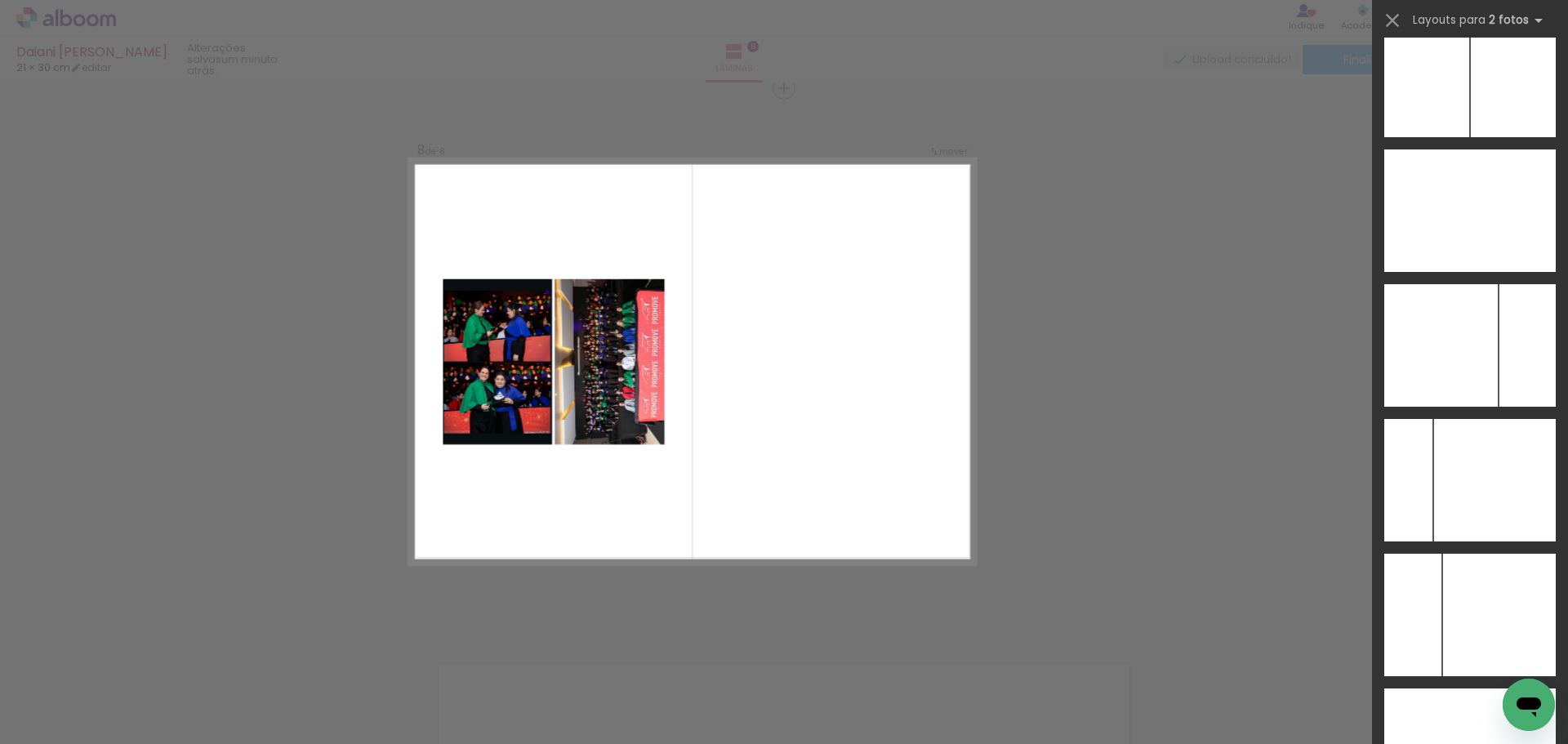
scroll to position [6382, 0]
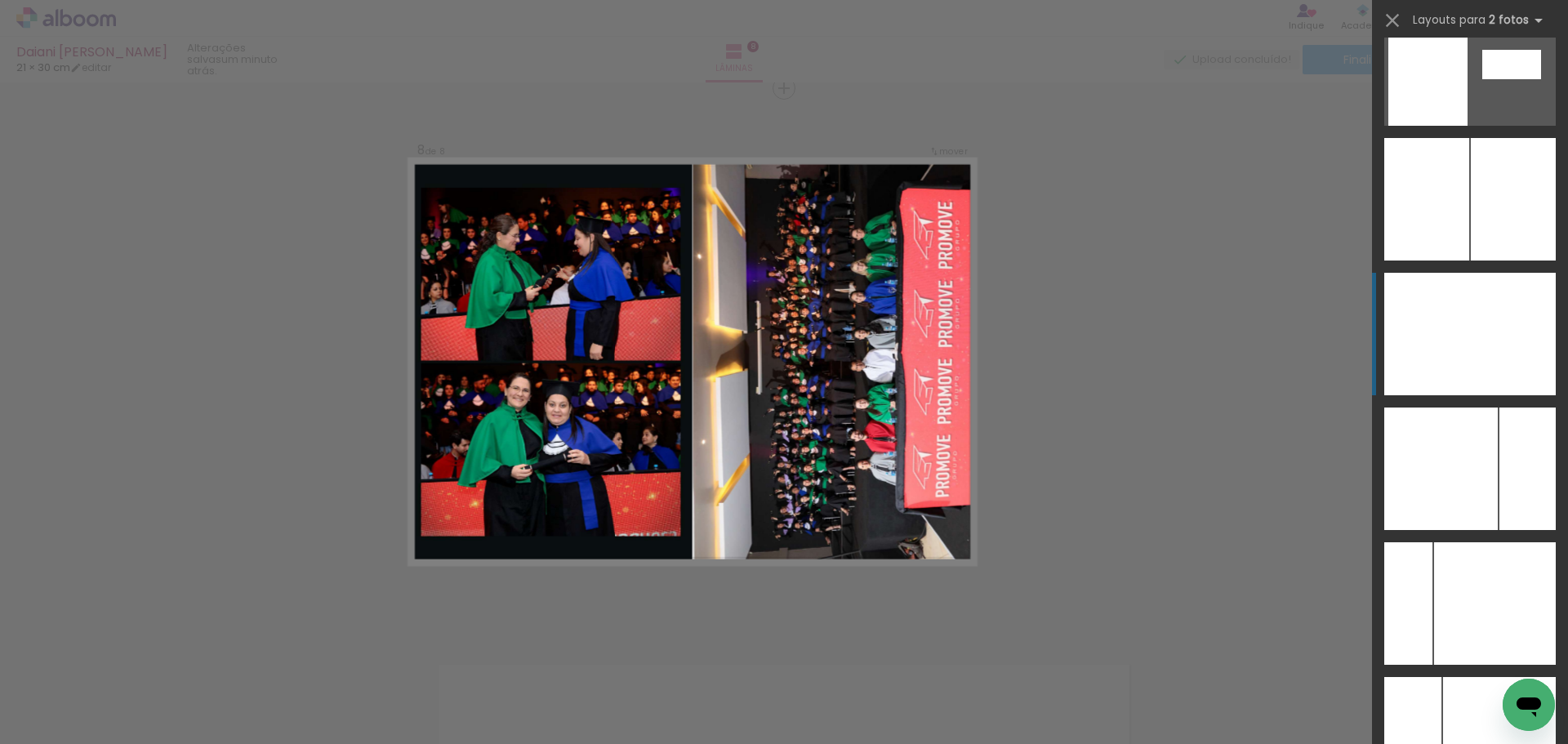
click at [1507, 355] on div at bounding box center [1512, 334] width 85 height 122
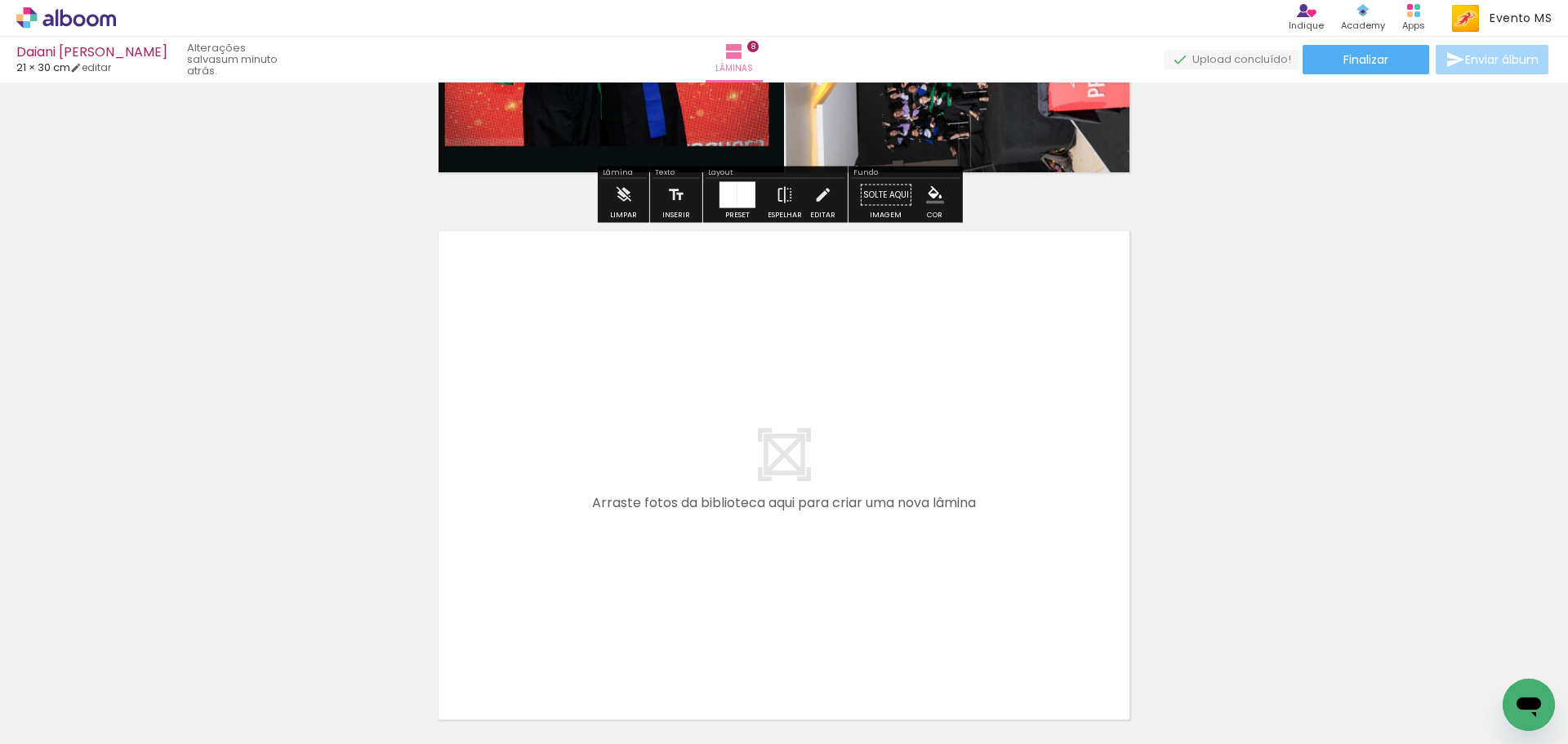
scroll to position [4424, 0]
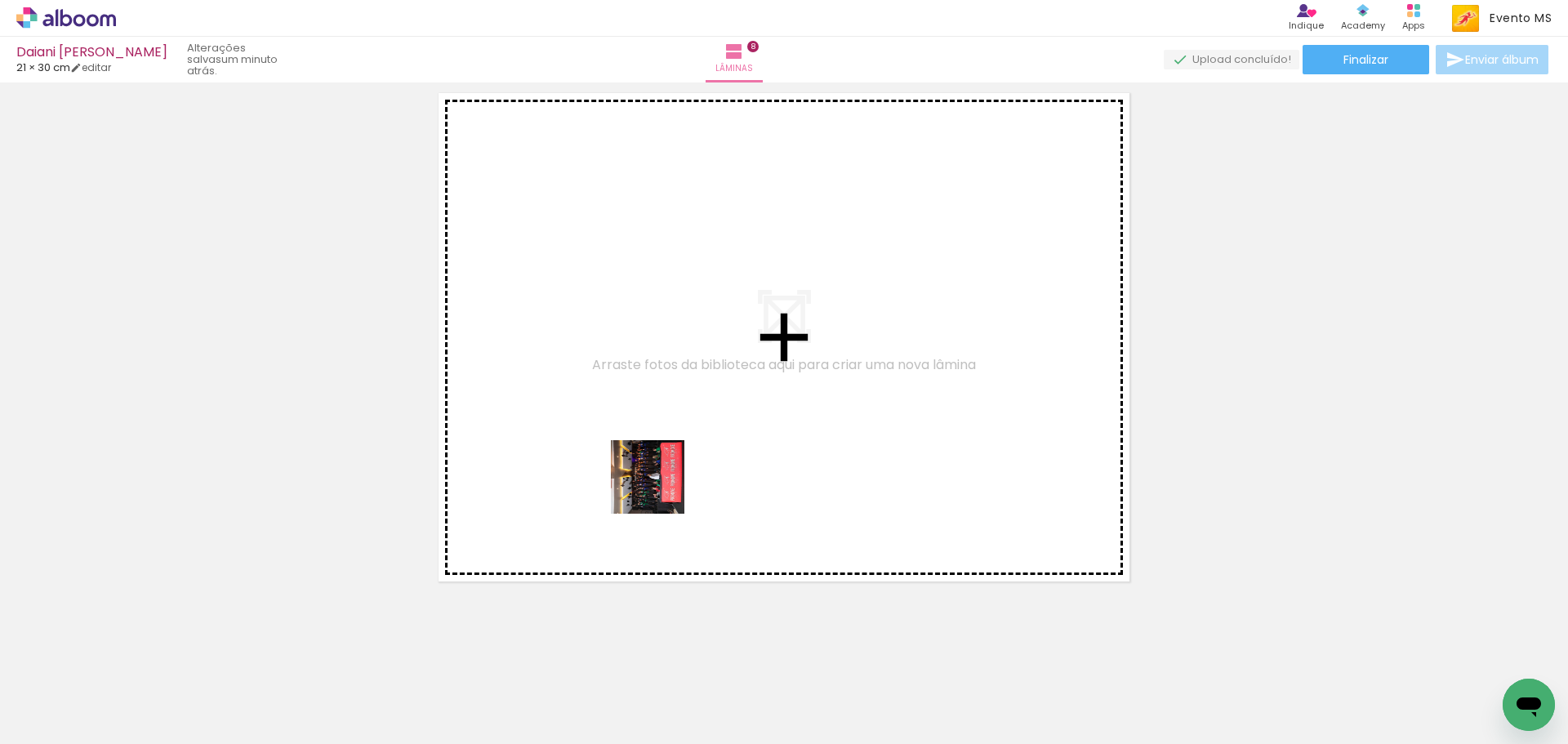
drag, startPoint x: 727, startPoint y: 703, endPoint x: 660, endPoint y: 485, distance: 228.1
click at [660, 485] on quentale-workspace at bounding box center [784, 372] width 1568 height 744
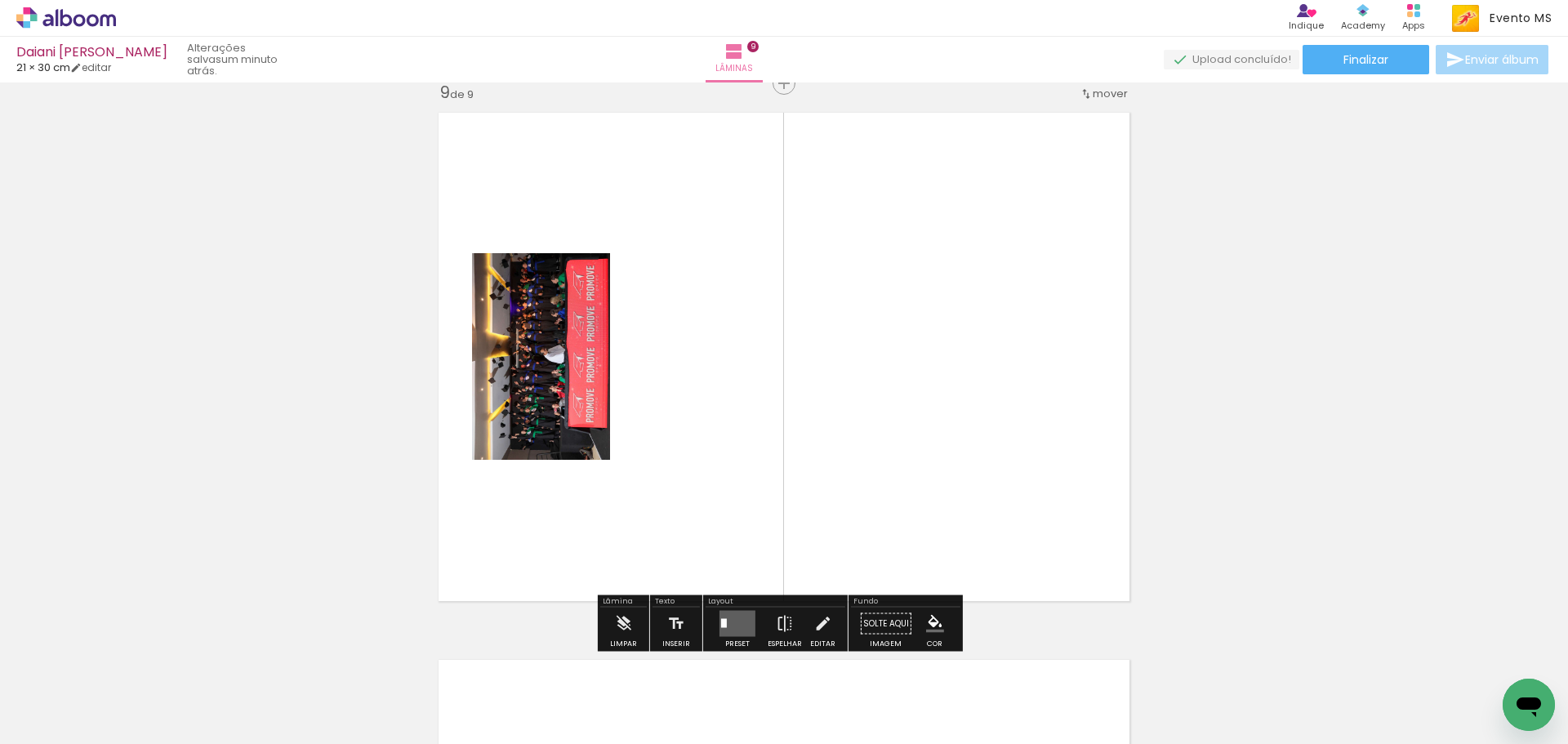
scroll to position [4400, 0]
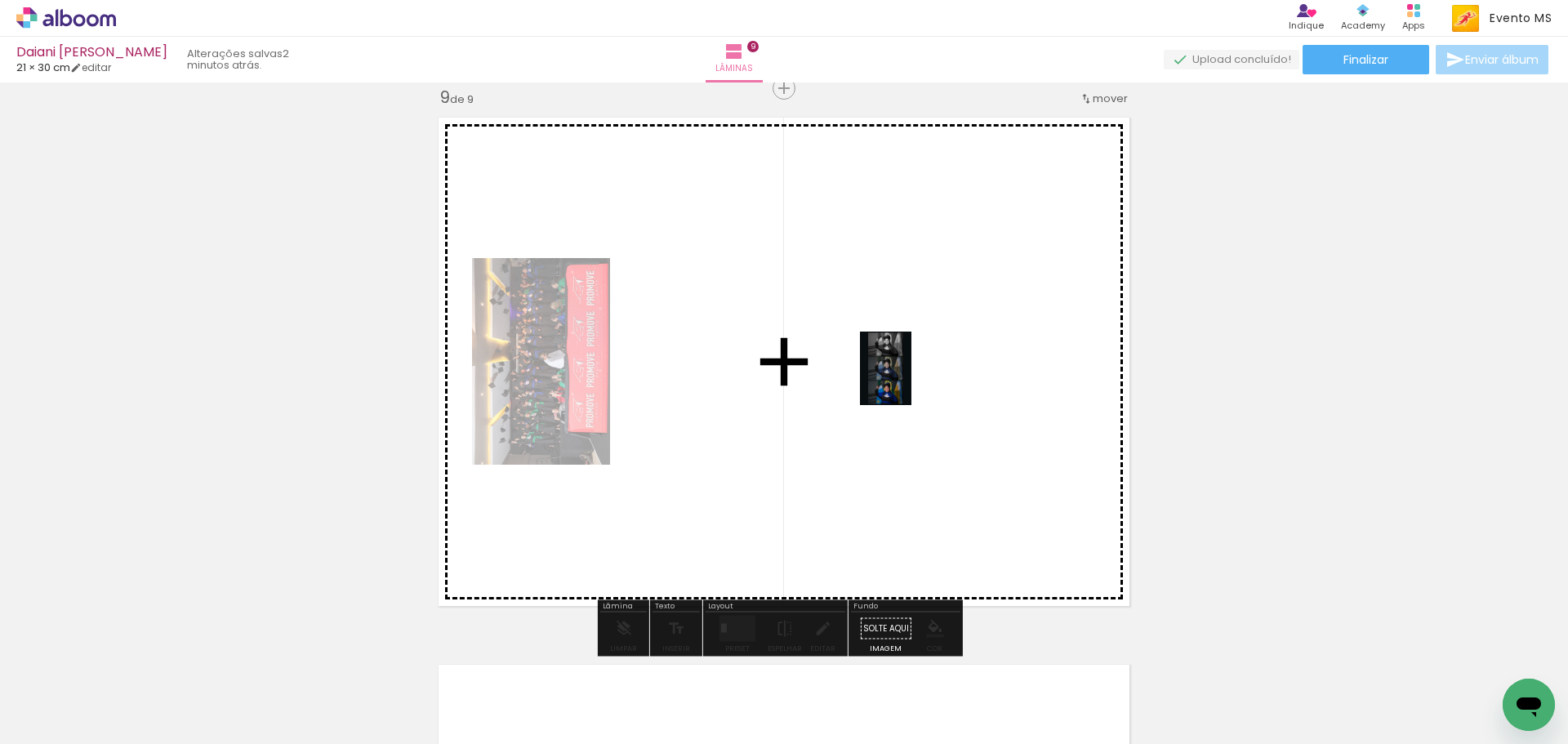
drag, startPoint x: 848, startPoint y: 507, endPoint x: 899, endPoint y: 387, distance: 130.4
click at [912, 377] on quentale-workspace at bounding box center [784, 372] width 1568 height 744
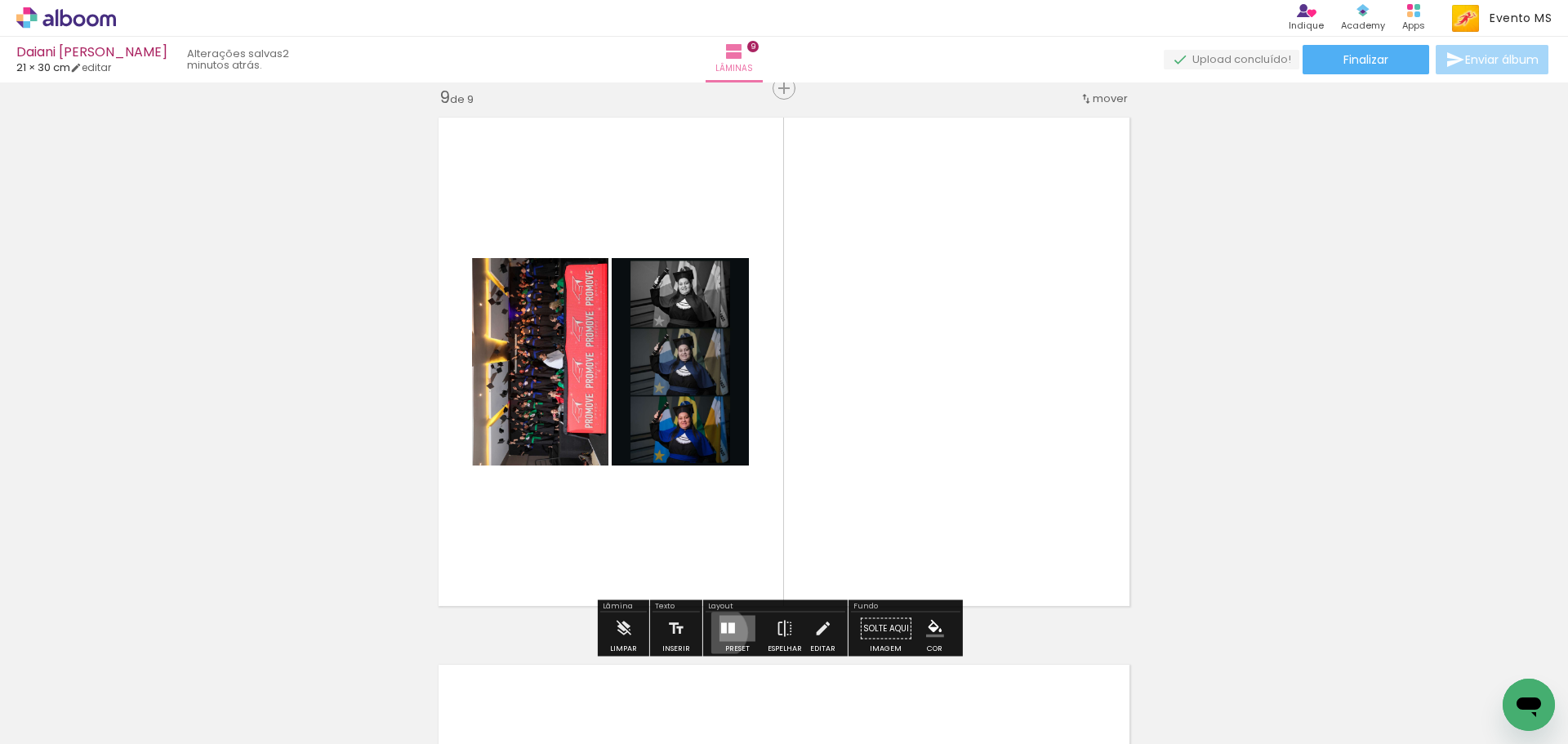
drag, startPoint x: 717, startPoint y: 632, endPoint x: 731, endPoint y: 627, distance: 14.9
click at [723, 632] on div at bounding box center [724, 629] width 5 height 11
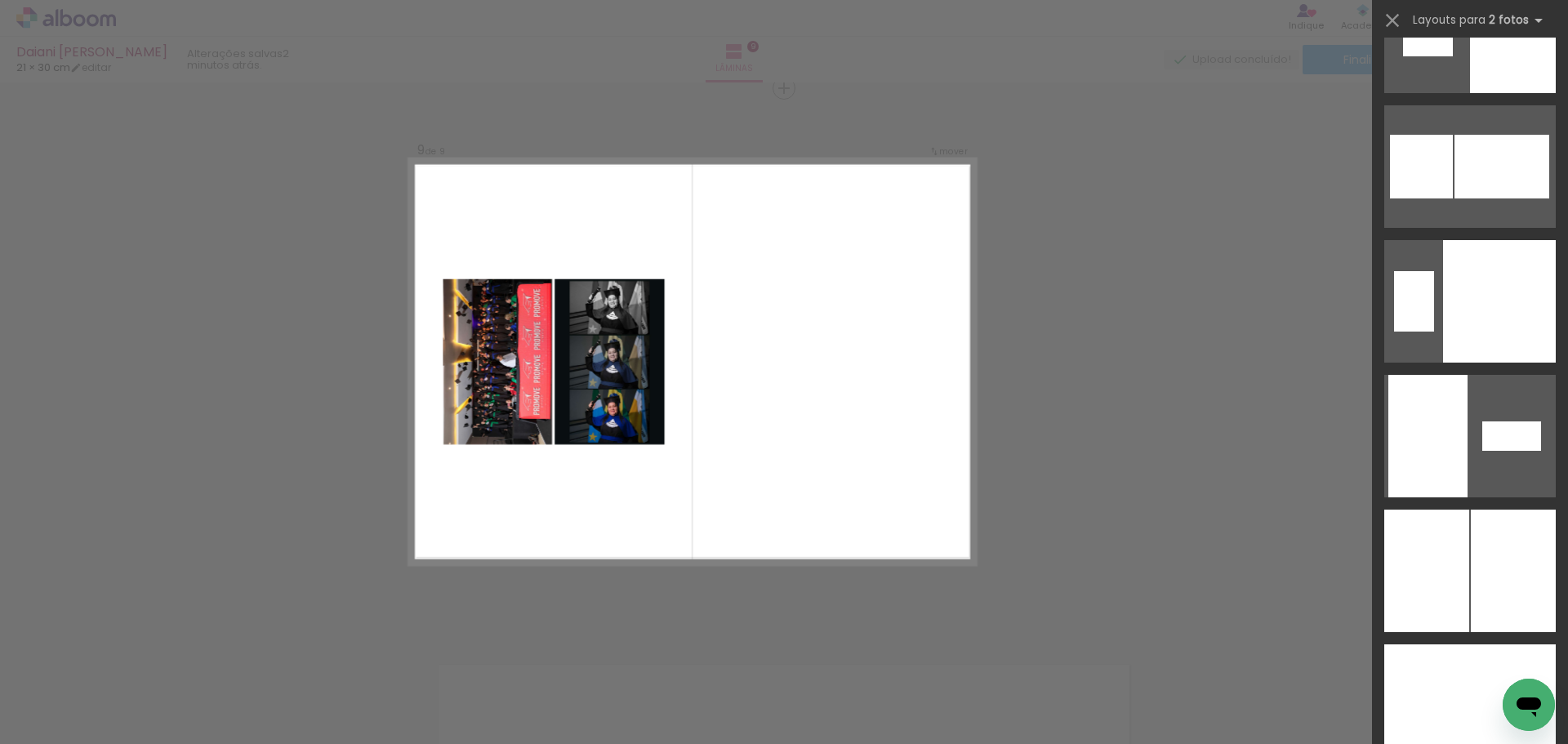
scroll to position [6196, 0]
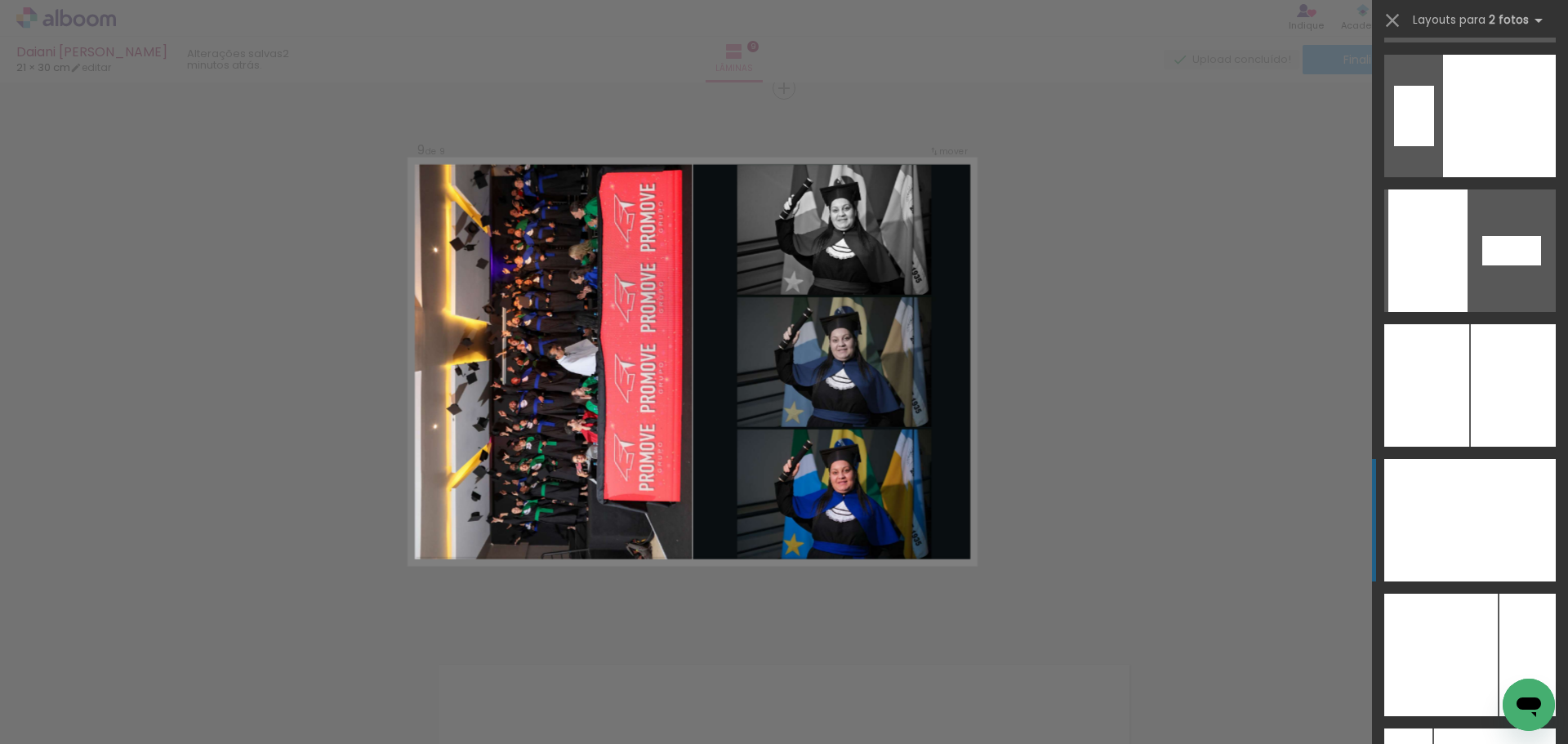
click at [1444, 485] on div at bounding box center [1426, 520] width 85 height 122
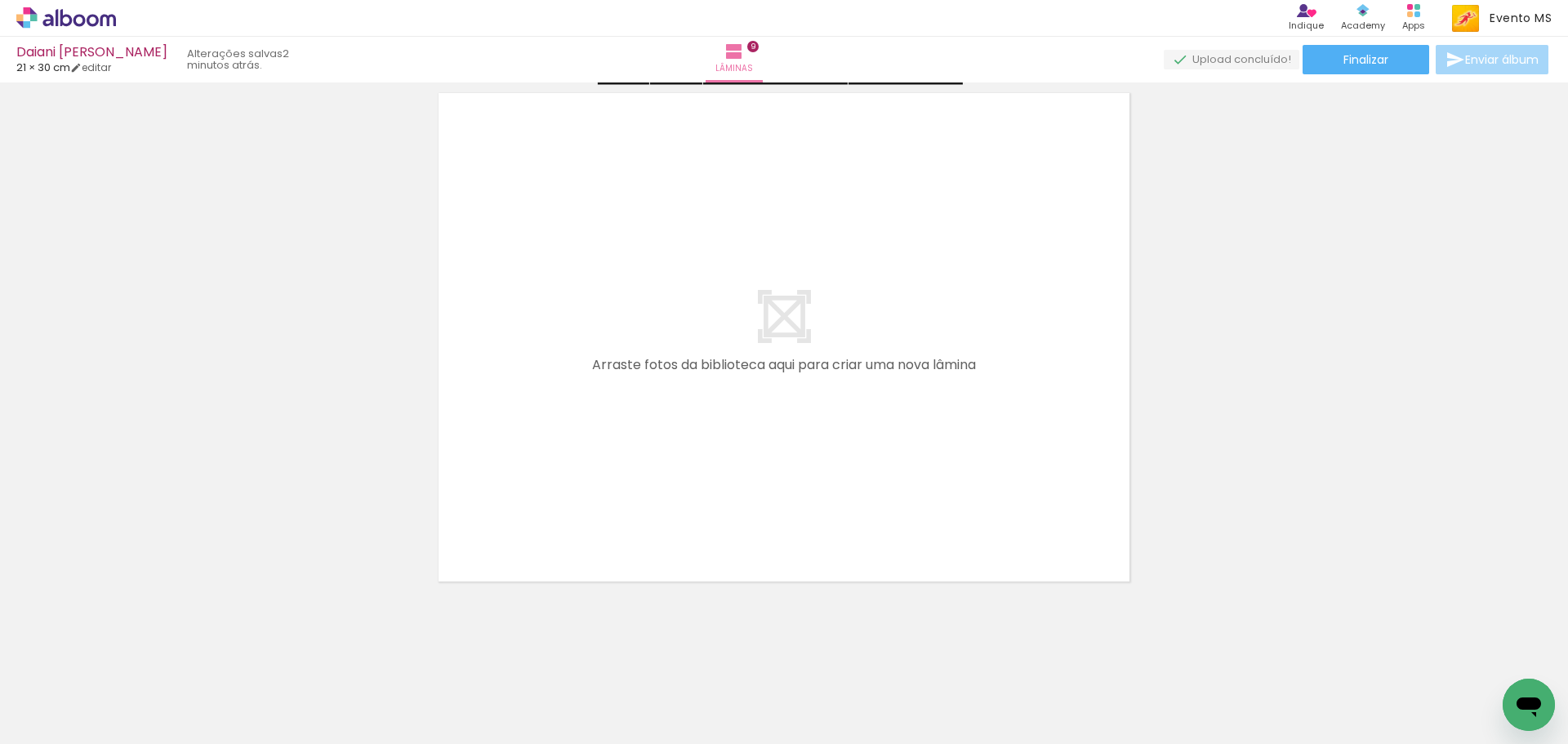
scroll to position [4978, 0]
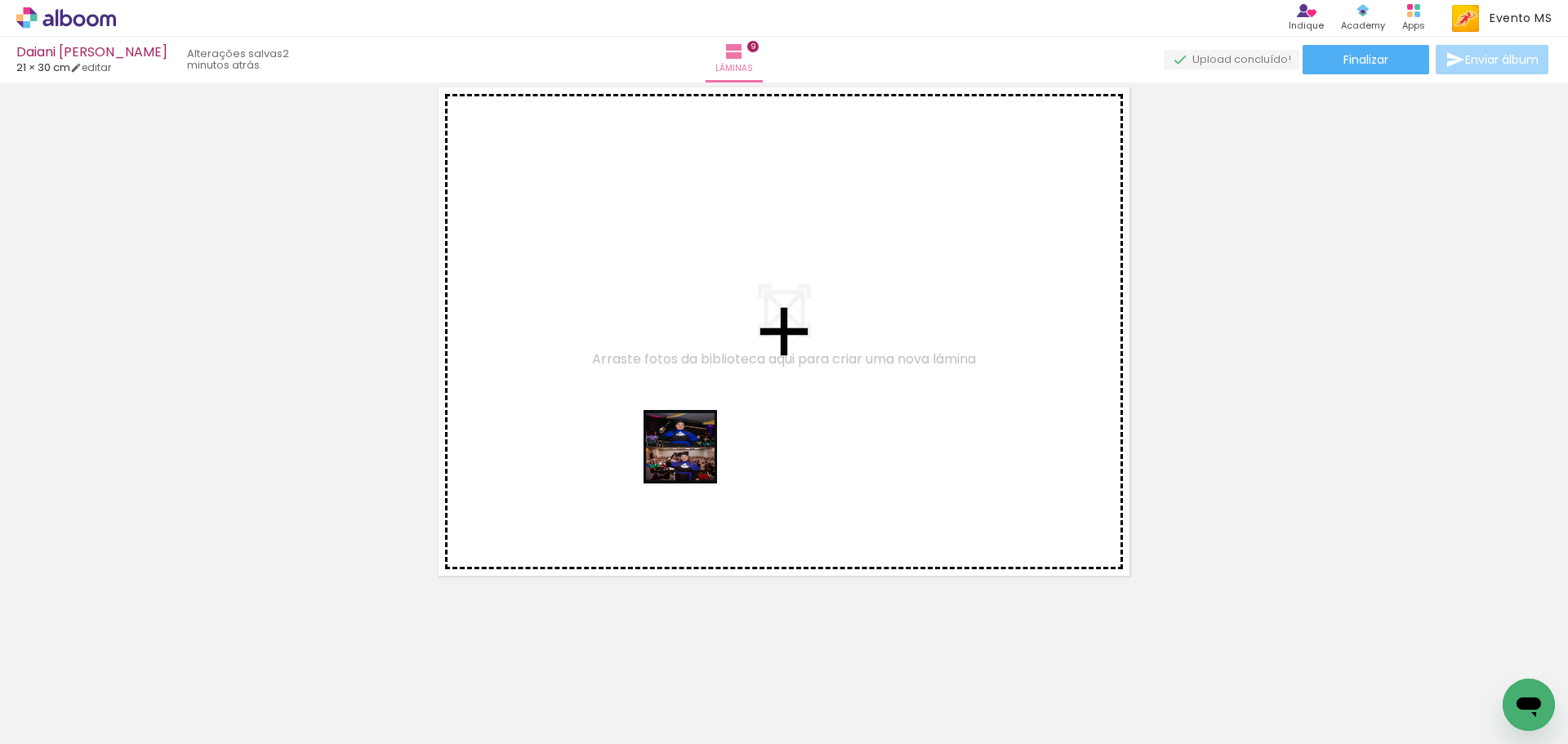
drag, startPoint x: 890, startPoint y: 635, endPoint x: 687, endPoint y: 453, distance: 272.6
click at [687, 453] on quentale-workspace at bounding box center [784, 372] width 1568 height 744
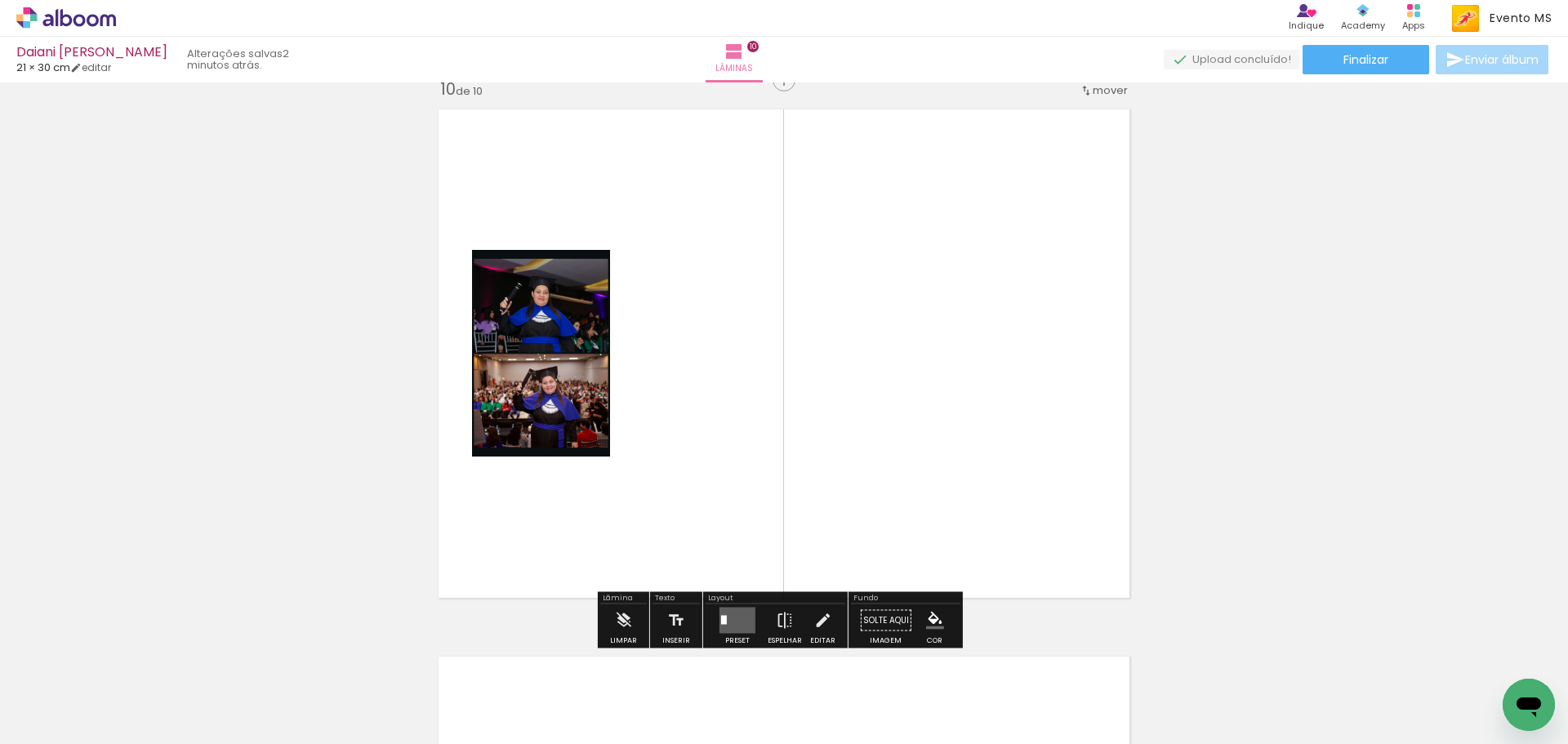
scroll to position [4948, 0]
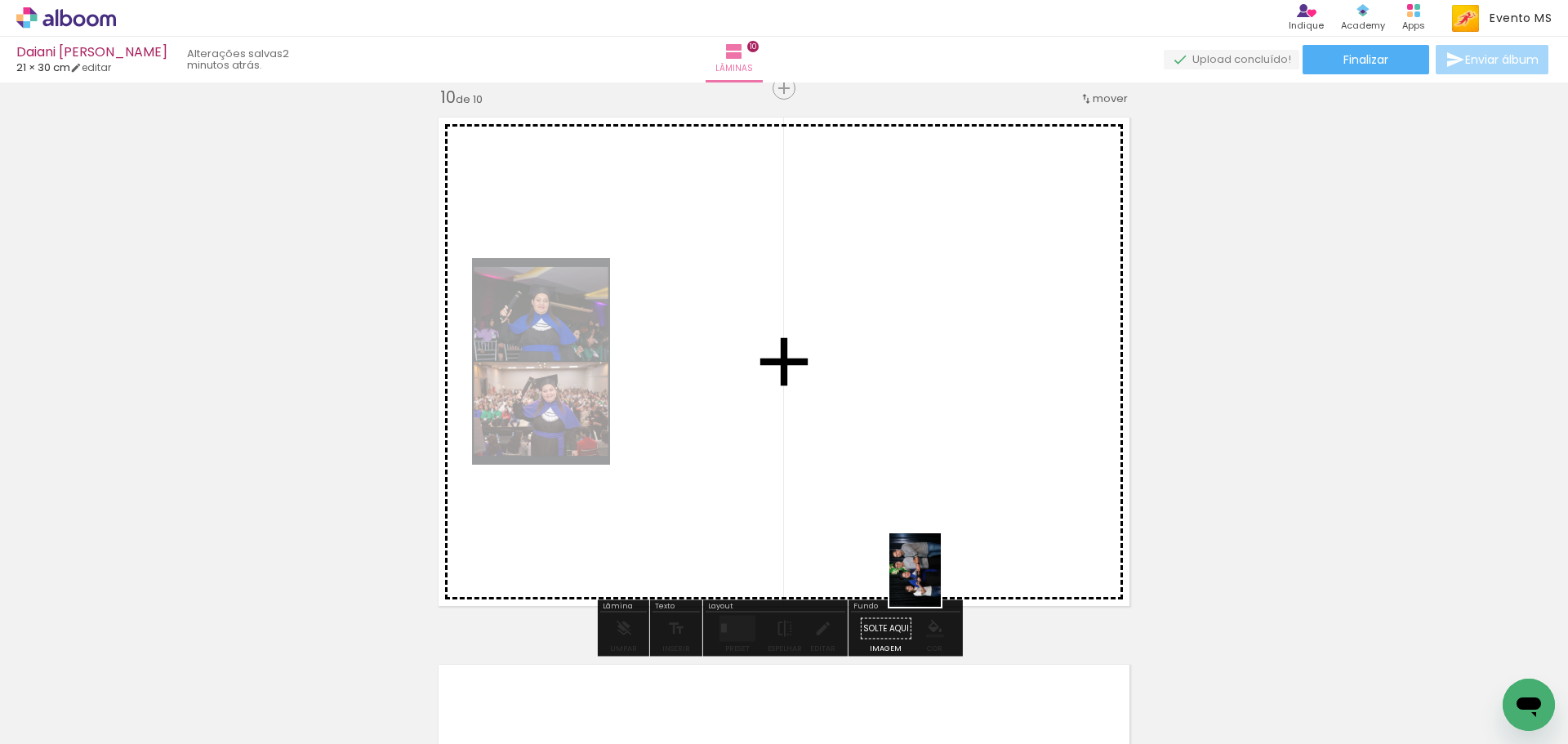
drag, startPoint x: 965, startPoint y: 701, endPoint x: 909, endPoint y: 503, distance: 205.8
click at [911, 503] on quentale-workspace at bounding box center [784, 372] width 1568 height 744
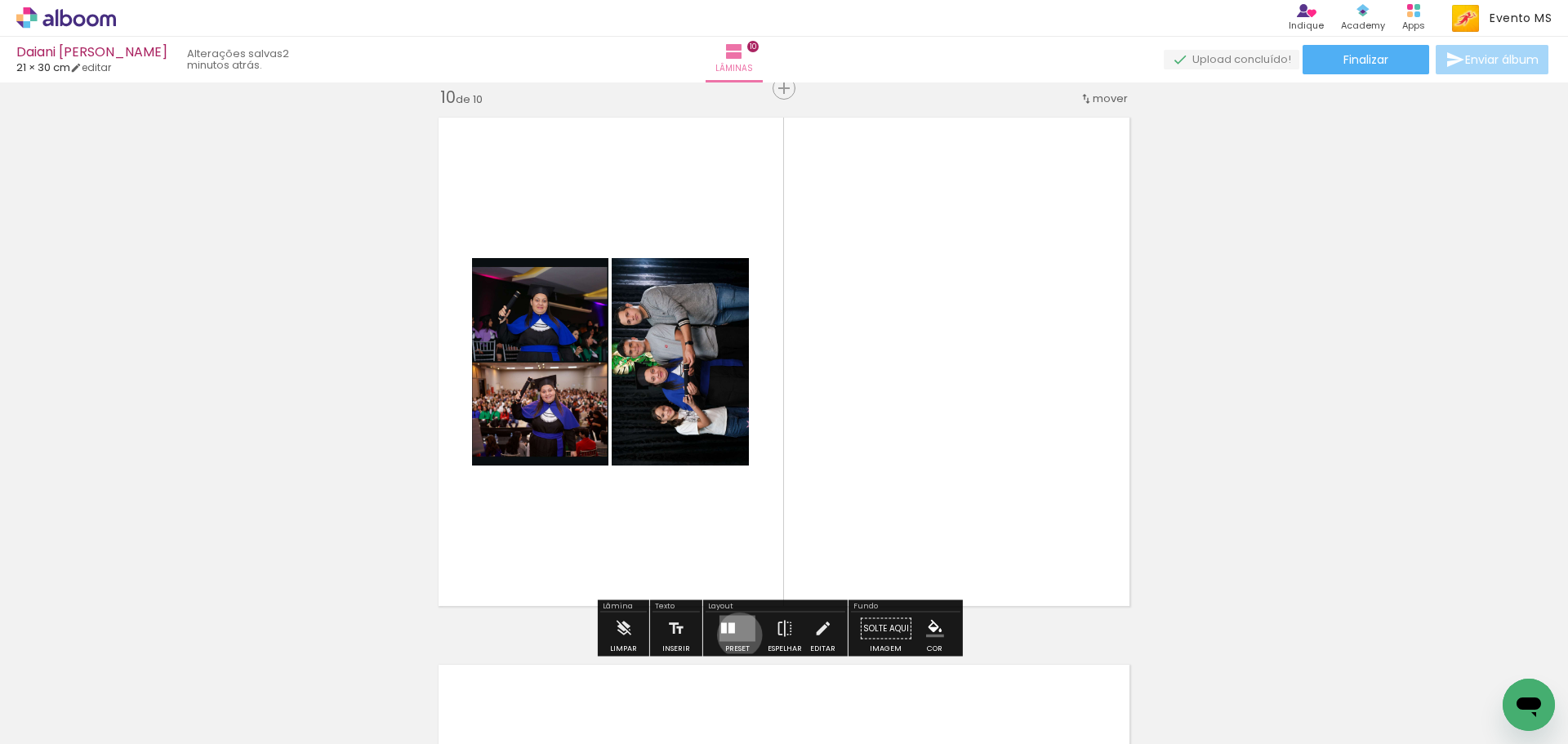
drag, startPoint x: 735, startPoint y: 635, endPoint x: 984, endPoint y: 440, distance: 316.3
click at [742, 627] on quentale-layouter at bounding box center [737, 629] width 36 height 26
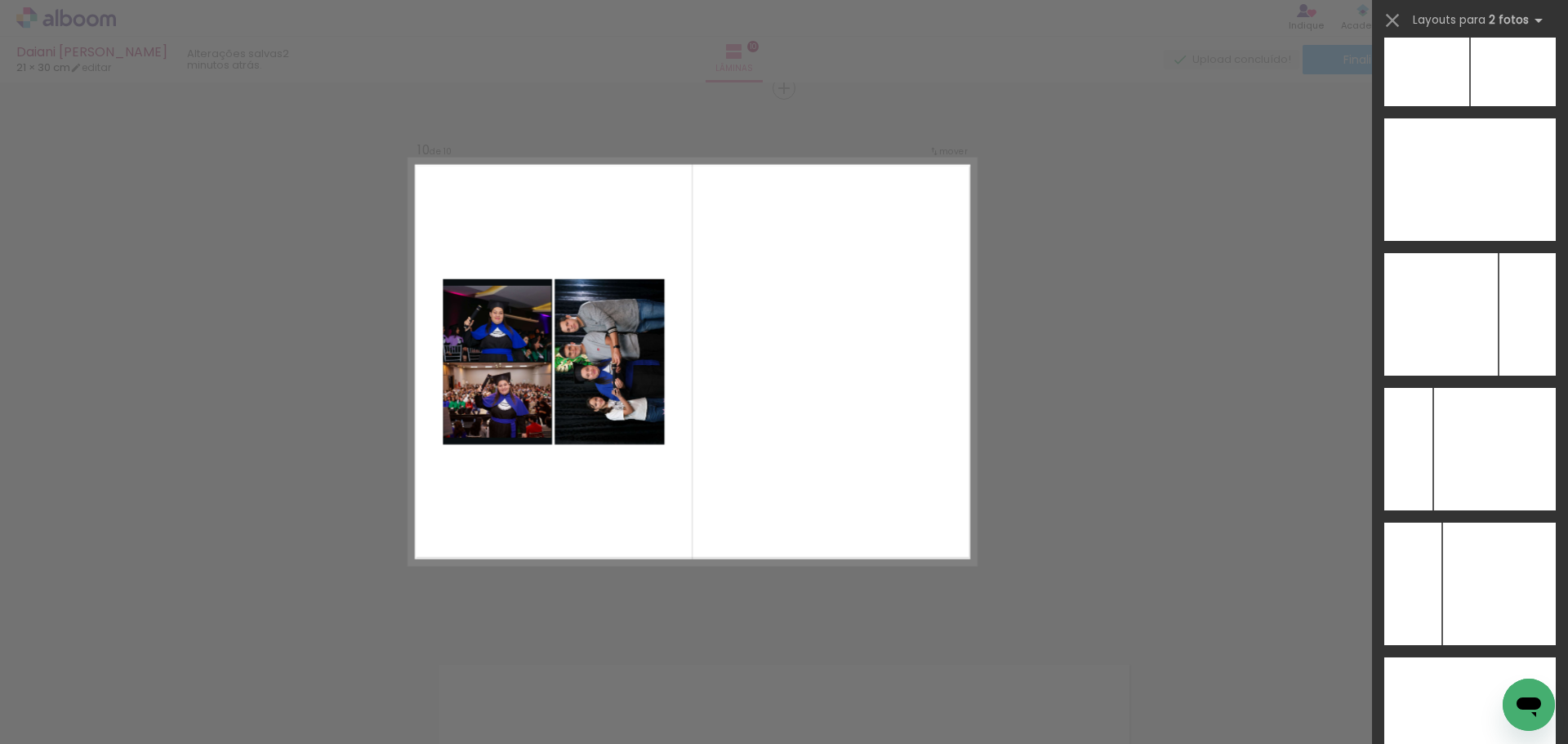
scroll to position [6490, 0]
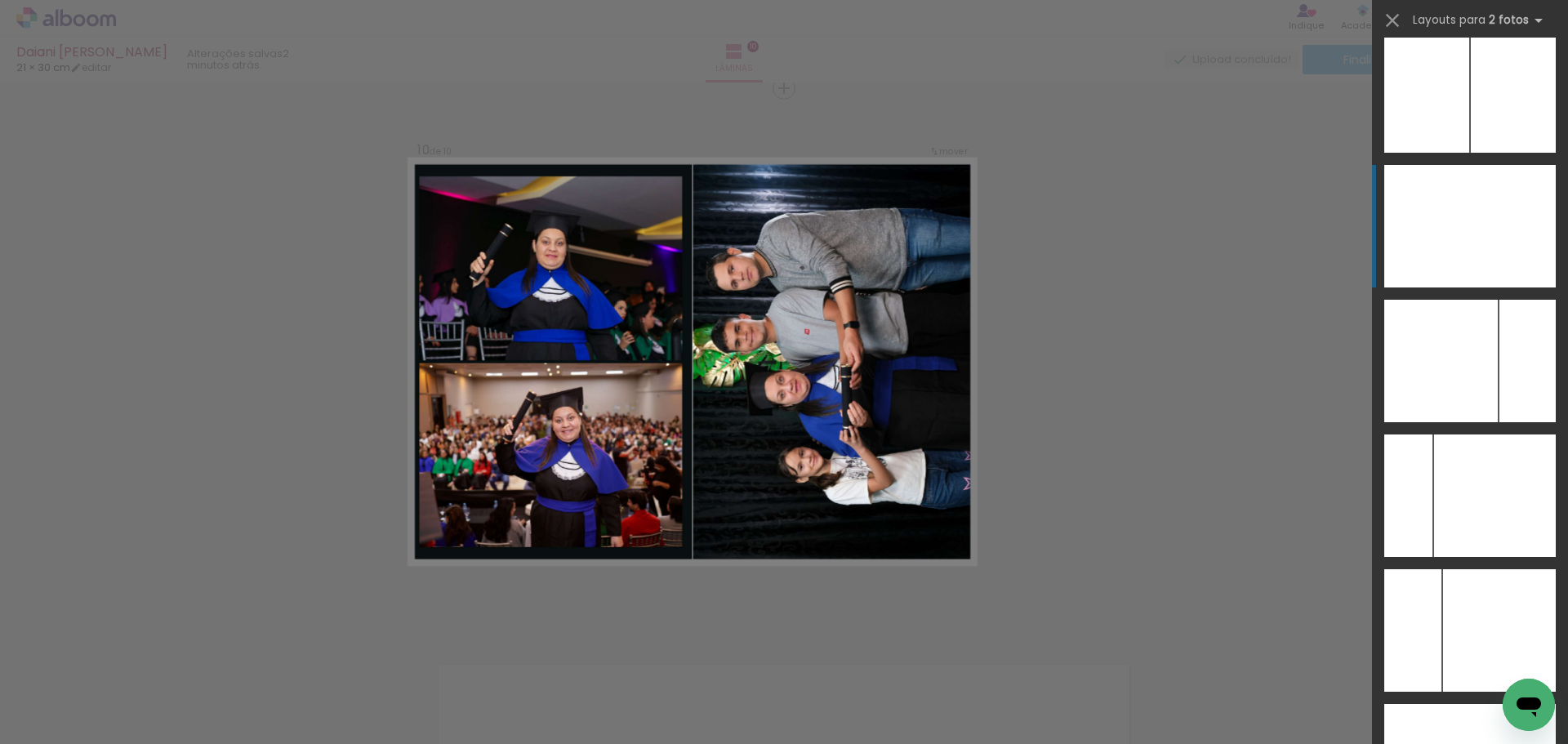
click at [1519, 218] on div at bounding box center [1512, 226] width 85 height 122
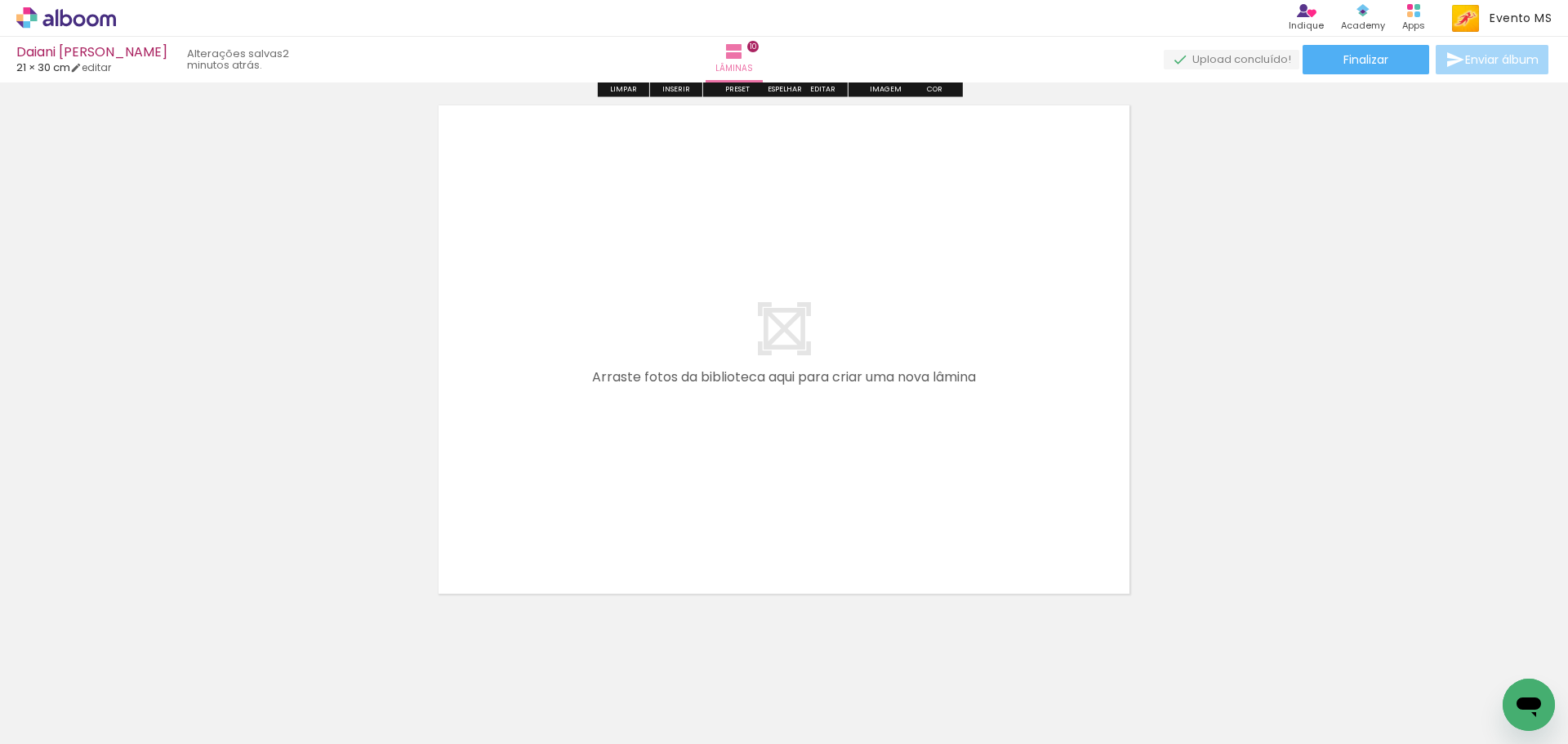
scroll to position [5519, 0]
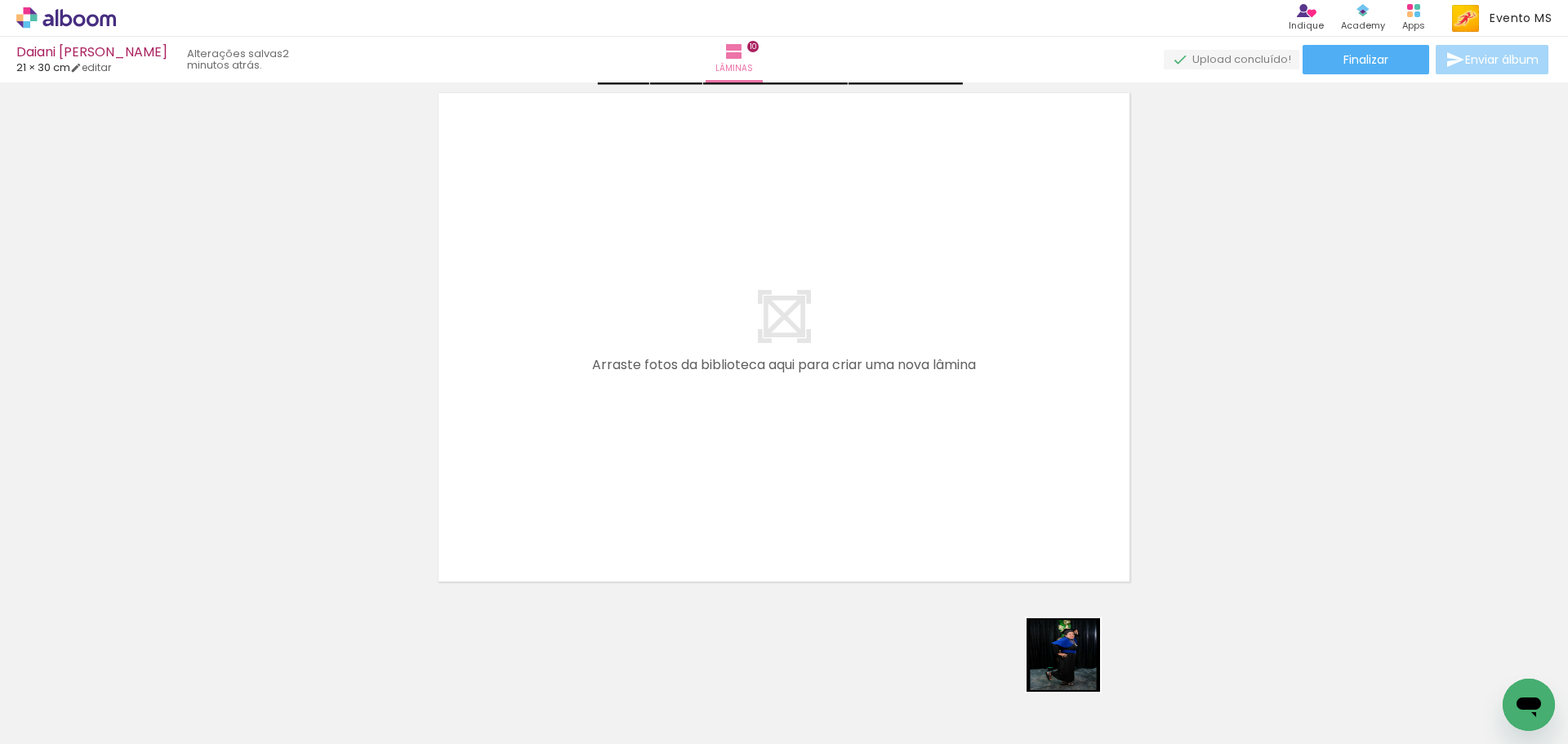
drag, startPoint x: 1088, startPoint y: 682, endPoint x: 715, endPoint y: 463, distance: 432.5
click at [715, 463] on quentale-workspace at bounding box center [784, 372] width 1568 height 744
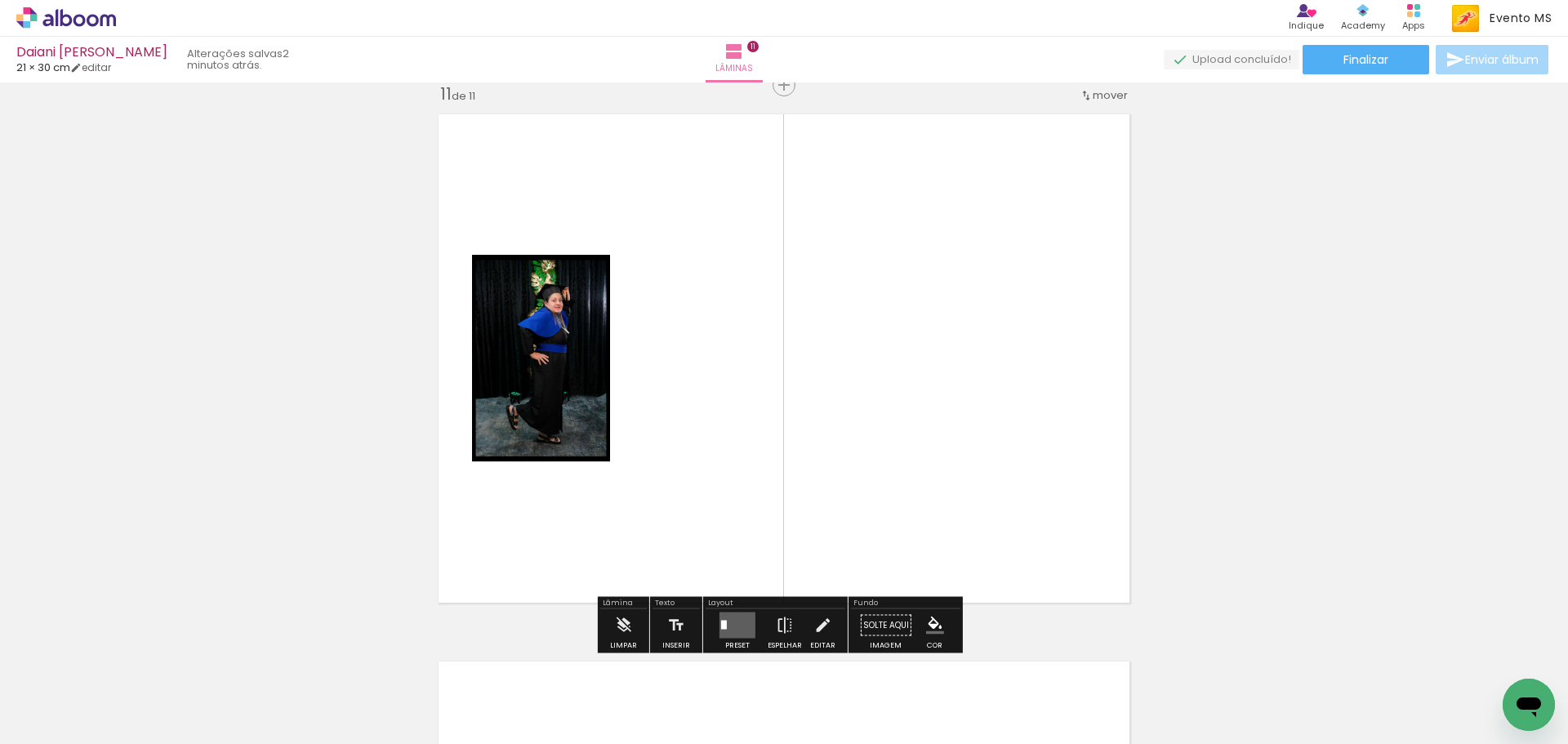
scroll to position [5495, 0]
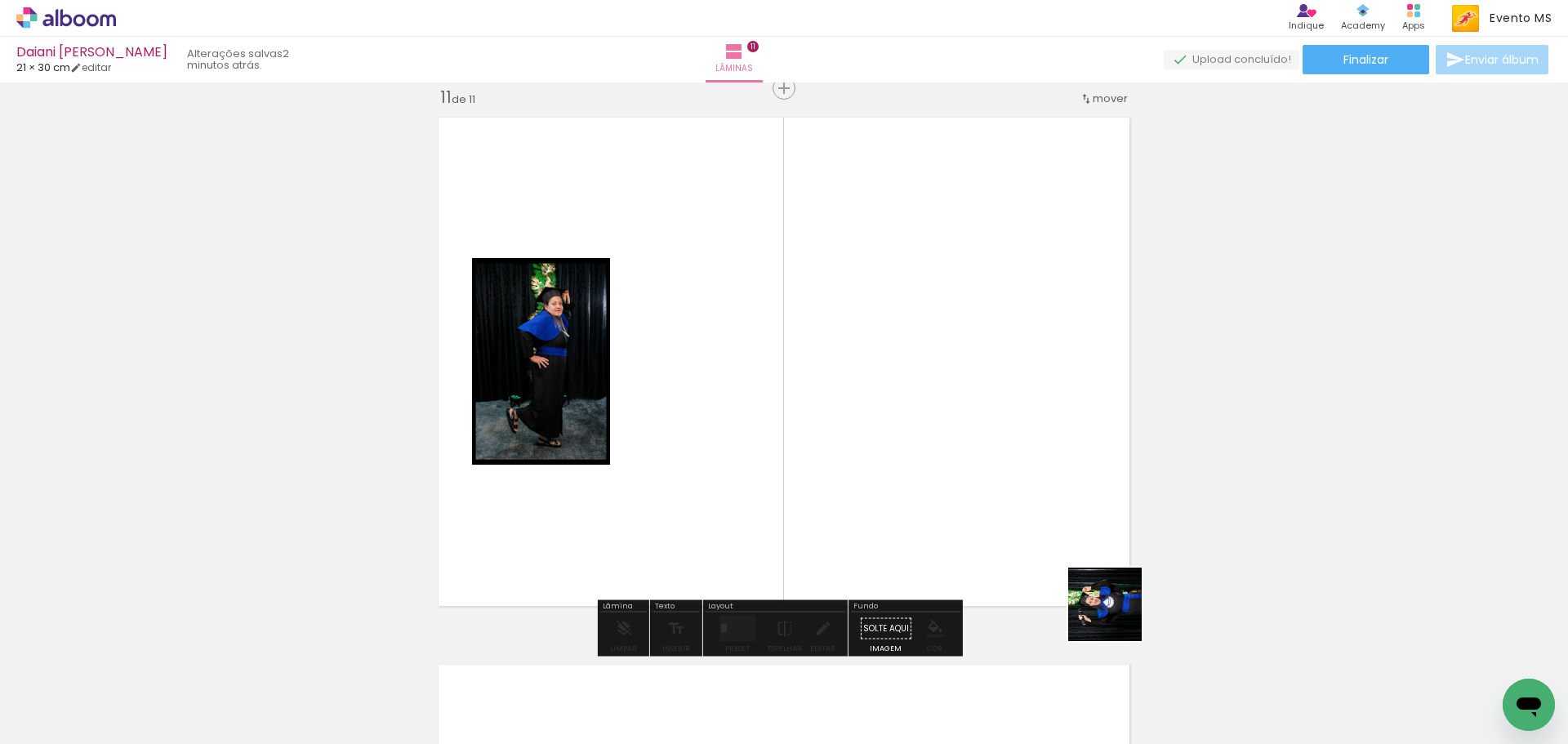
drag, startPoint x: 1172, startPoint y: 691, endPoint x: 846, endPoint y: 490, distance: 383.0
click at [976, 427] on quentale-workspace at bounding box center [784, 372] width 1568 height 744
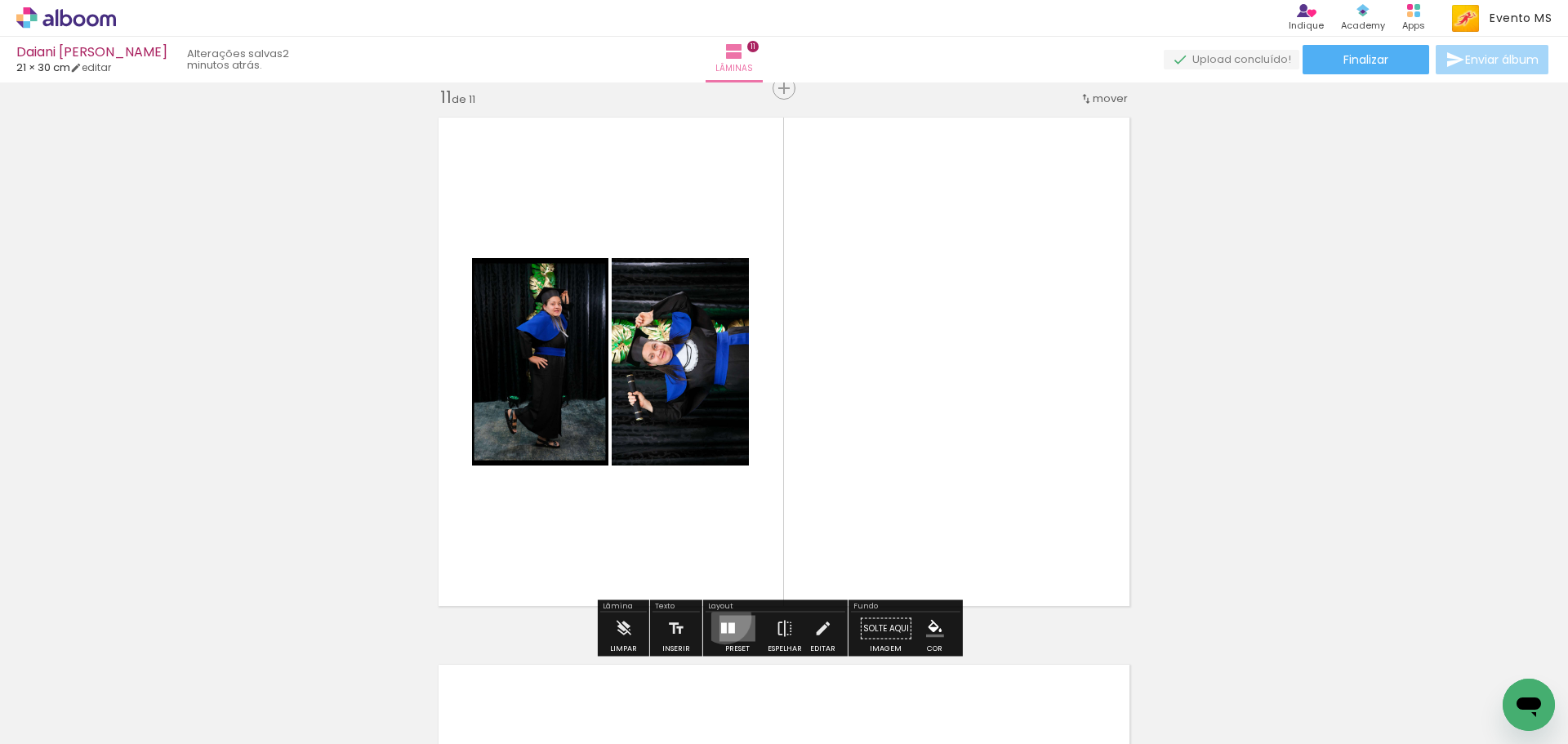
drag, startPoint x: 721, startPoint y: 619, endPoint x: 773, endPoint y: 605, distance: 53.9
click at [728, 620] on quentale-layouter at bounding box center [737, 629] width 36 height 26
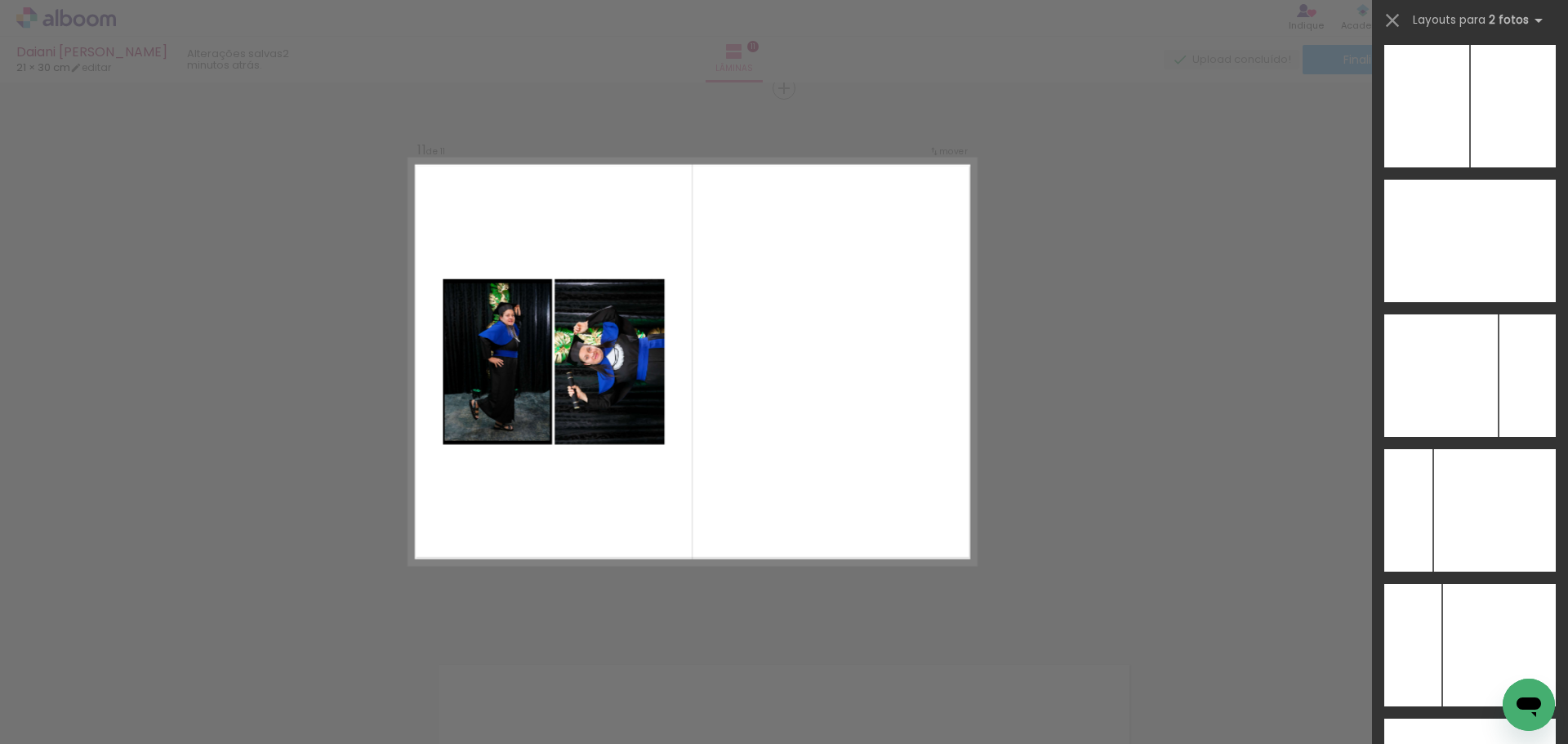
scroll to position [6521, 0]
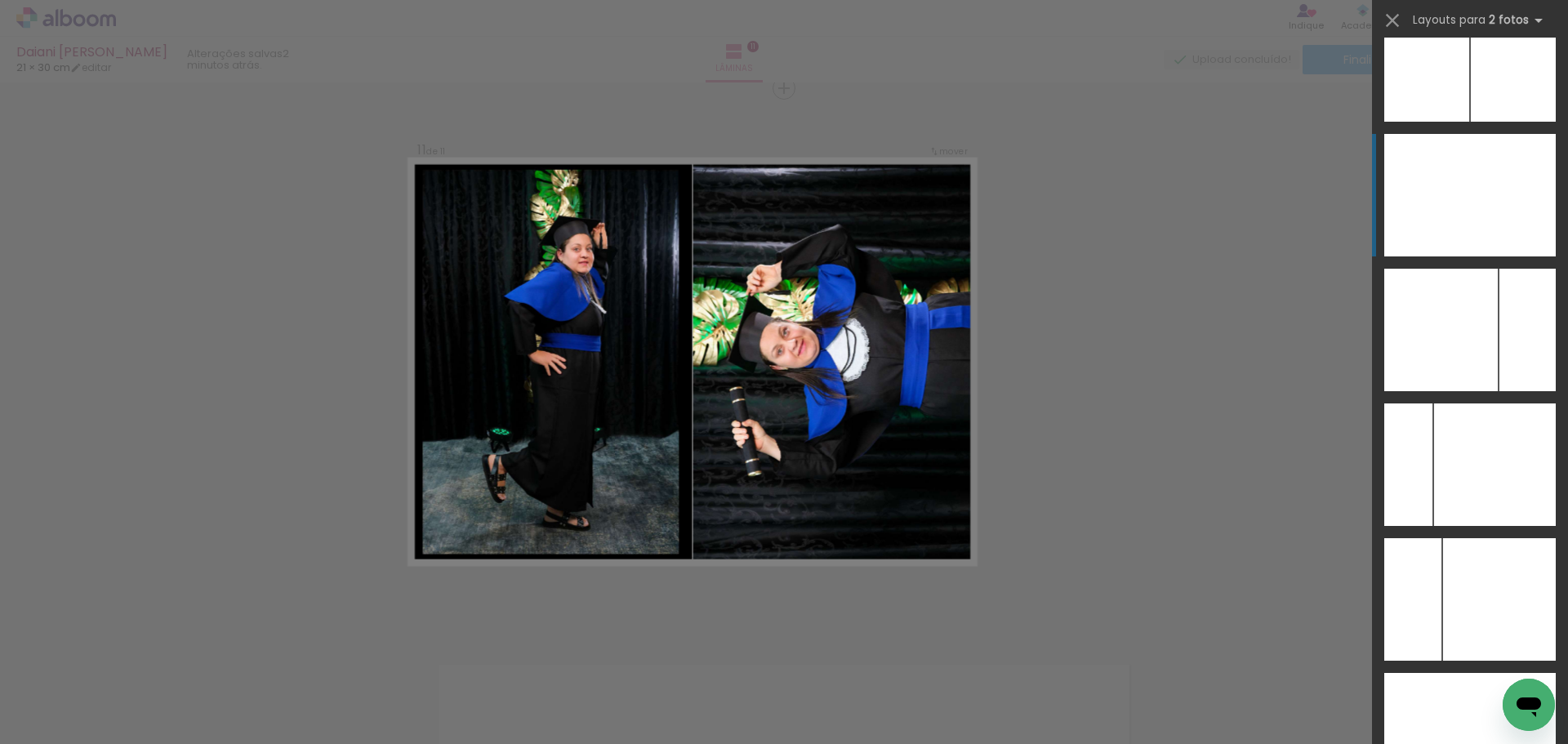
click at [1480, 194] on div at bounding box center [1512, 195] width 85 height 122
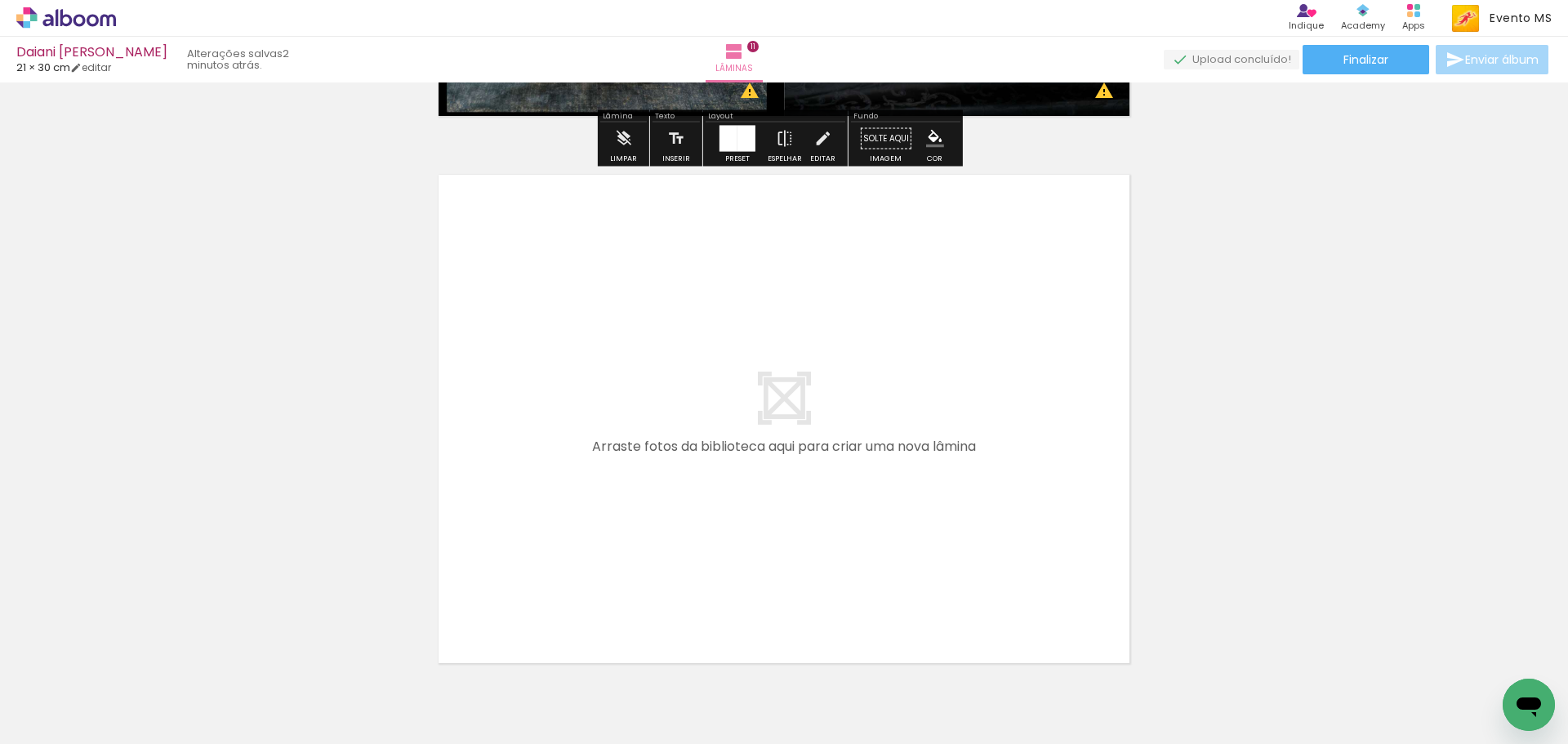
scroll to position [6067, 0]
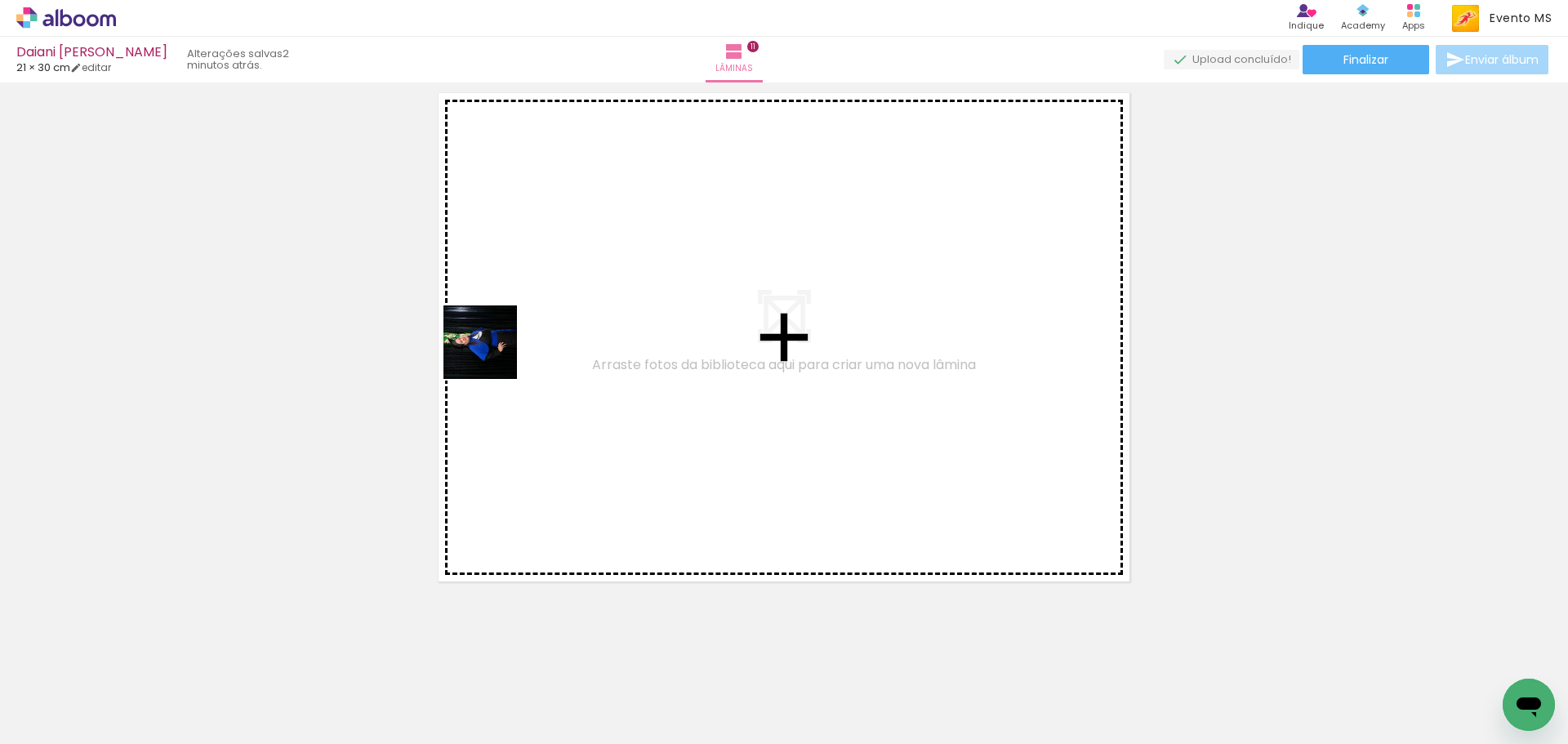
drag, startPoint x: 1250, startPoint y: 704, endPoint x: 493, endPoint y: 354, distance: 834.0
click at [493, 354] on quentale-workspace at bounding box center [784, 372] width 1568 height 744
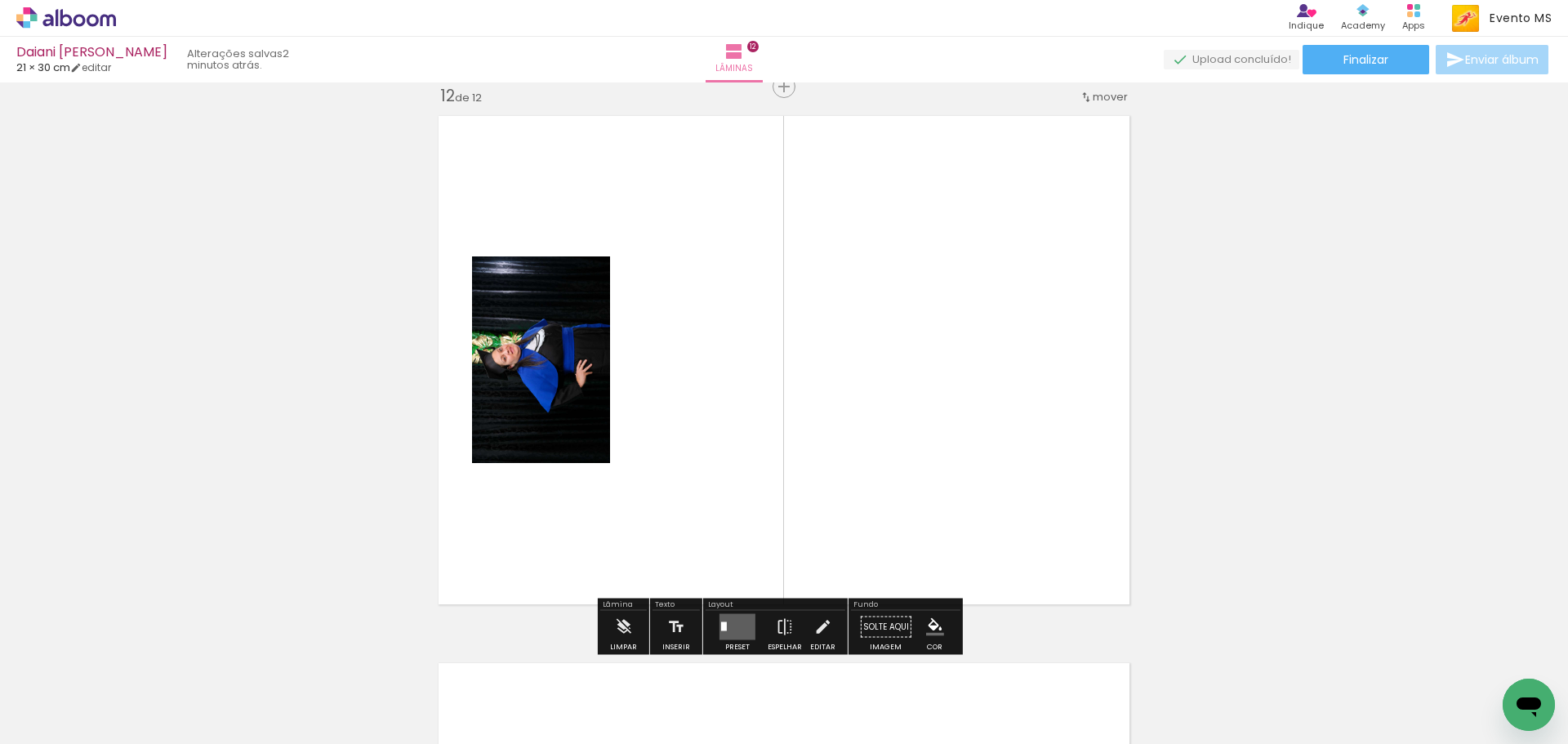
scroll to position [6043, 0]
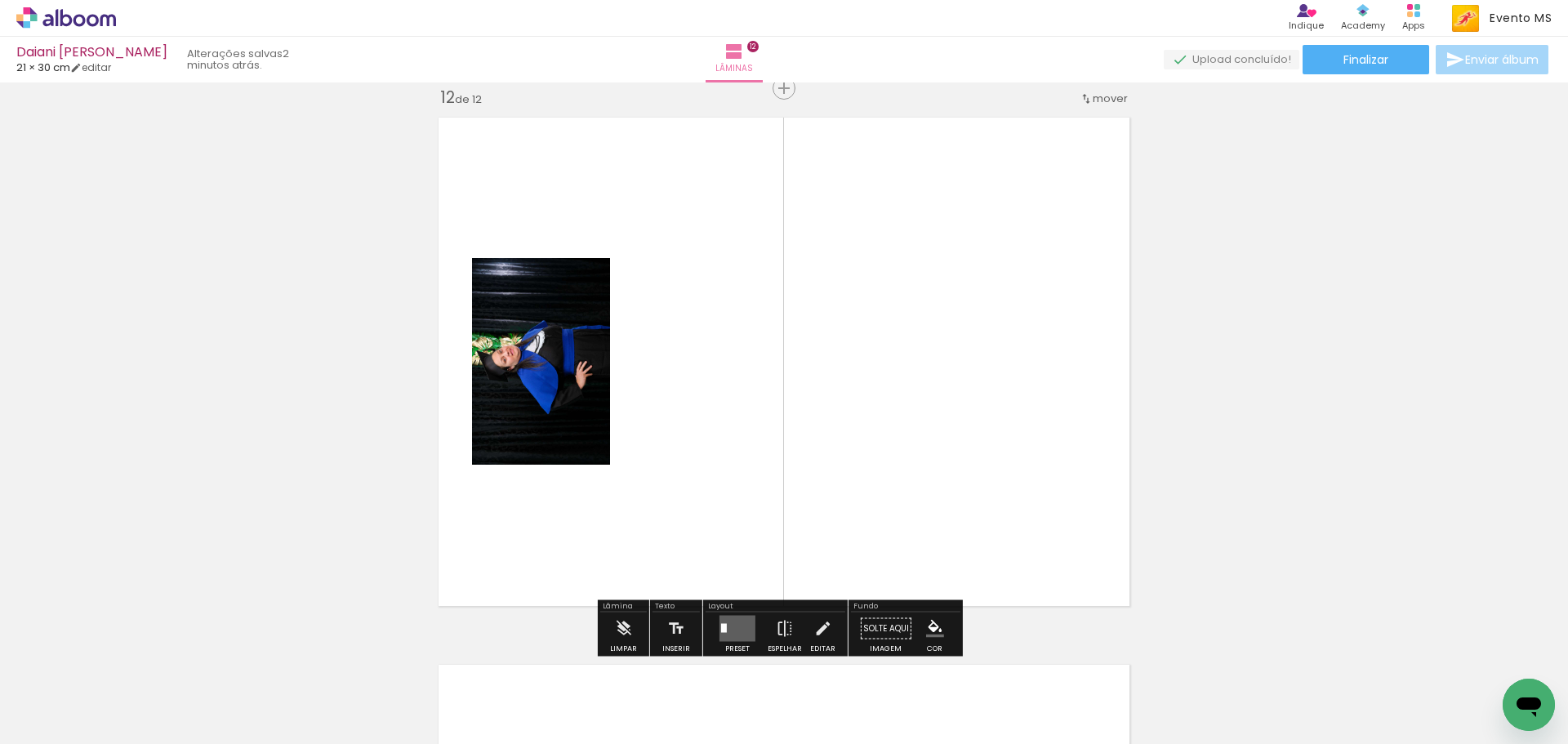
drag, startPoint x: 1376, startPoint y: 714, endPoint x: 905, endPoint y: 415, distance: 557.9
click at [944, 383] on quentale-workspace at bounding box center [784, 372] width 1568 height 744
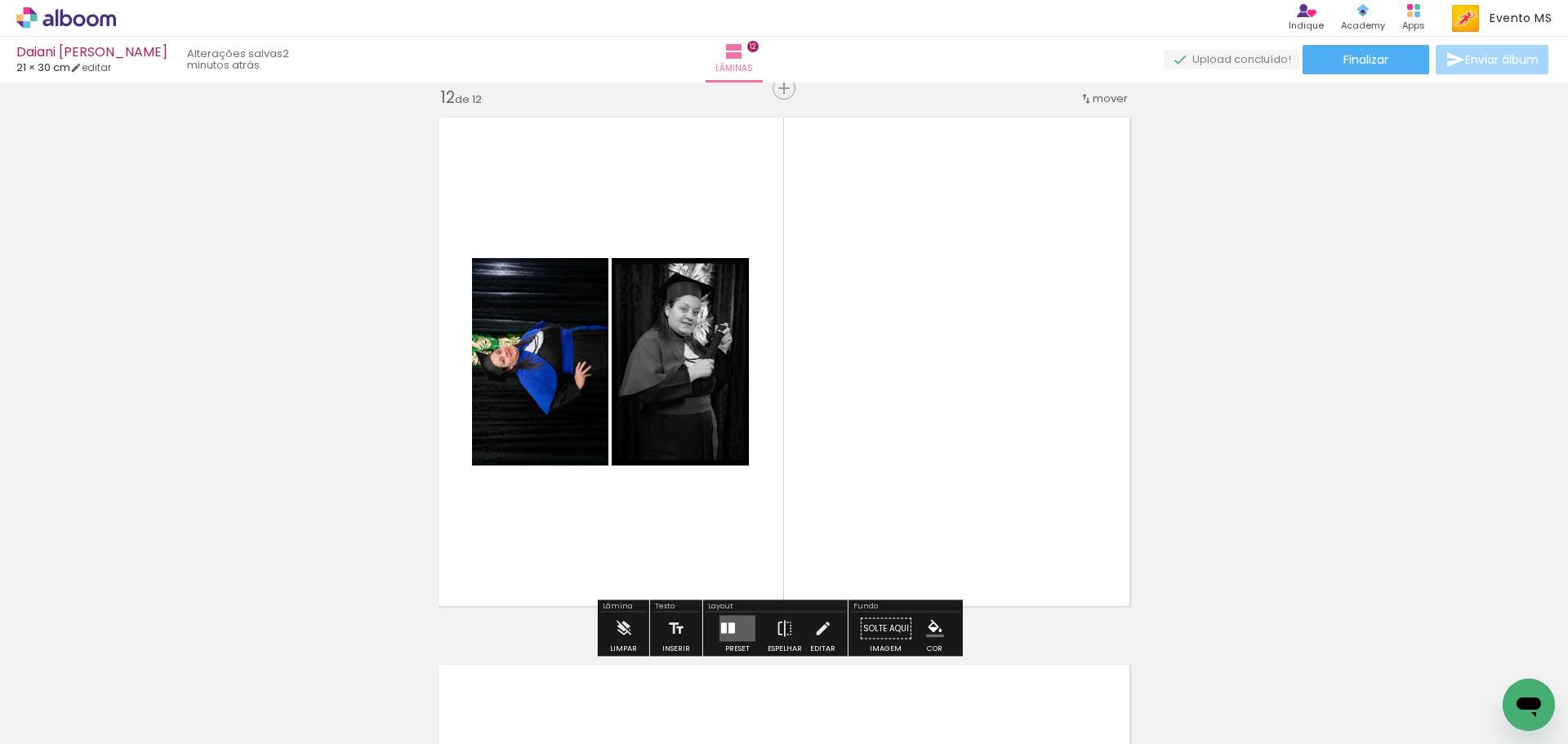
click at [722, 631] on div at bounding box center [724, 629] width 5 height 11
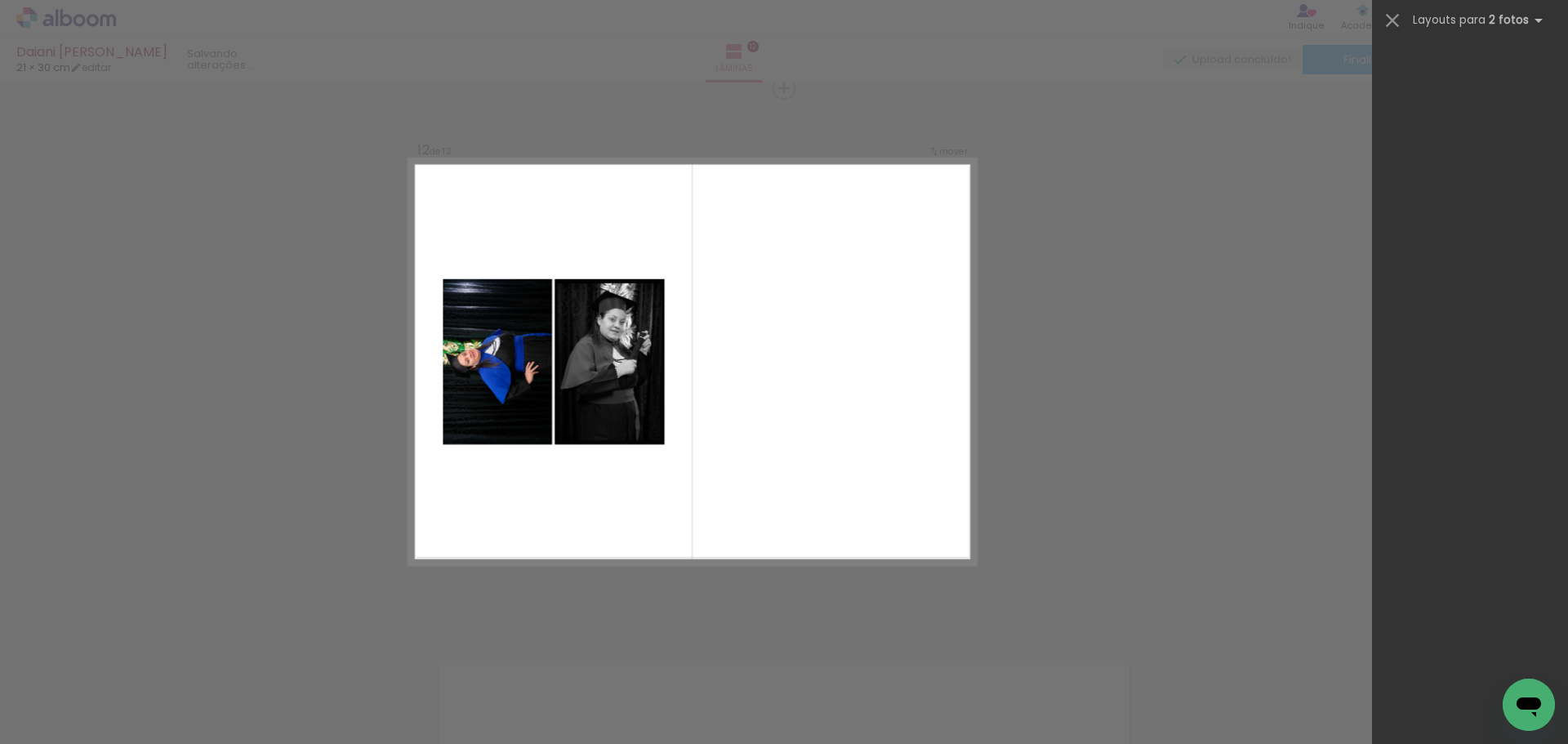
scroll to position [0, 0]
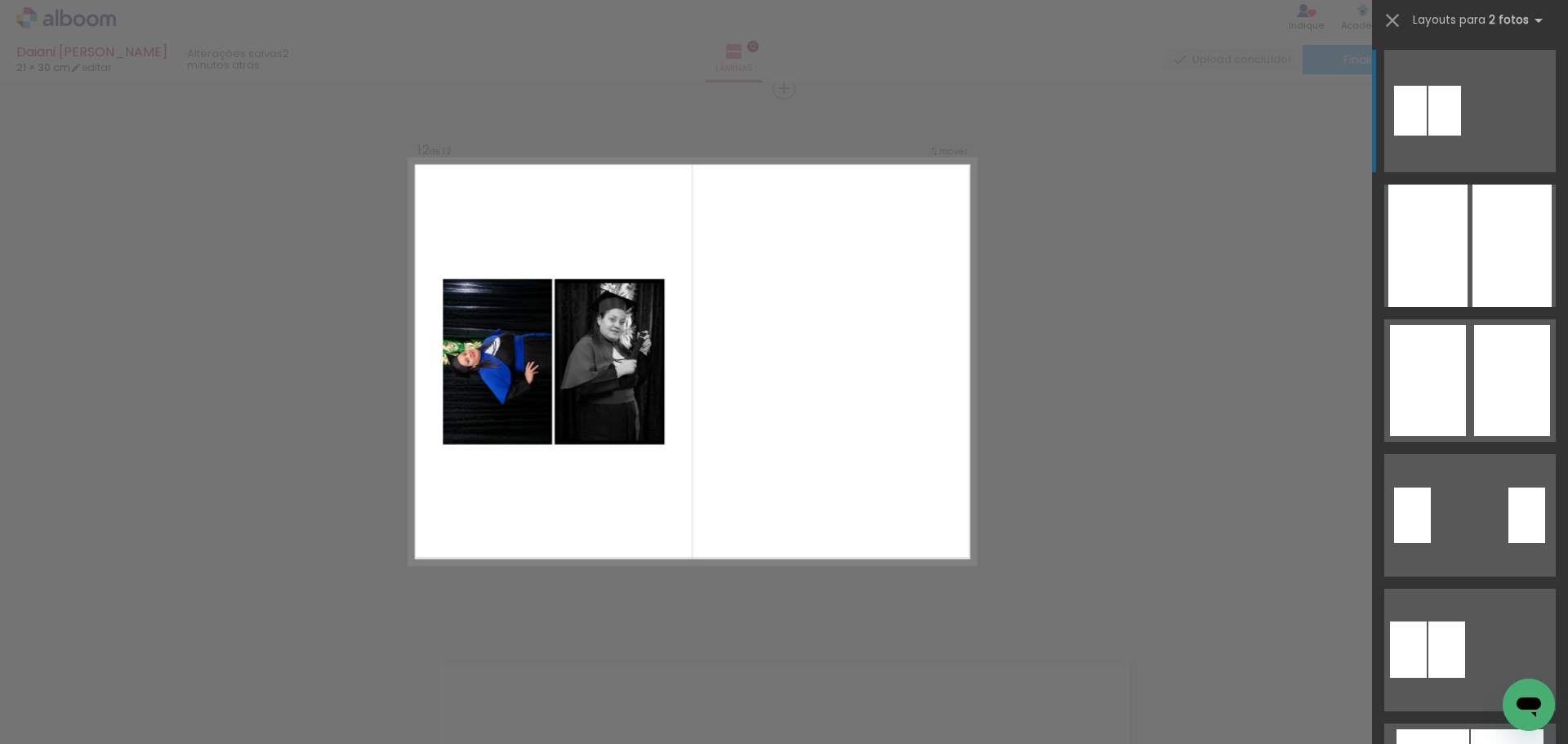
drag, startPoint x: 1555, startPoint y: 75, endPoint x: 1563, endPoint y: 71, distance: 8.9
click at [1563, 92] on div at bounding box center [1470, 391] width 196 height 707
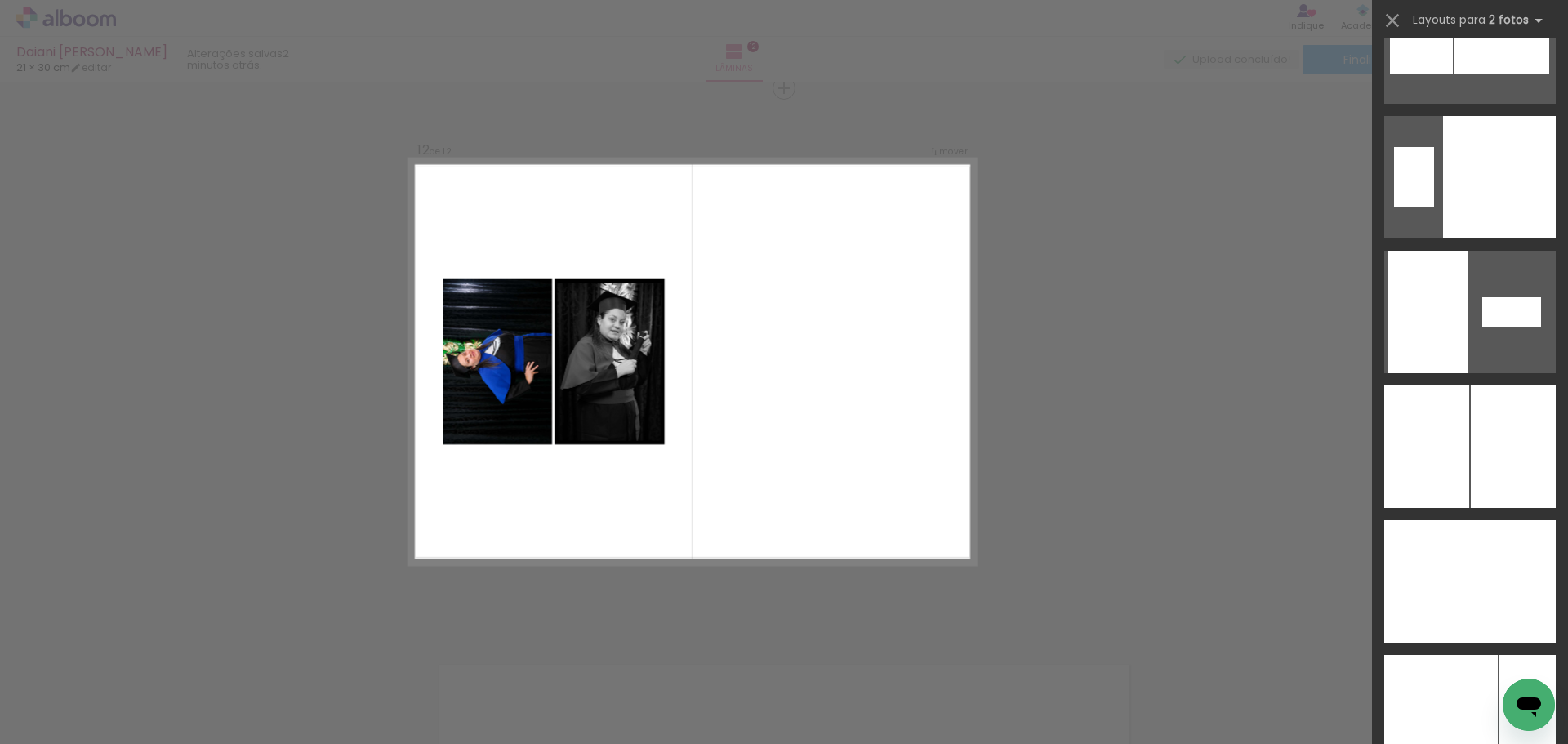
scroll to position [6367, 0]
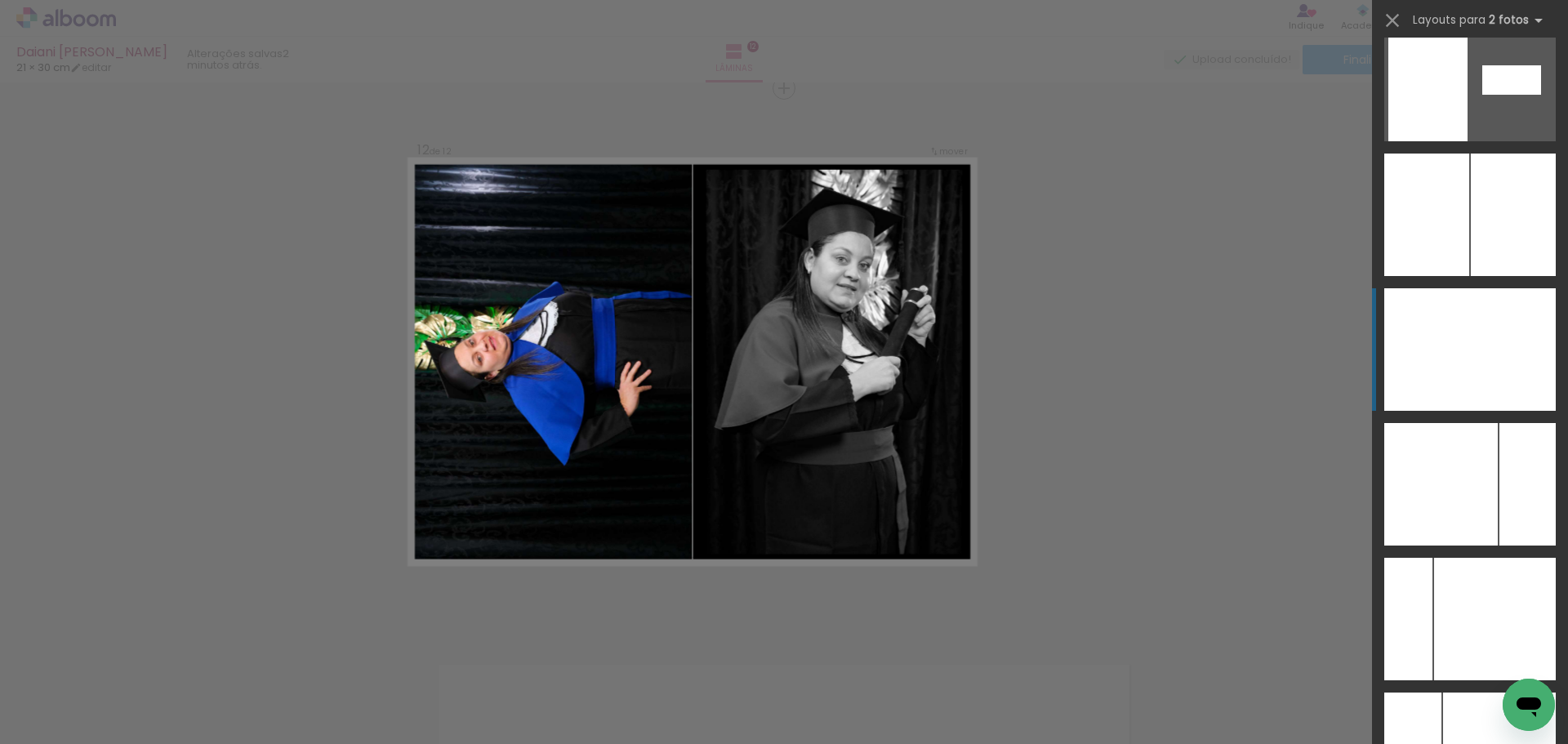
click at [1508, 313] on div at bounding box center [1512, 350] width 85 height 122
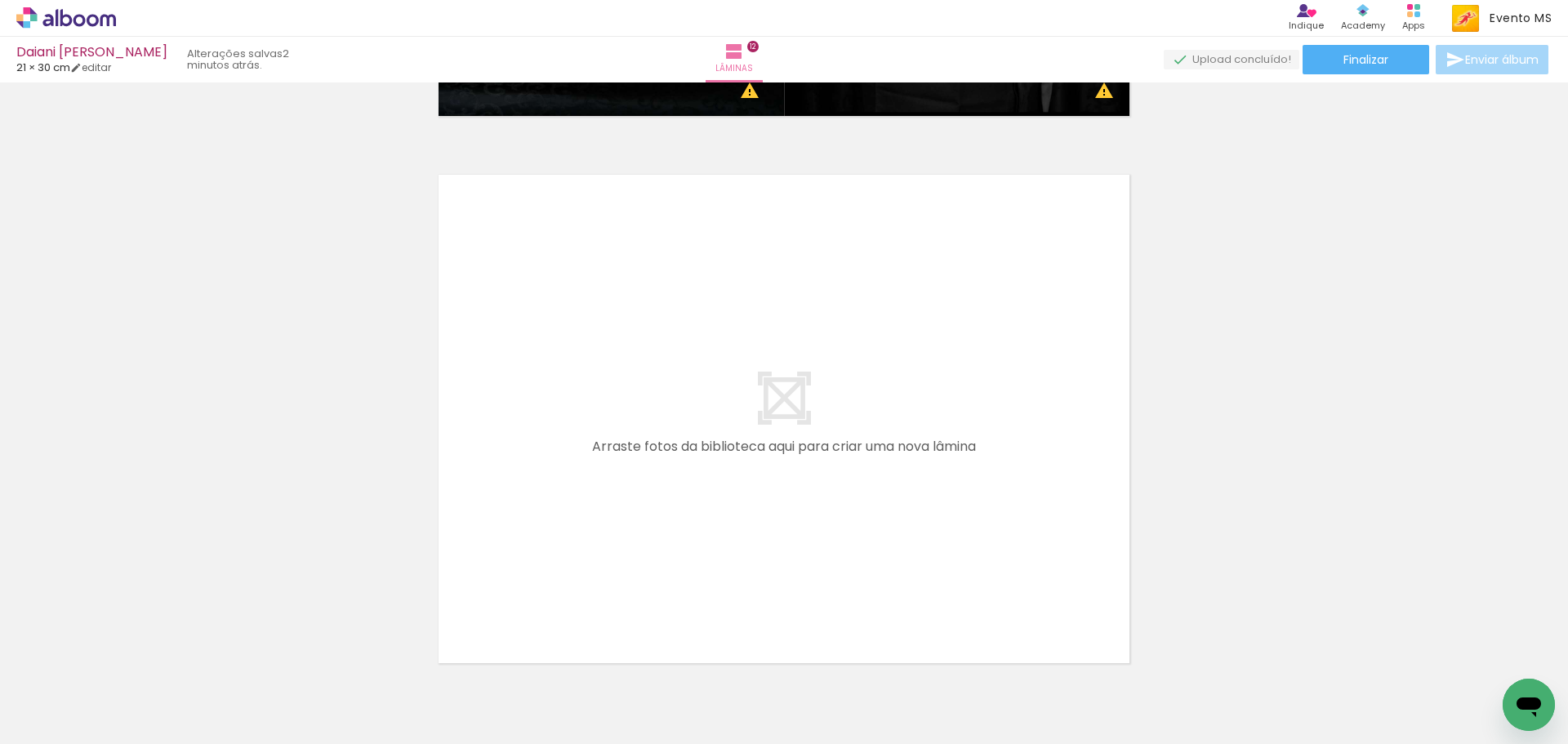
scroll to position [0, 949]
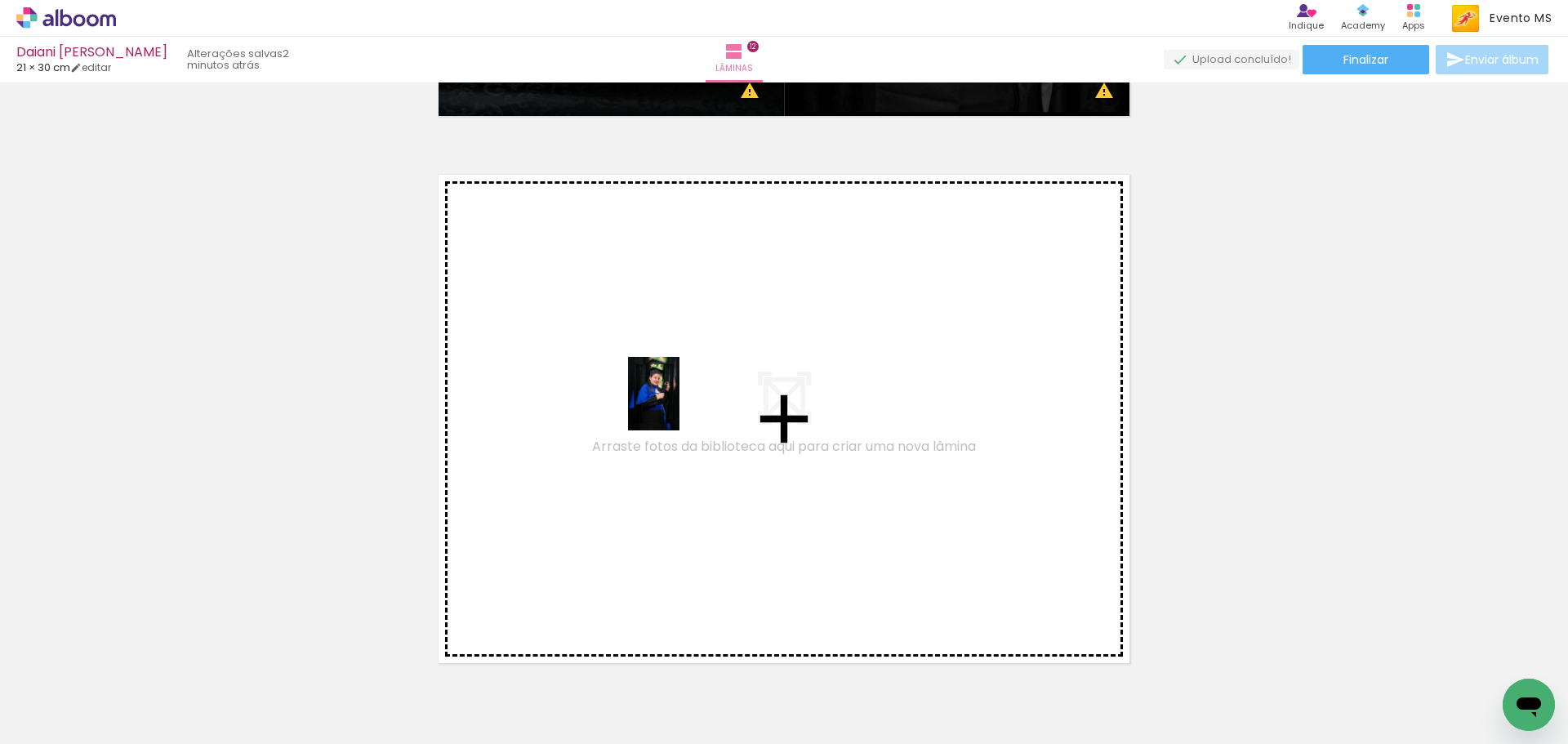
drag, startPoint x: 1420, startPoint y: 711, endPoint x: 675, endPoint y: 405, distance: 805.4
click at [675, 405] on quentale-workspace at bounding box center [784, 372] width 1568 height 744
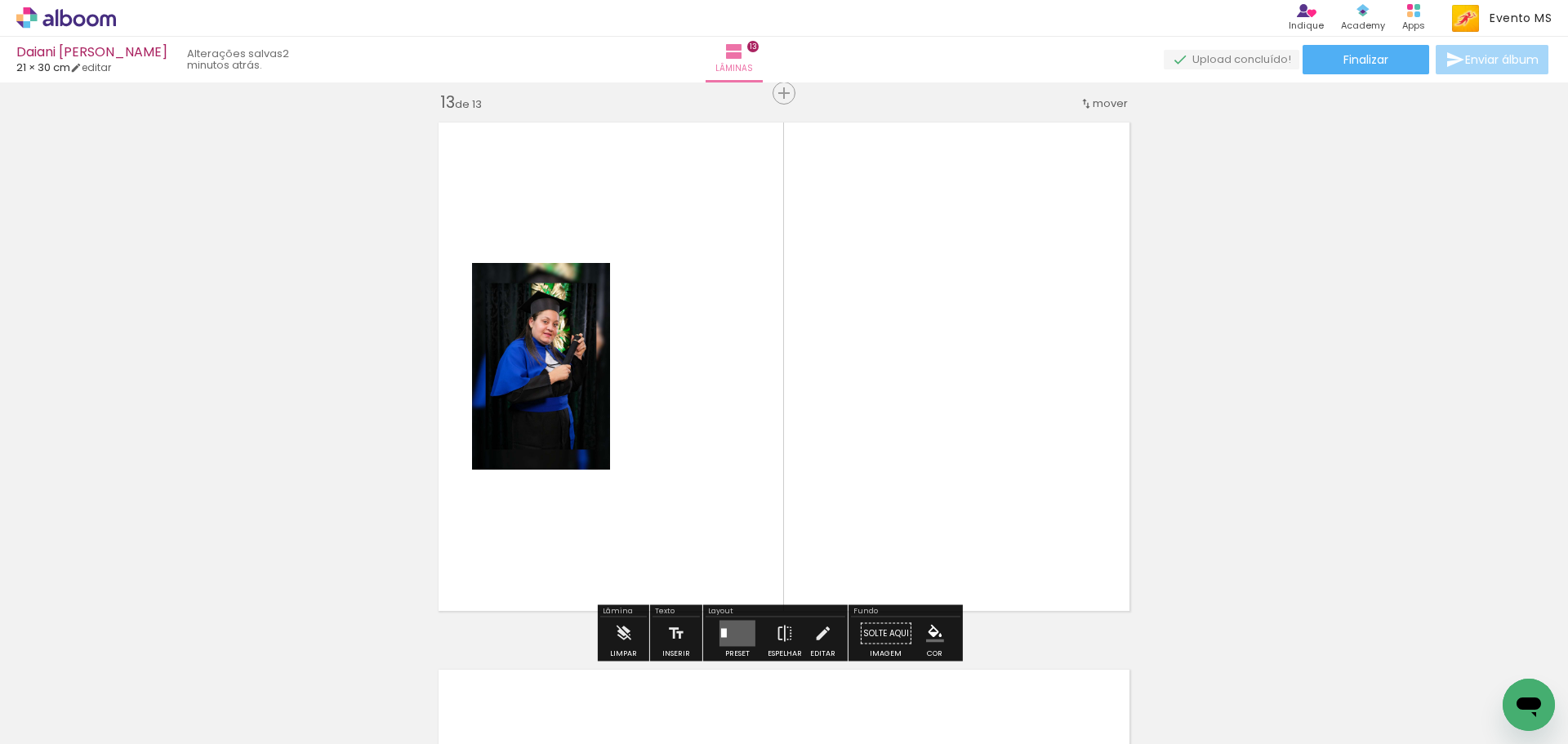
scroll to position [6590, 0]
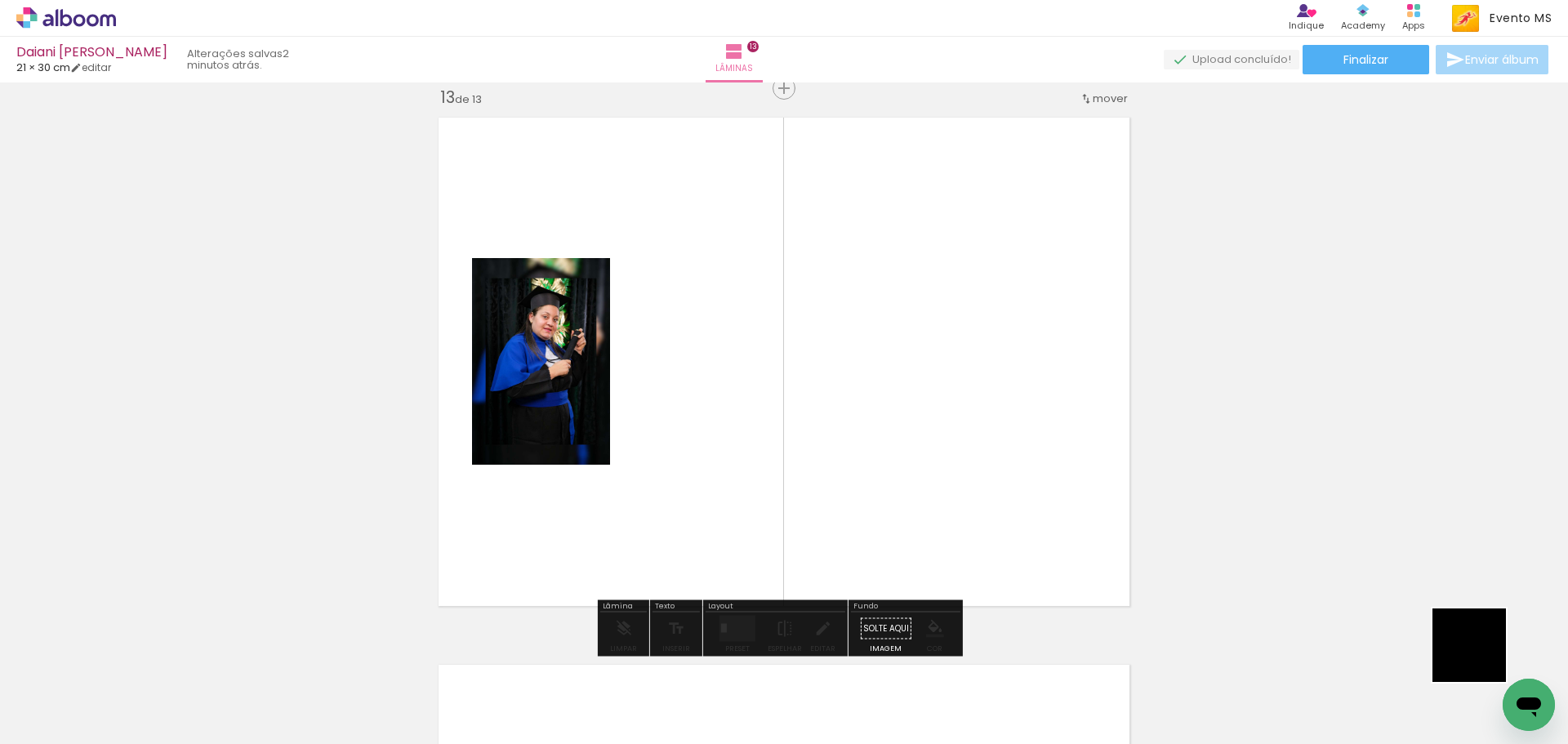
drag, startPoint x: 1481, startPoint y: 658, endPoint x: 1025, endPoint y: 463, distance: 495.9
click at [1034, 466] on quentale-workspace at bounding box center [784, 372] width 1568 height 744
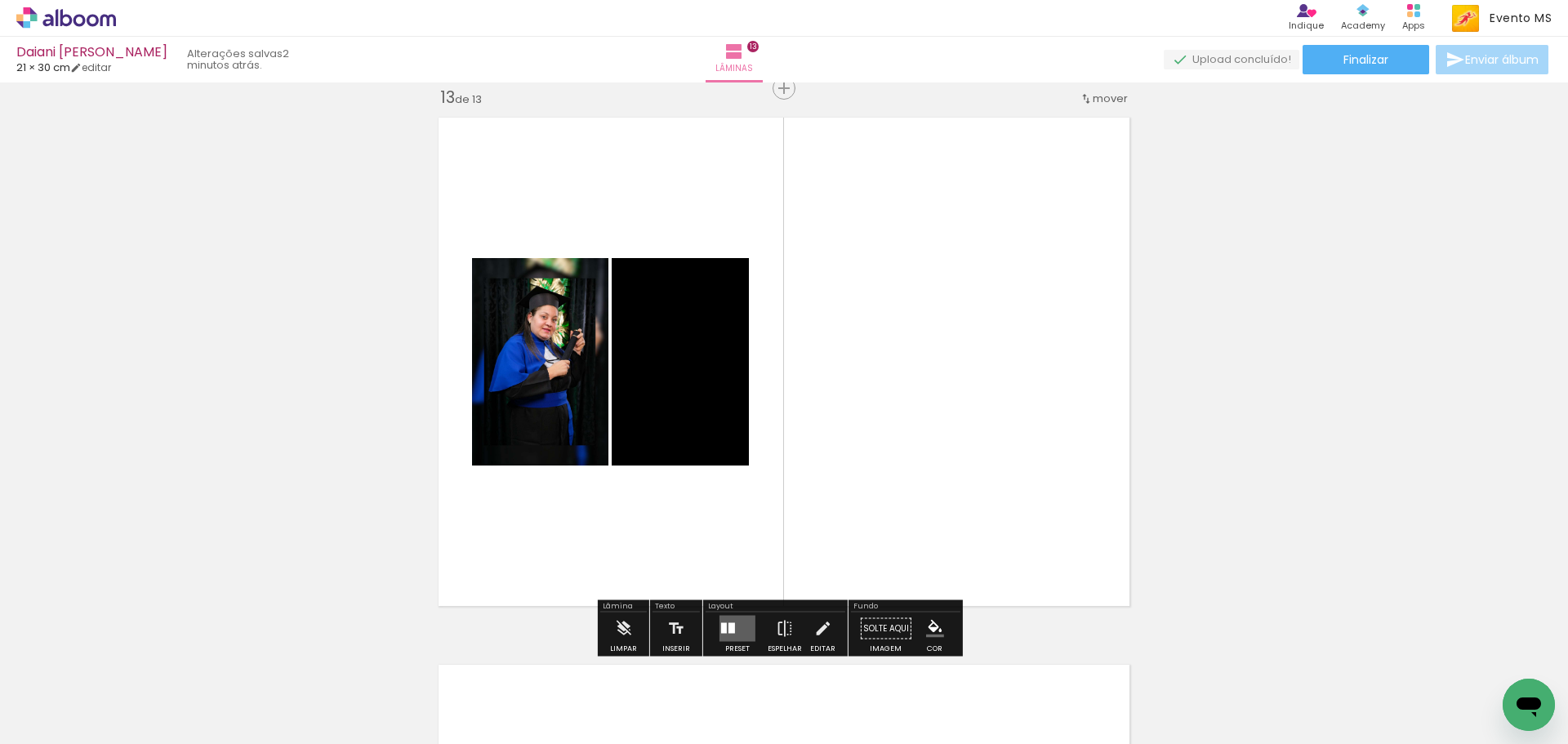
click at [744, 631] on quentale-layouter at bounding box center [737, 629] width 36 height 26
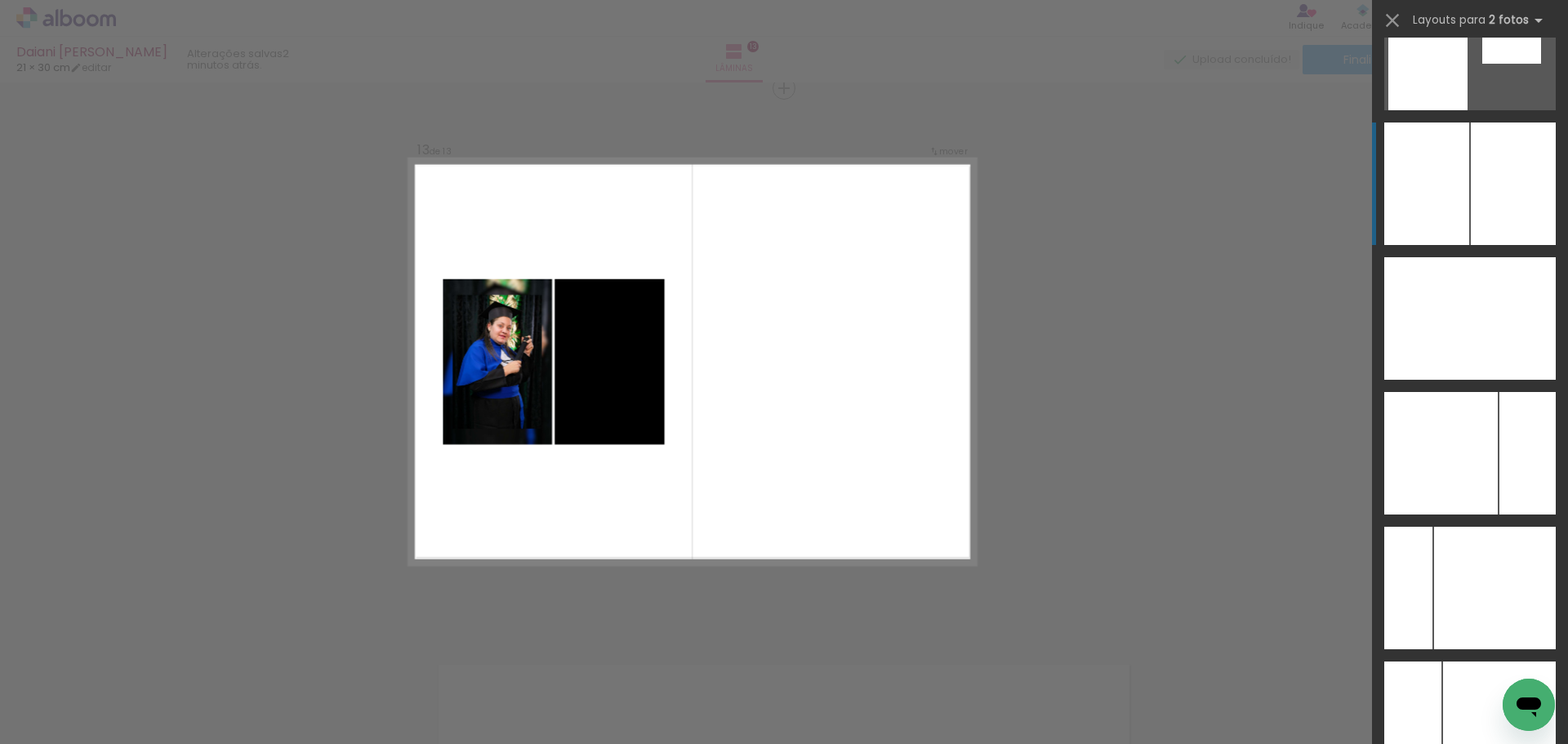
scroll to position [6228, 0]
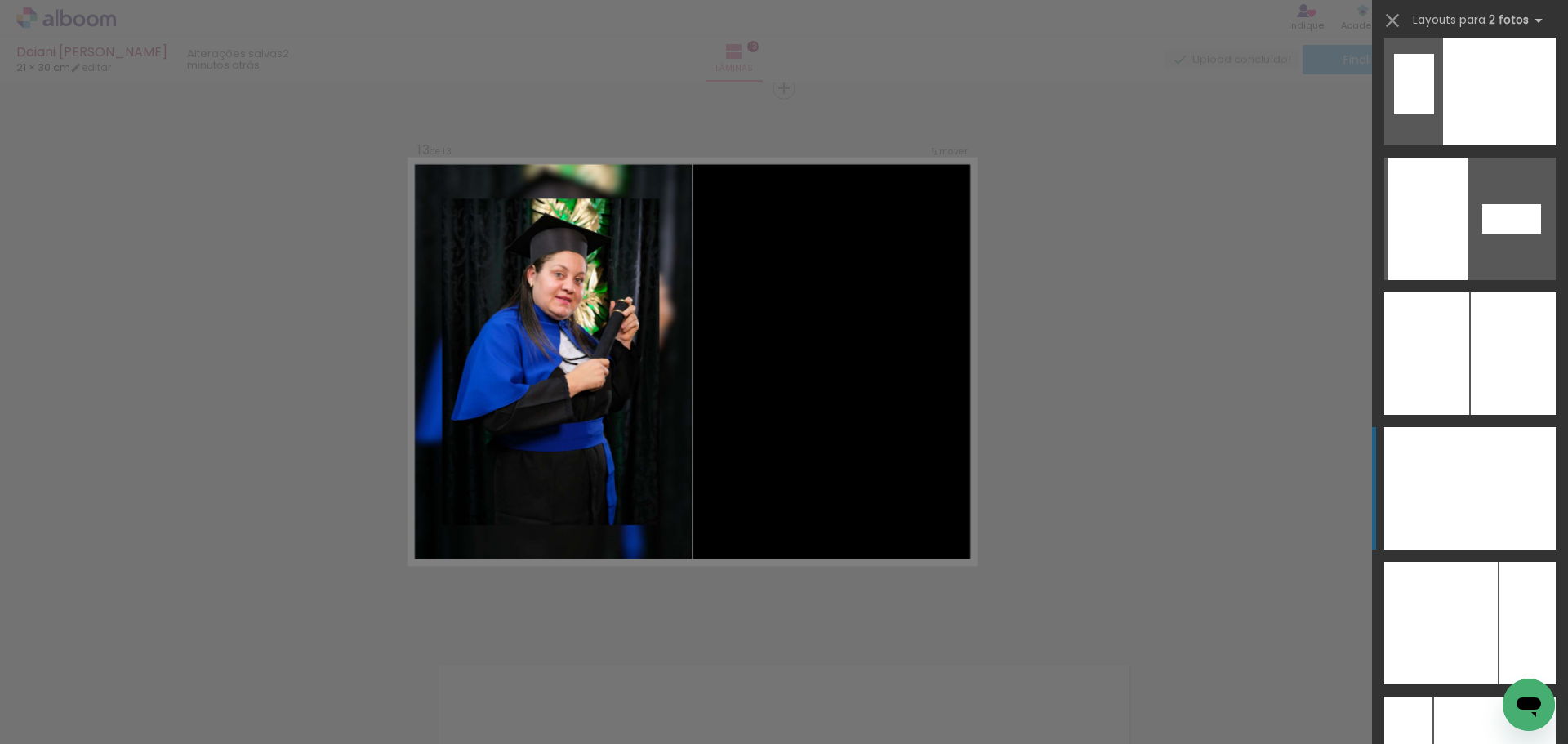
click at [1476, 466] on div at bounding box center [1512, 489] width 85 height 122
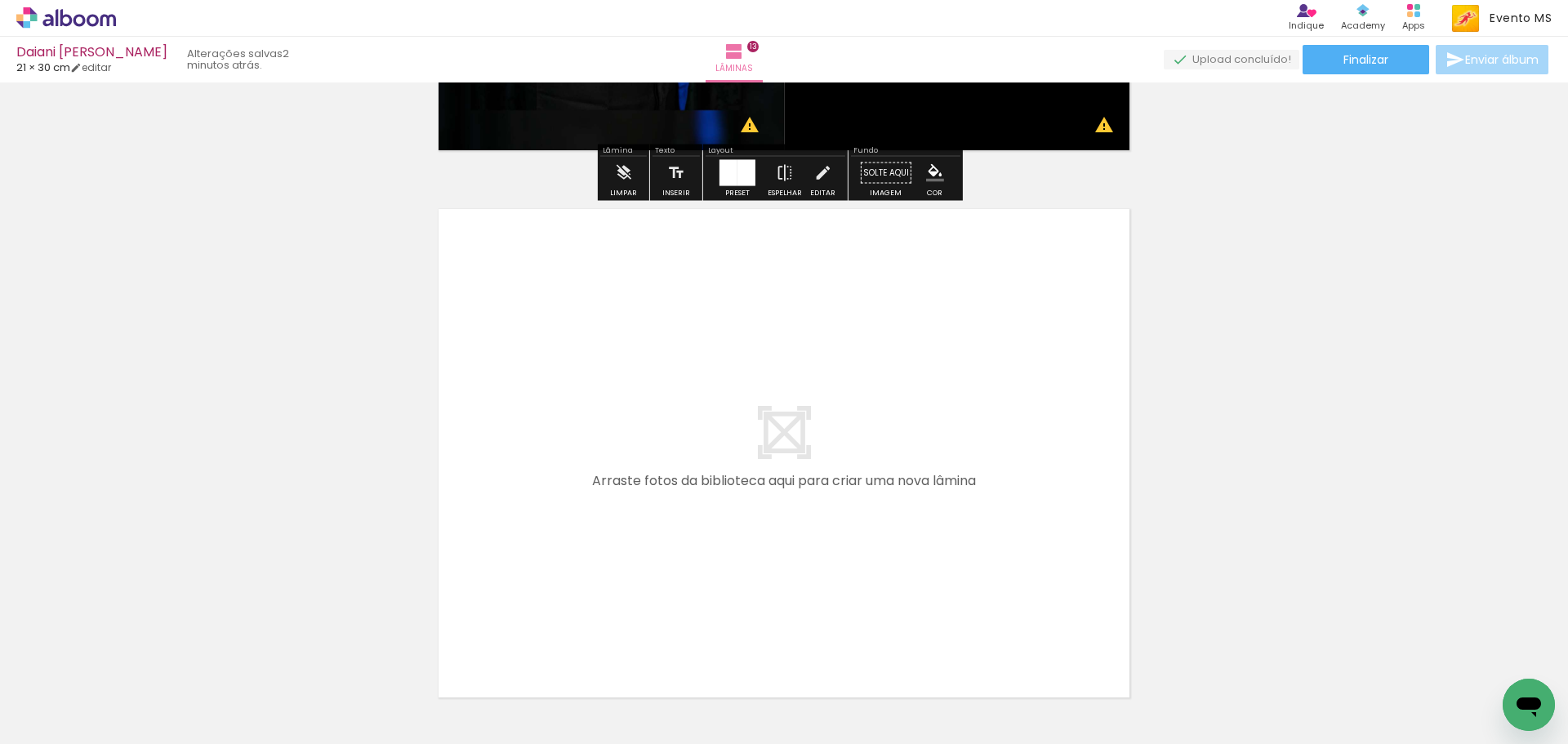
scroll to position [7080, 0]
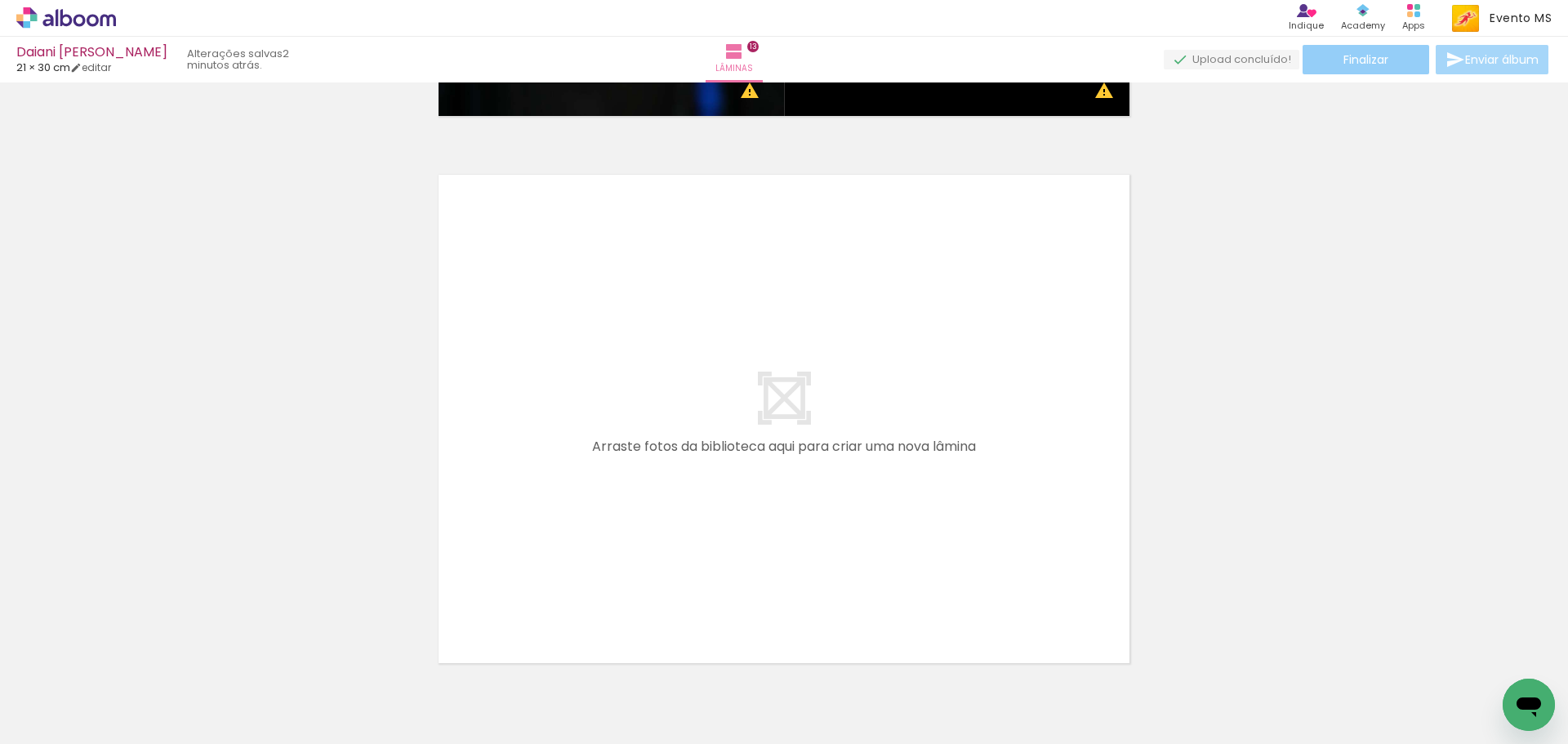
click at [1385, 49] on paper-button "Finalizar" at bounding box center [1365, 59] width 127 height 30
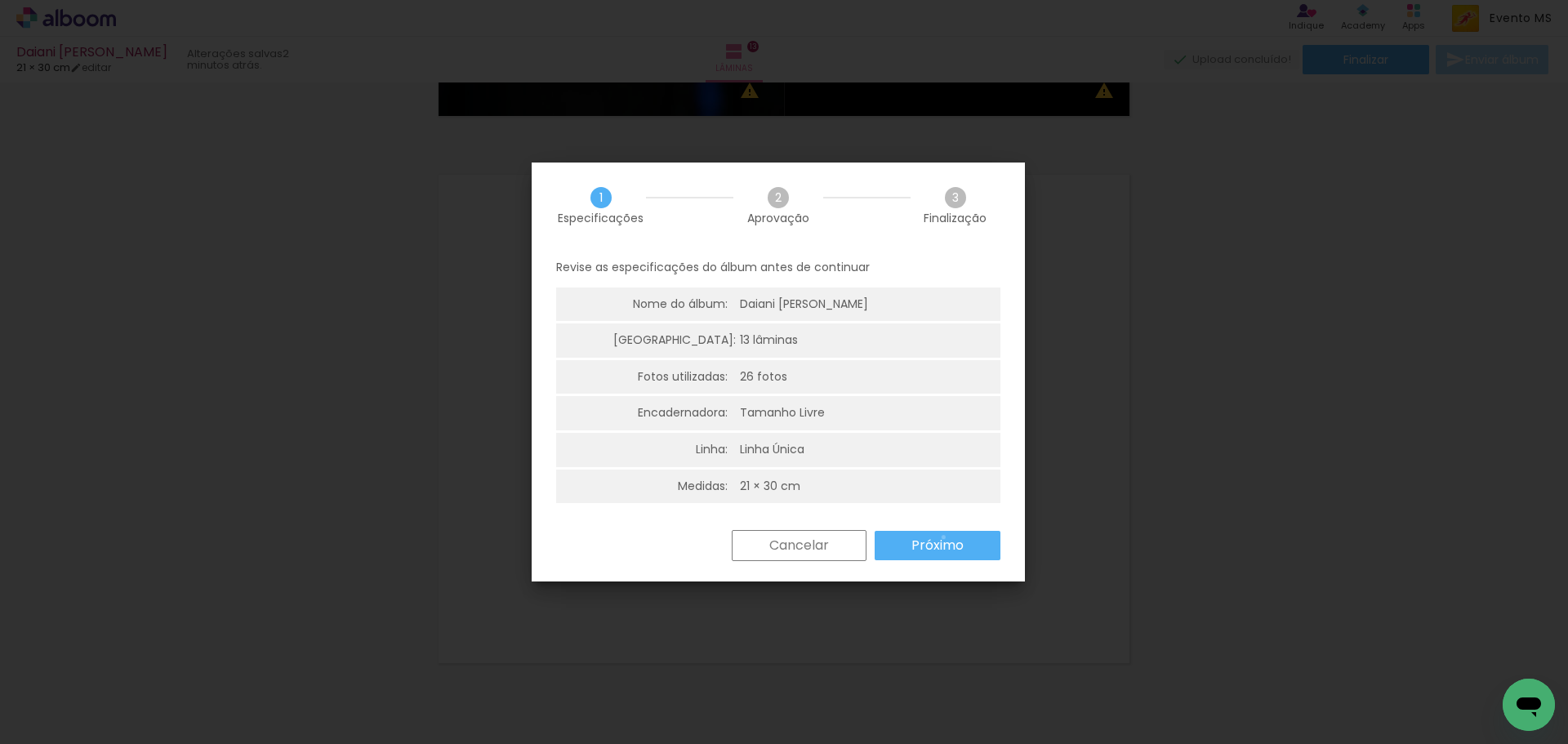
drag, startPoint x: 943, startPoint y: 538, endPoint x: 1387, endPoint y: 310, distance: 499.1
click at [0, 0] on slot "Próximo" at bounding box center [0, 0] width 0 height 0
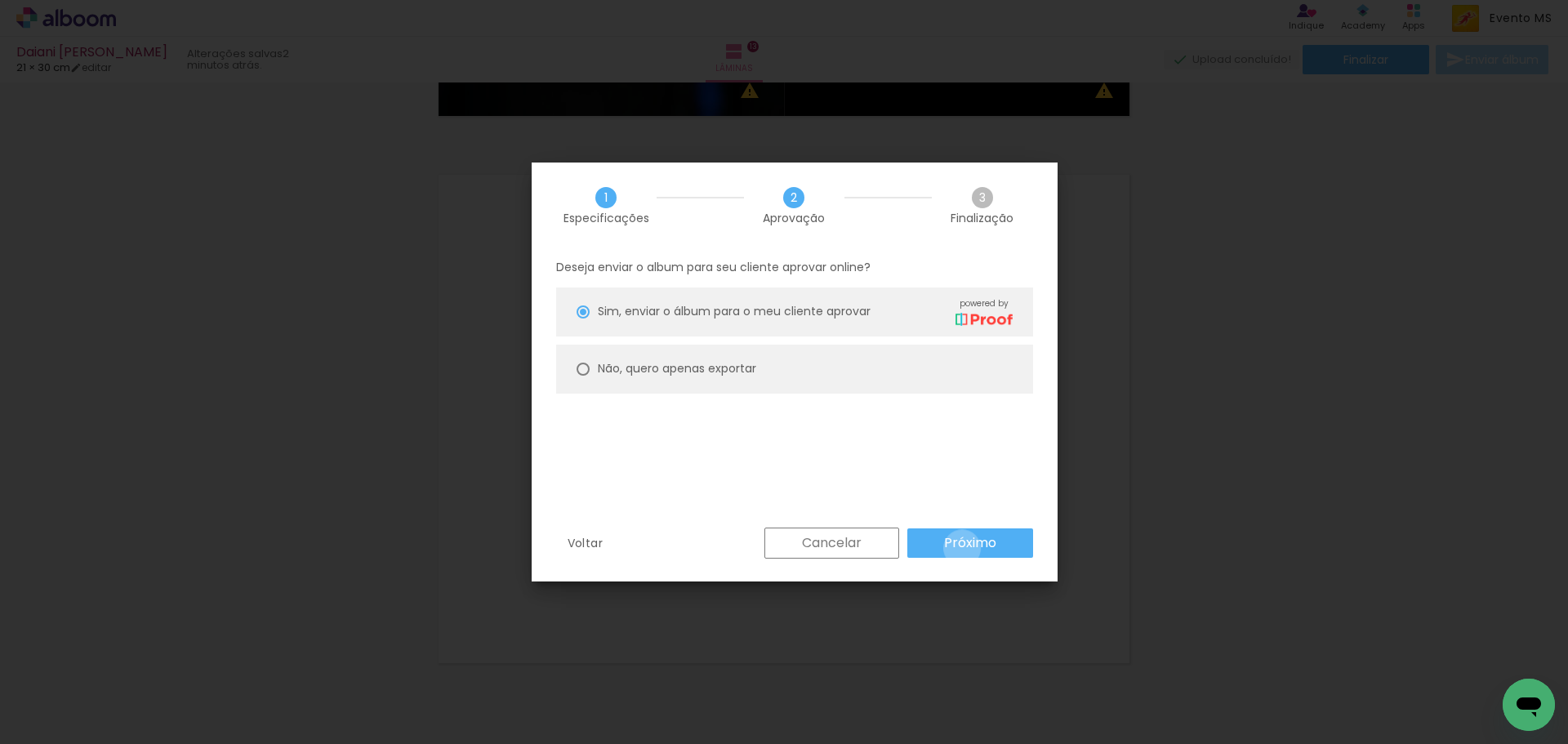
drag, startPoint x: 962, startPoint y: 548, endPoint x: 1545, endPoint y: 343, distance: 618.0
click at [0, 0] on slot "Próximo" at bounding box center [0, 0] width 0 height 0
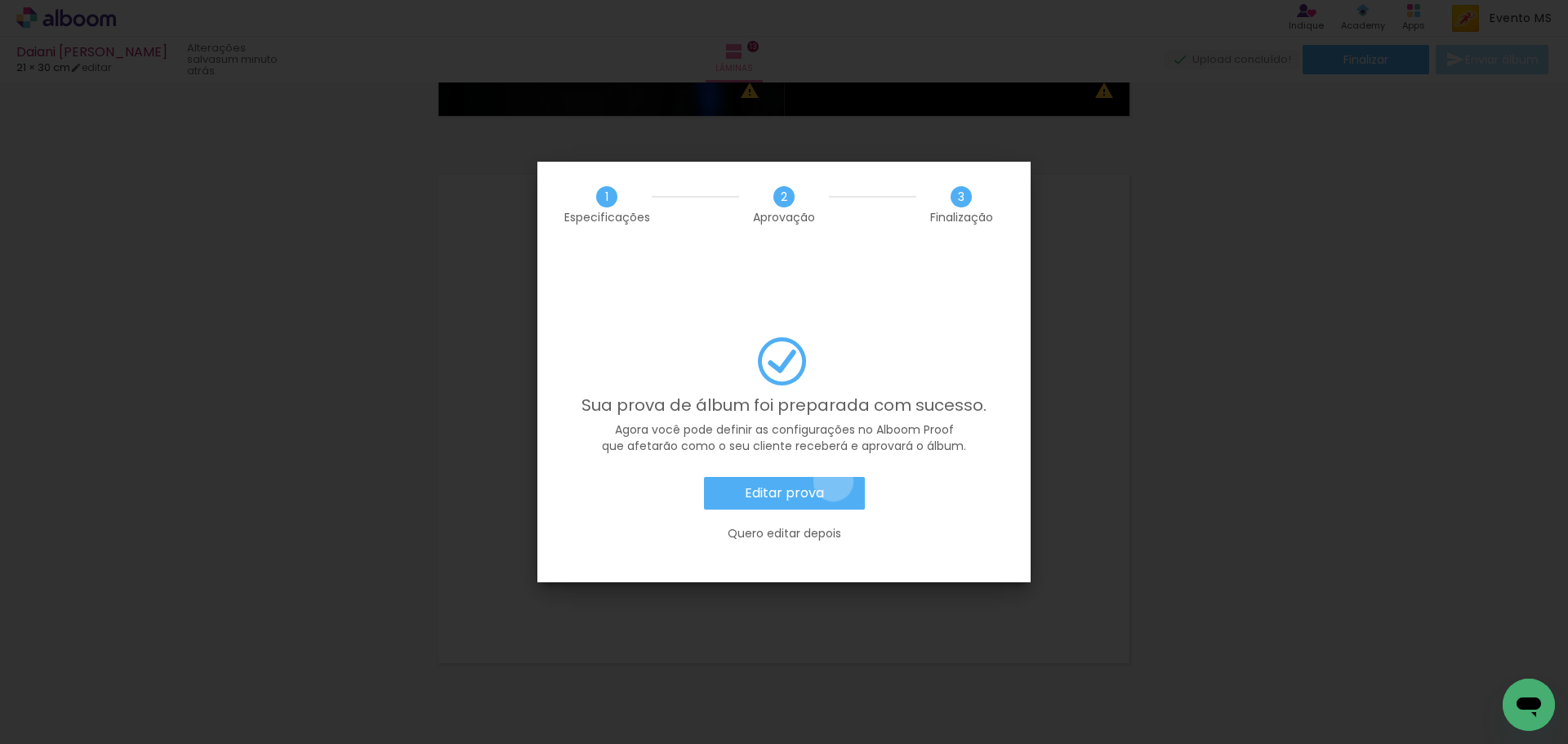
click at [833, 477] on paper-button "Editar prova" at bounding box center [784, 493] width 161 height 32
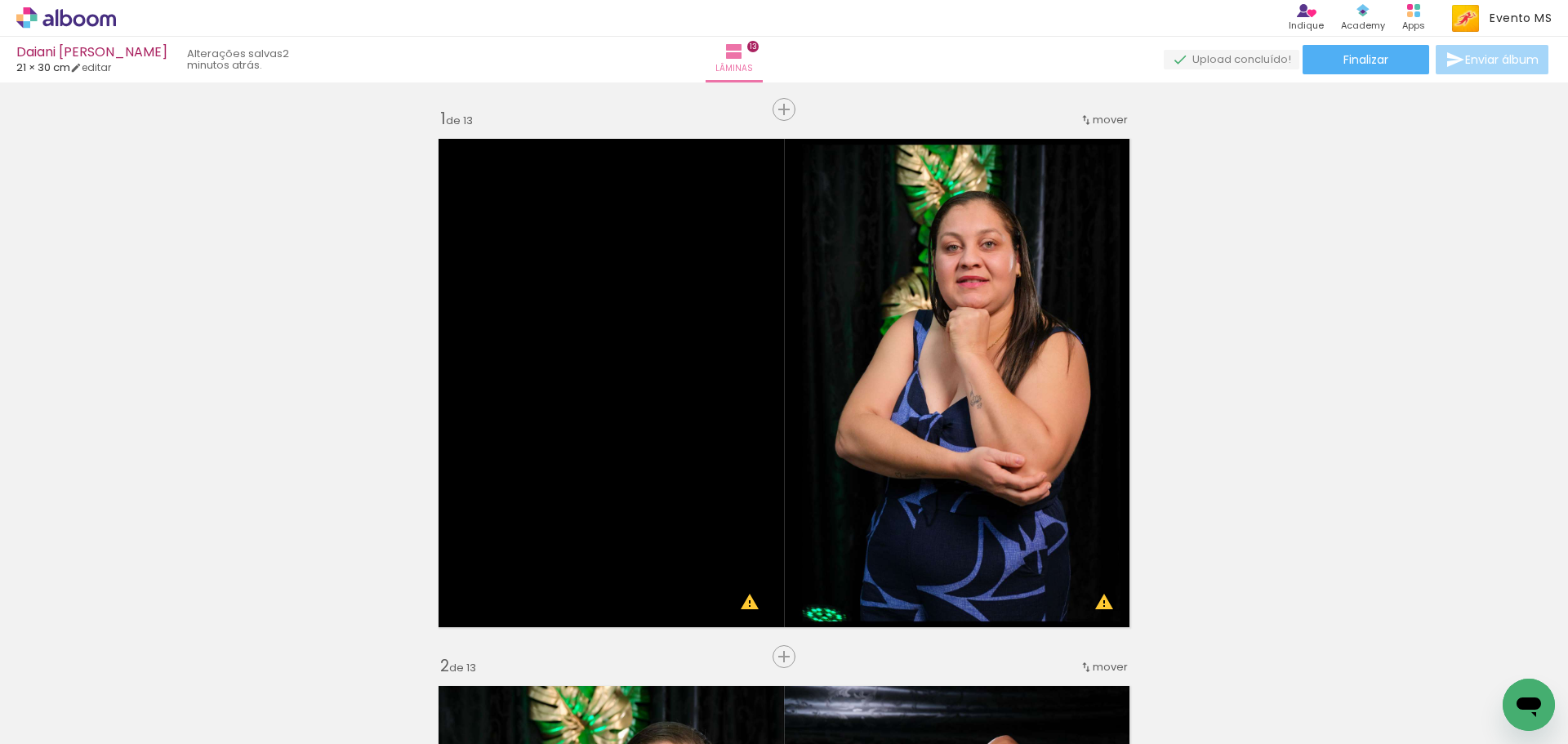
scroll to position [0, 949]
